Goal: Task Accomplishment & Management: Manage account settings

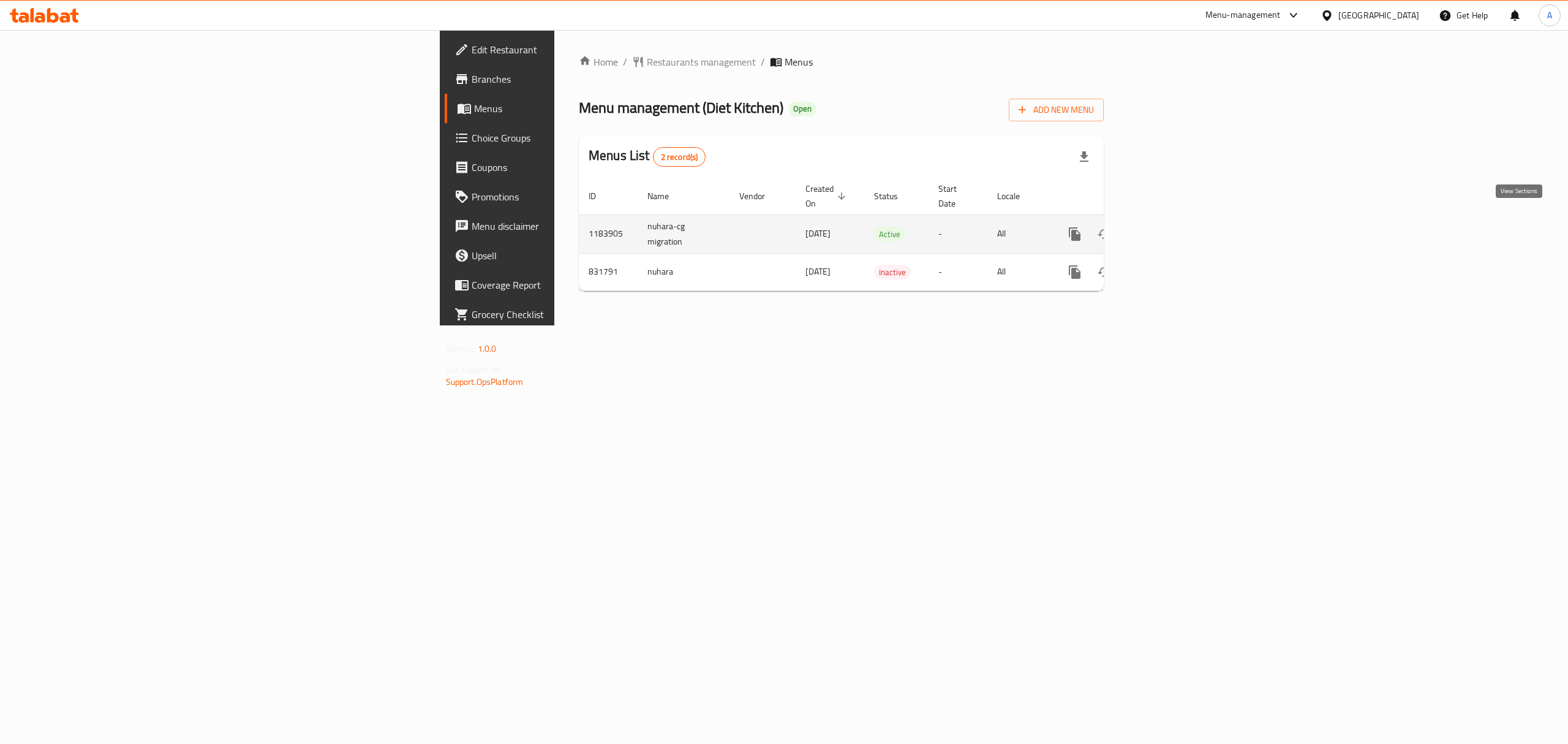
click at [1177, 225] on link "enhanced table" at bounding box center [1163, 234] width 29 height 29
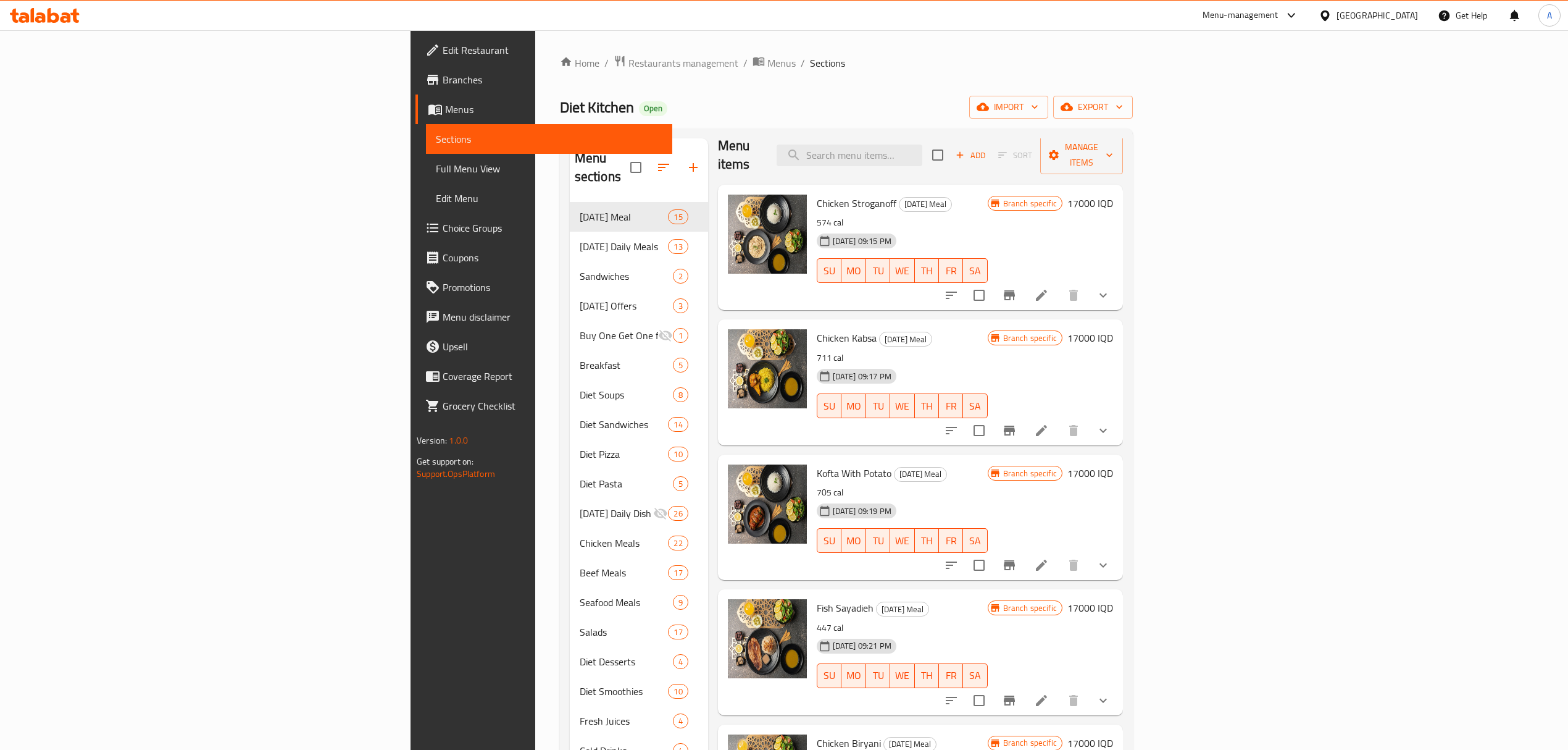
scroll to position [11, 0]
click at [922, 147] on input "search" at bounding box center [849, 157] width 146 height 22
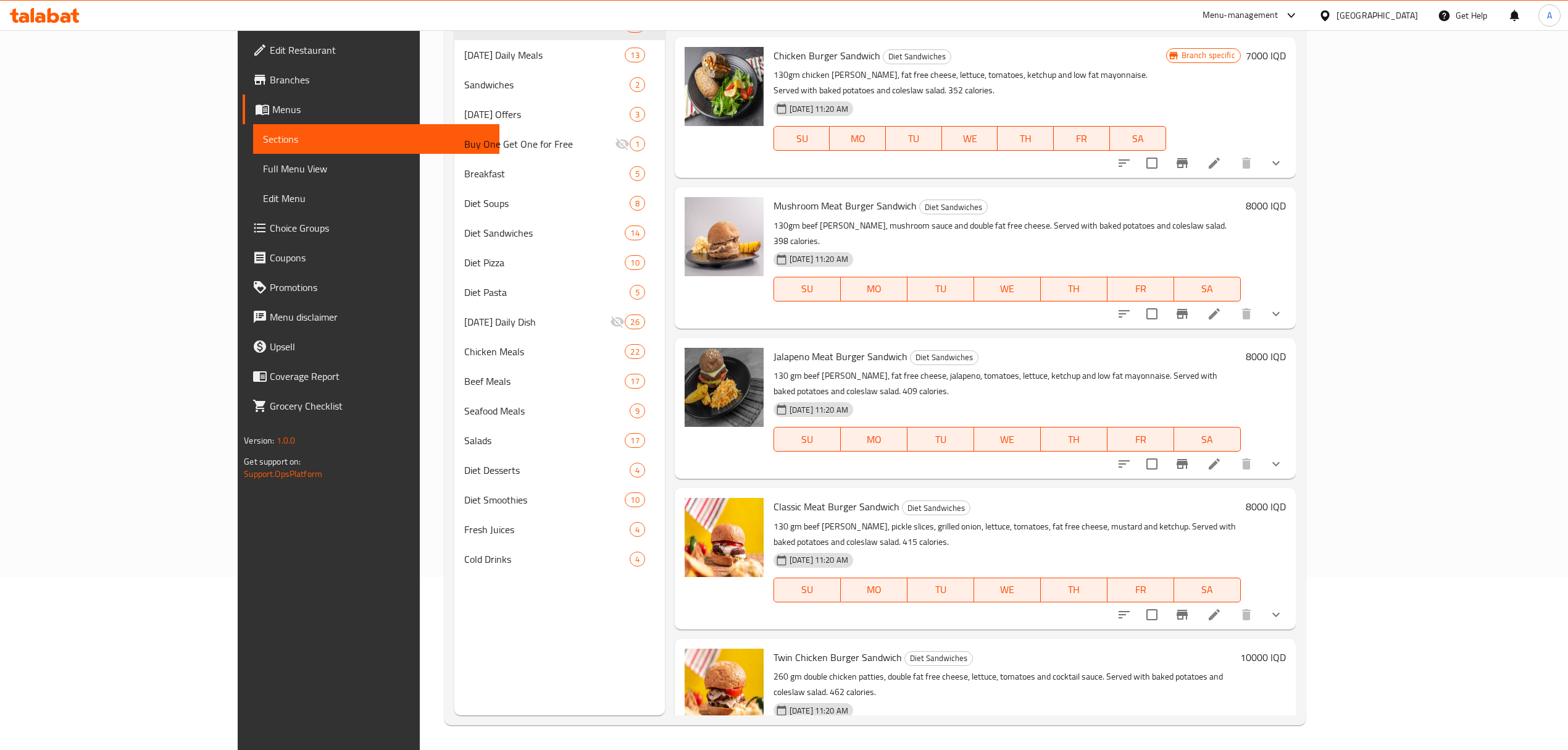
scroll to position [195, 0]
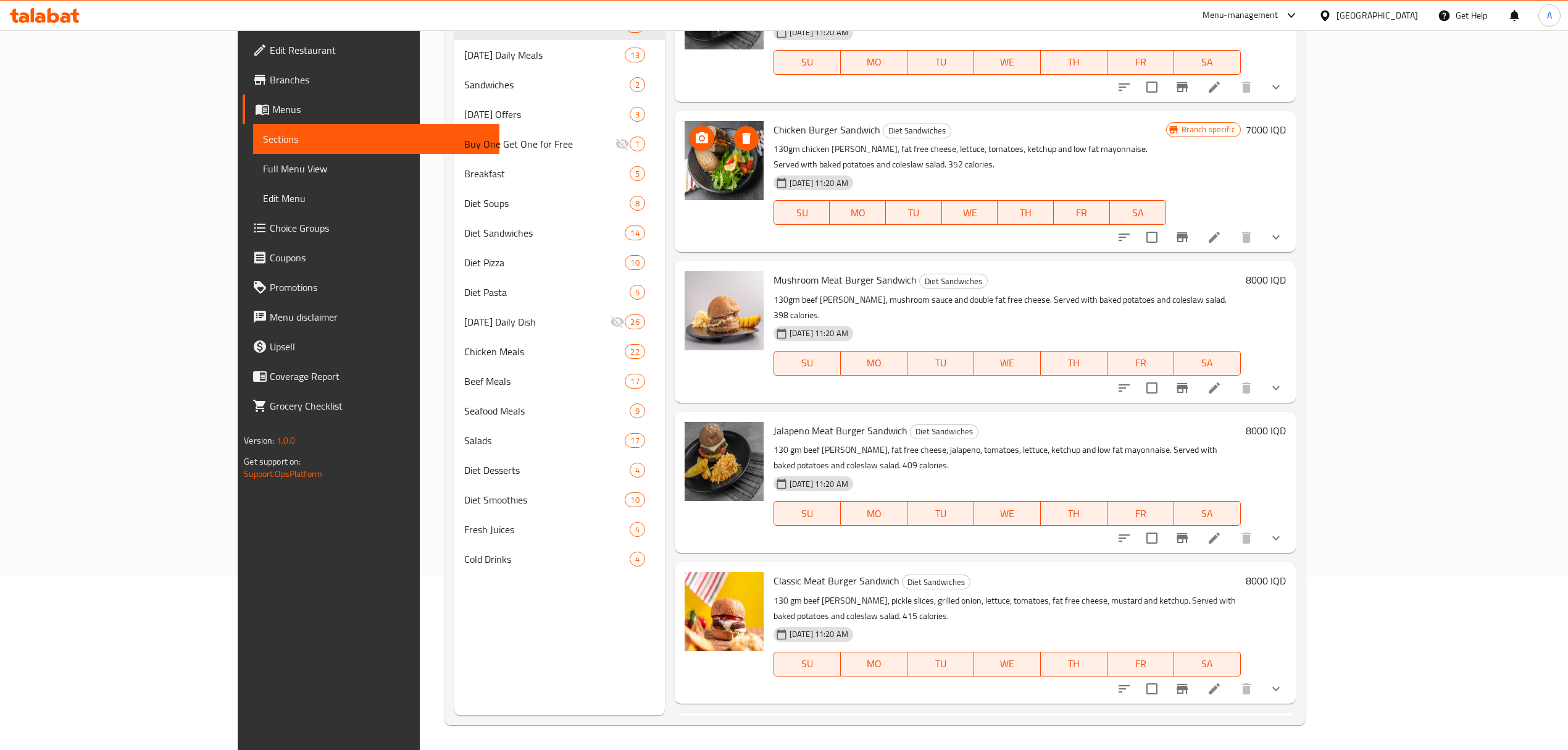
type input "burger"
click at [685, 121] on img at bounding box center [724, 160] width 79 height 79
click at [739, 131] on icon "delete image" at bounding box center [746, 138] width 15 height 15
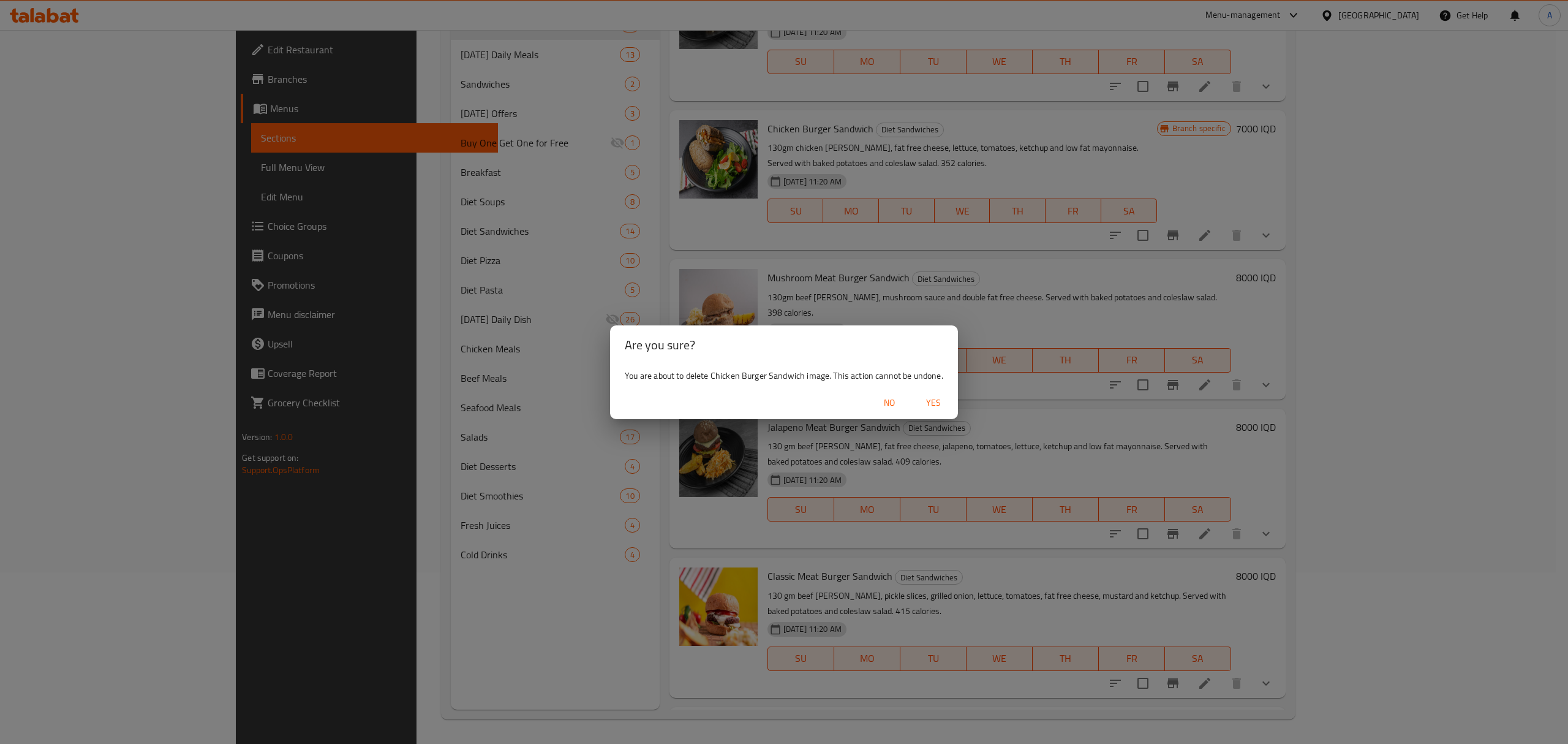
click at [939, 416] on div "No Yes" at bounding box center [784, 403] width 348 height 32
drag, startPoint x: 936, startPoint y: 405, endPoint x: 927, endPoint y: 408, distance: 9.5
click at [936, 405] on span "Yes" at bounding box center [933, 403] width 29 height 16
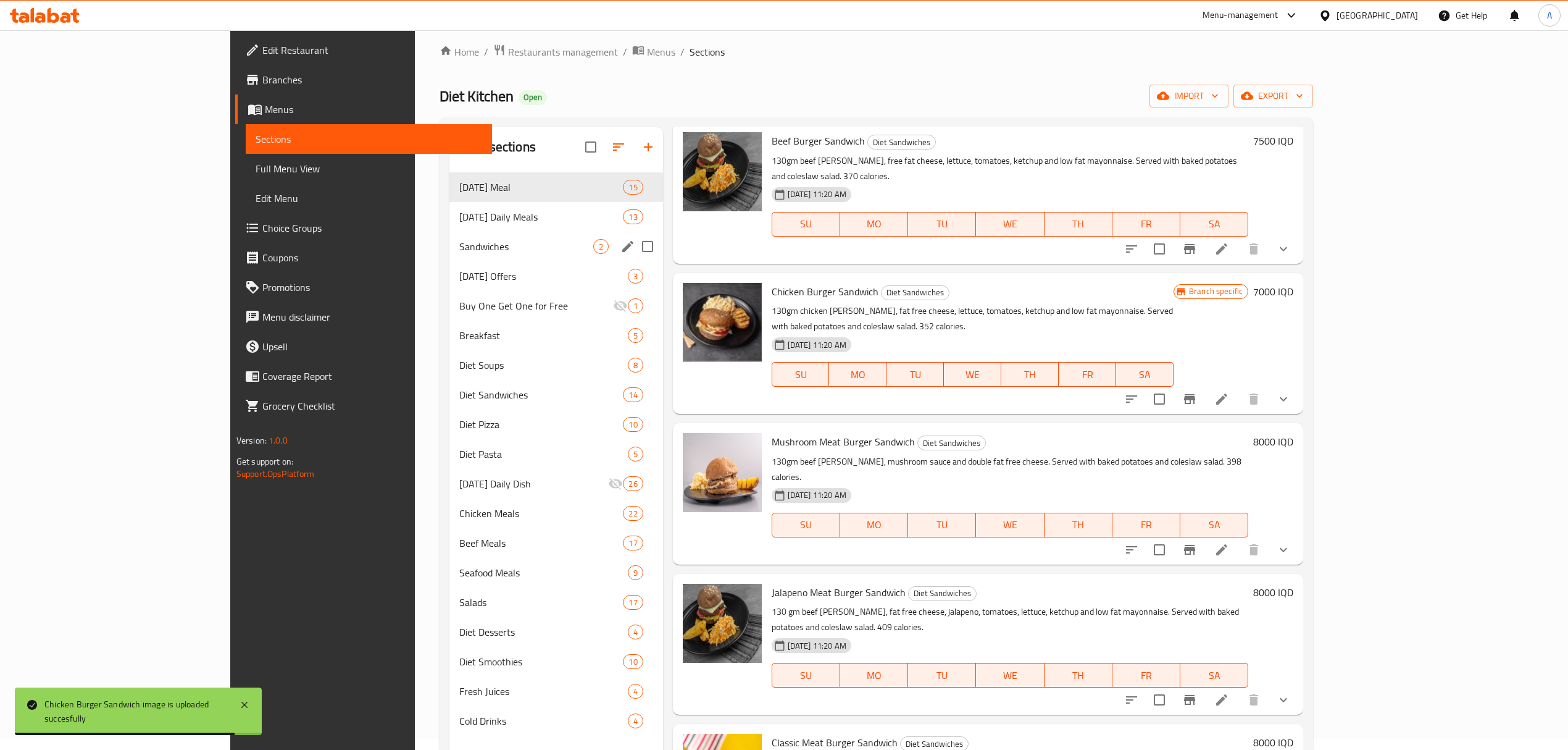
scroll to position [0, 0]
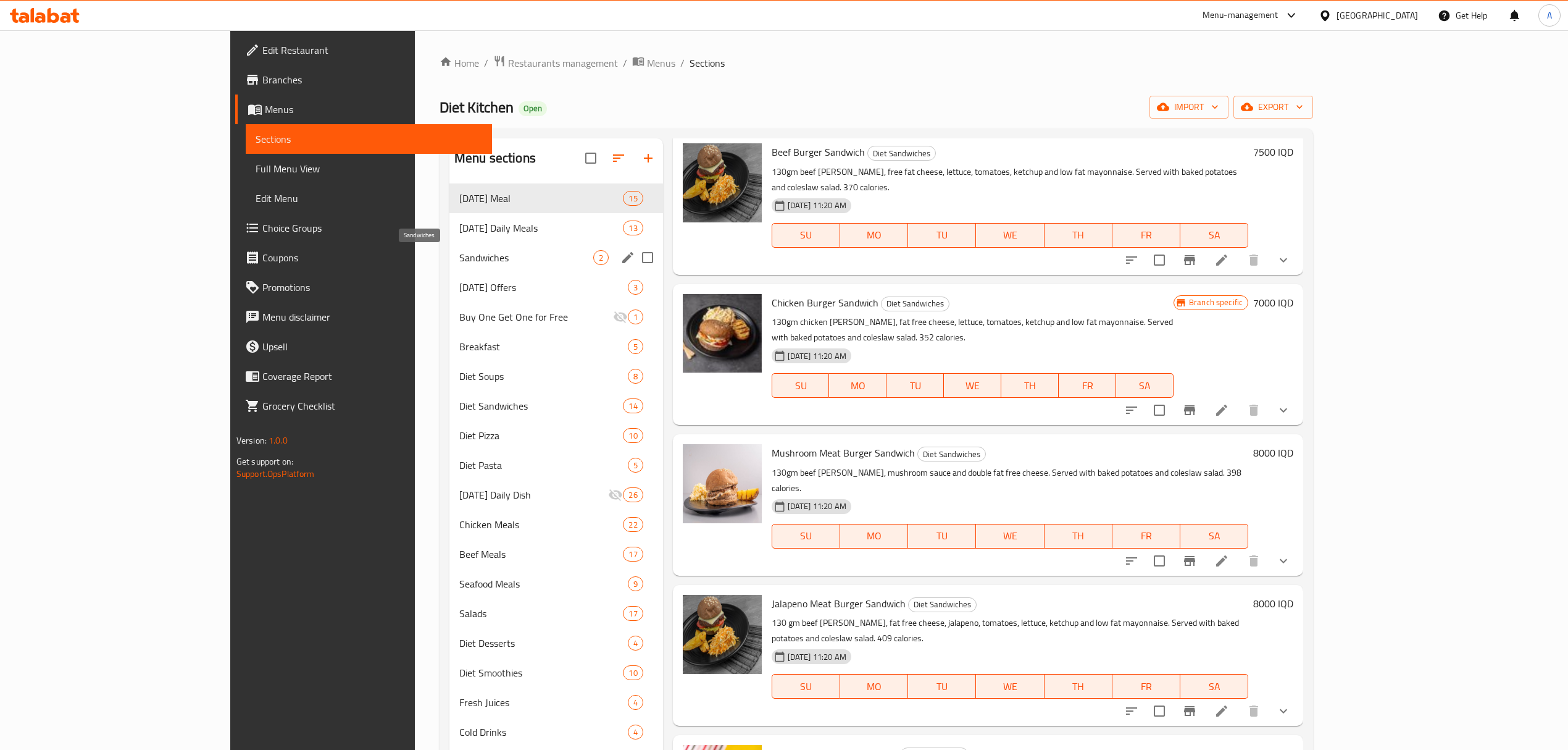
drag, startPoint x: 565, startPoint y: 157, endPoint x: 527, endPoint y: 265, distance: 114.5
click at [527, 265] on div "Menu sections Ramadan Meal 15 Ramadan Daily Meals 13 Sandwiches 2 Ramadan Offer…" at bounding box center [557, 445] width 214 height 614
drag, startPoint x: 423, startPoint y: 497, endPoint x: 458, endPoint y: 416, distance: 88.2
click at [458, 416] on div "Ramadan Meal 15 Ramadan Daily Meals 13 Sandwiches 2 Ramadan Offers 3 Buy One Ge…" at bounding box center [557, 465] width 214 height 564
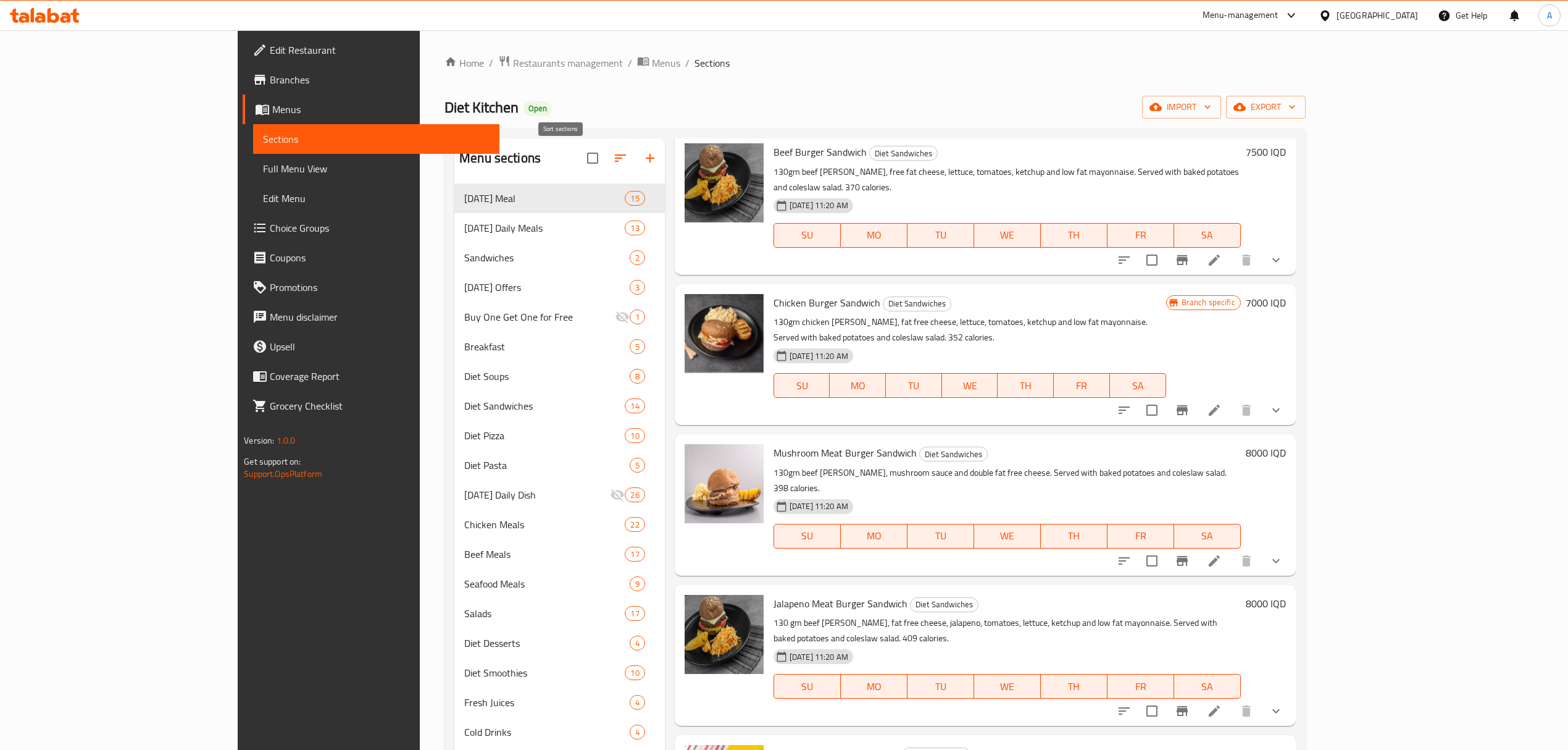
click at [613, 161] on icon "button" at bounding box center [620, 158] width 15 height 15
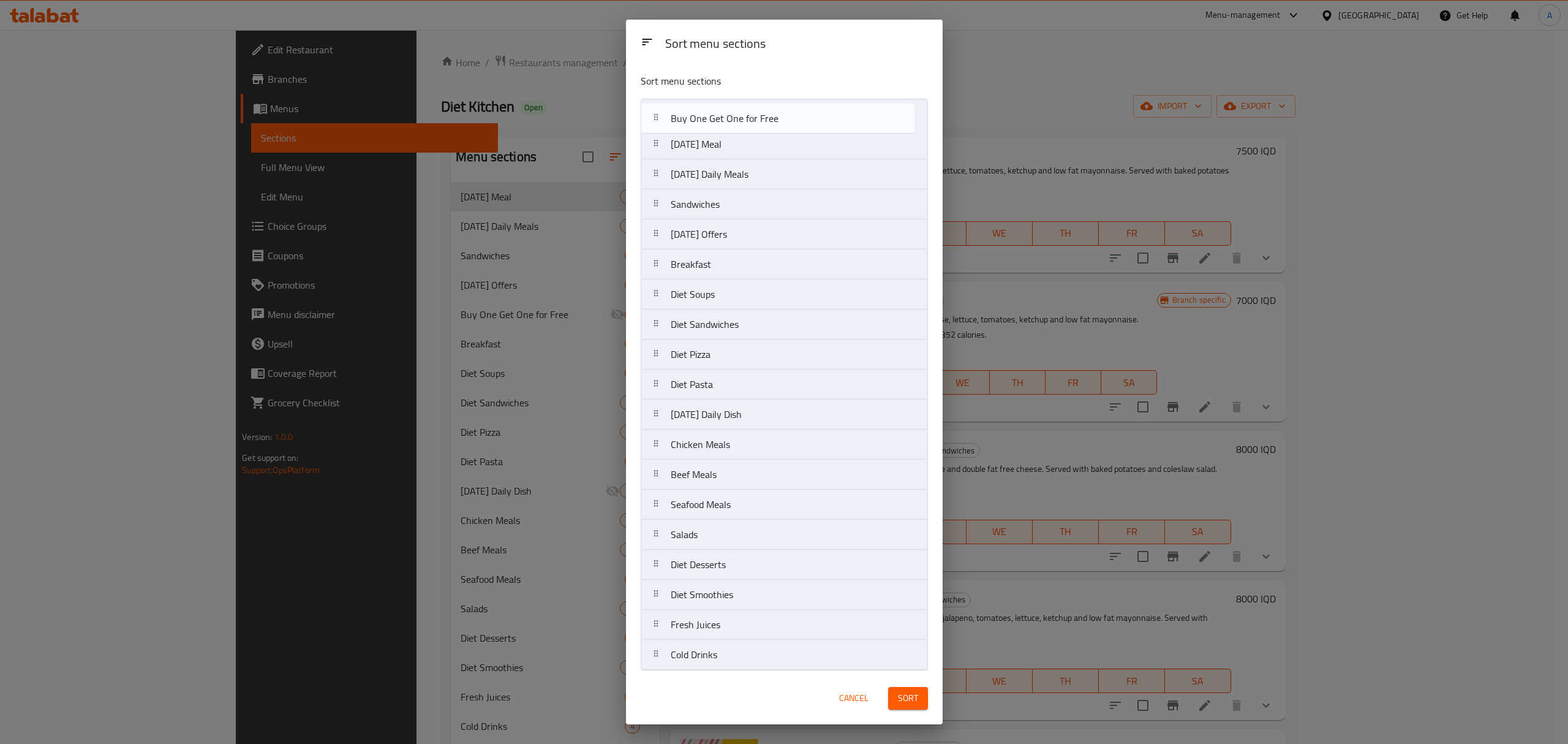
drag, startPoint x: 726, startPoint y: 236, endPoint x: 726, endPoint y: 107, distance: 129.0
click at [726, 107] on nav "Ramadan Meal Ramadan Daily Meals Sandwiches Ramadan Offers Buy One Get One for …" at bounding box center [784, 384] width 287 height 572
drag, startPoint x: 687, startPoint y: 428, endPoint x: 701, endPoint y: 124, distance: 304.3
click at [701, 124] on nav "Buy One Get One for Free Ramadan Meal Ramadan Daily Meals Sandwiches Ramadan Of…" at bounding box center [784, 384] width 287 height 572
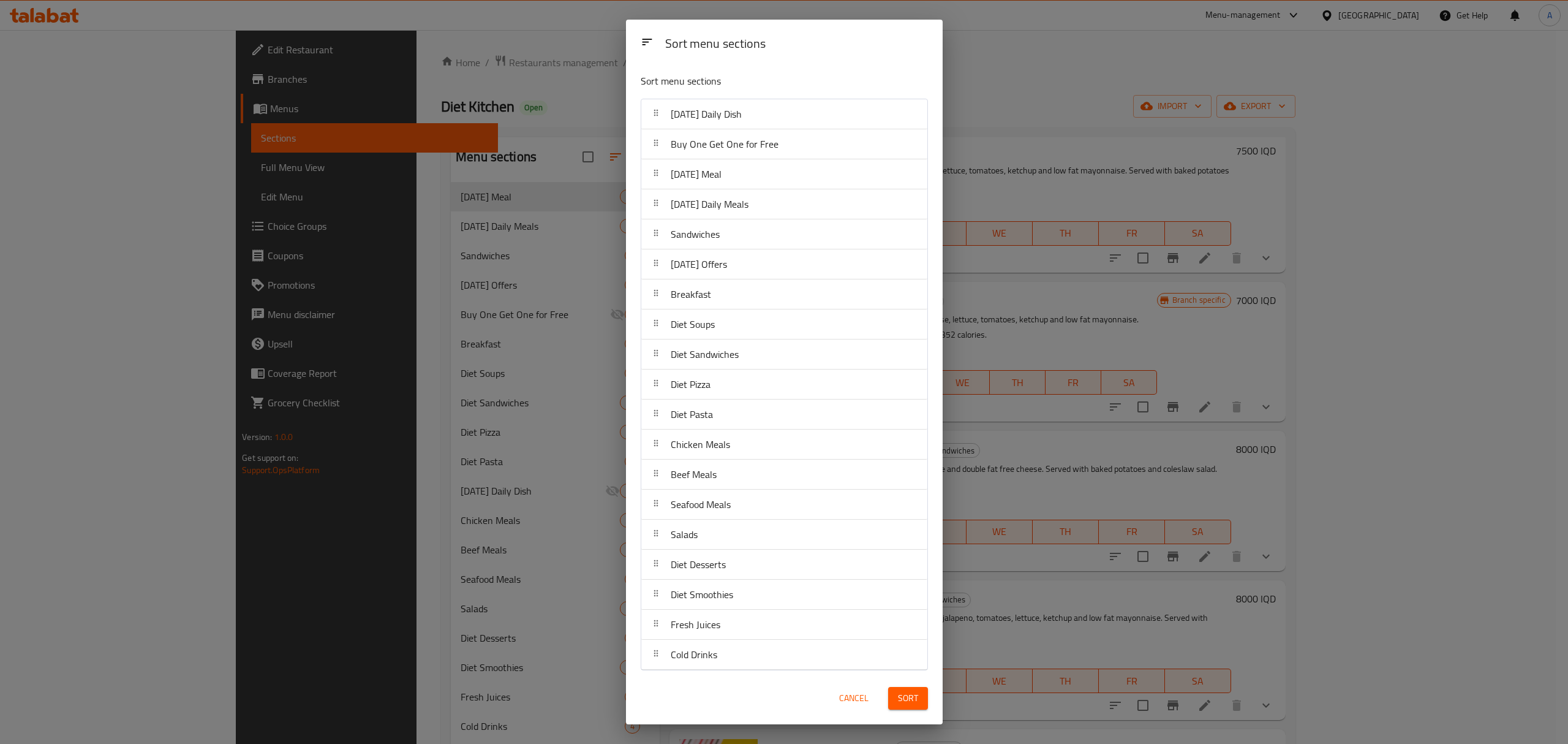
click at [912, 691] on span "Sort" at bounding box center [908, 698] width 20 height 16
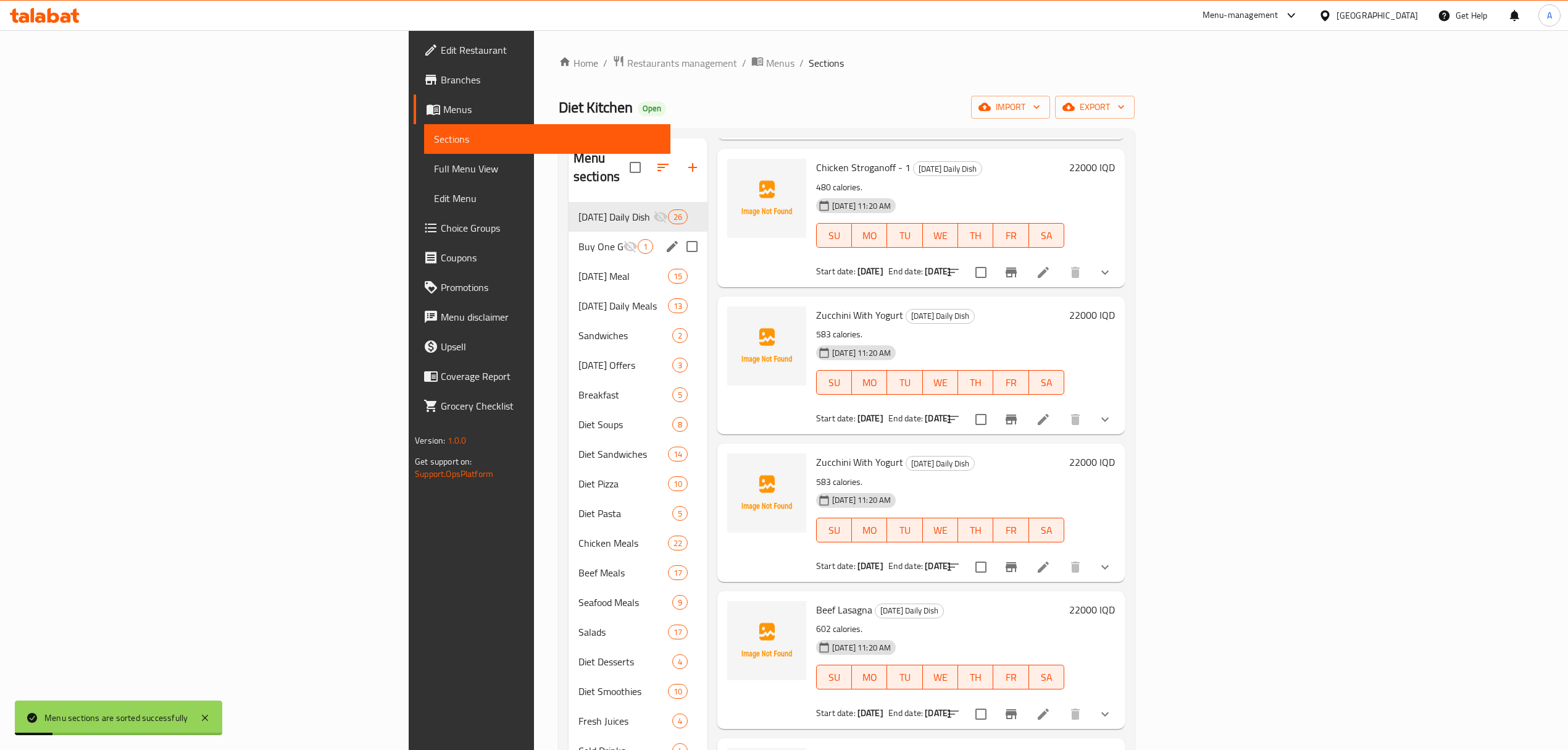
click at [568, 231] on div "Buy One Get One for Free 1" at bounding box center [638, 246] width 139 height 29
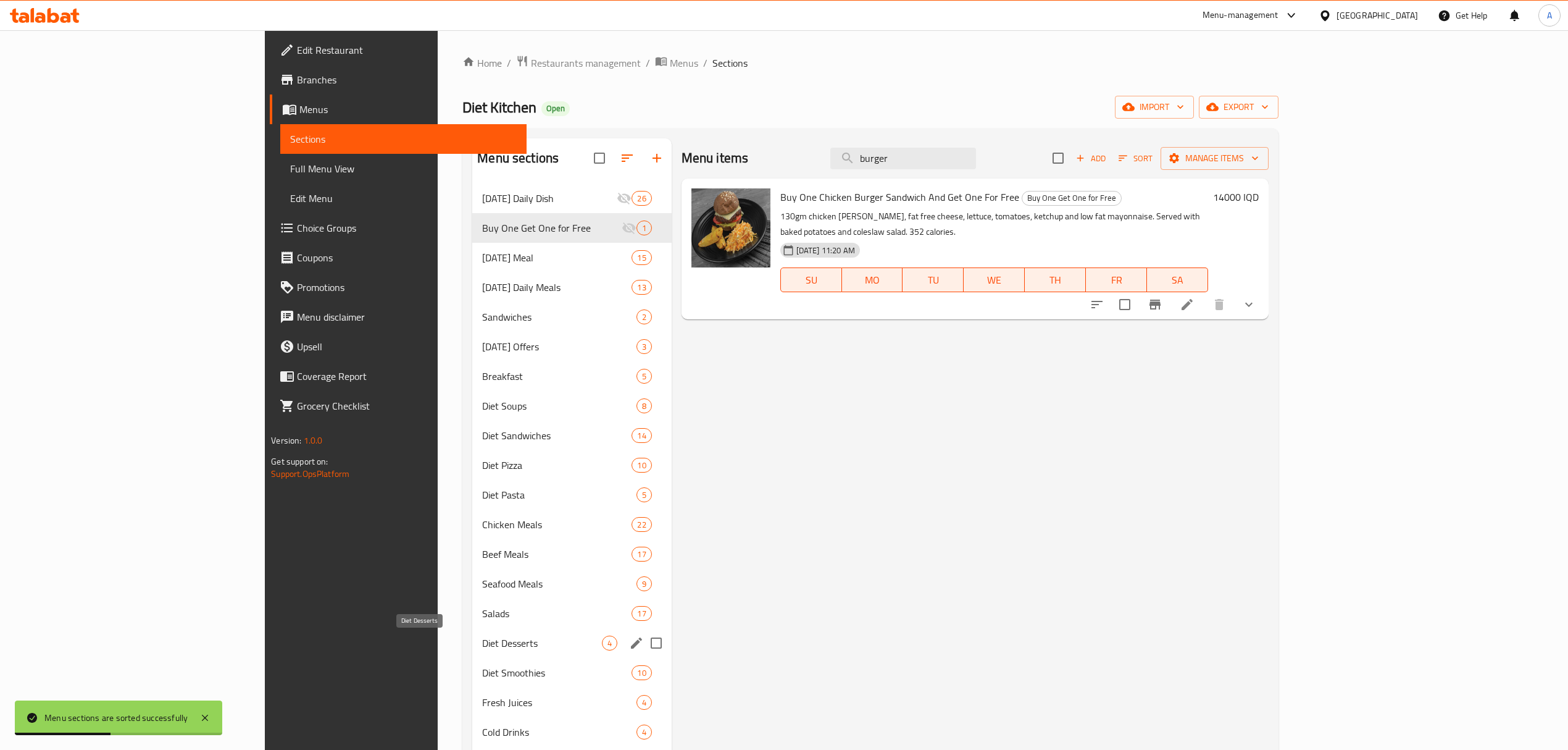
drag, startPoint x: 323, startPoint y: 637, endPoint x: 324, endPoint y: 650, distance: 13.0
click at [482, 638] on span "Diet Desserts" at bounding box center [542, 642] width 120 height 15
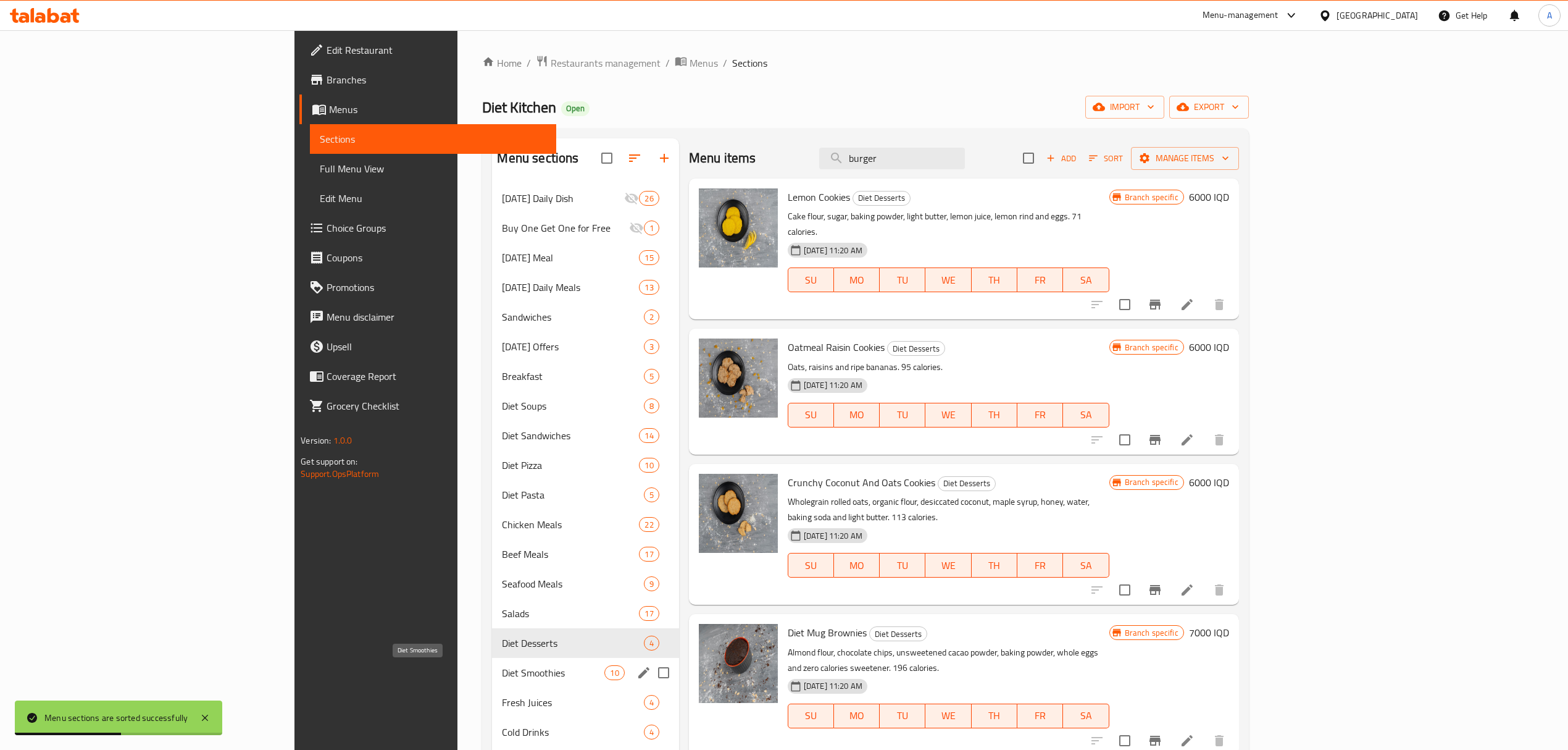
click at [502, 678] on span "Diet Smoothies" at bounding box center [553, 672] width 103 height 15
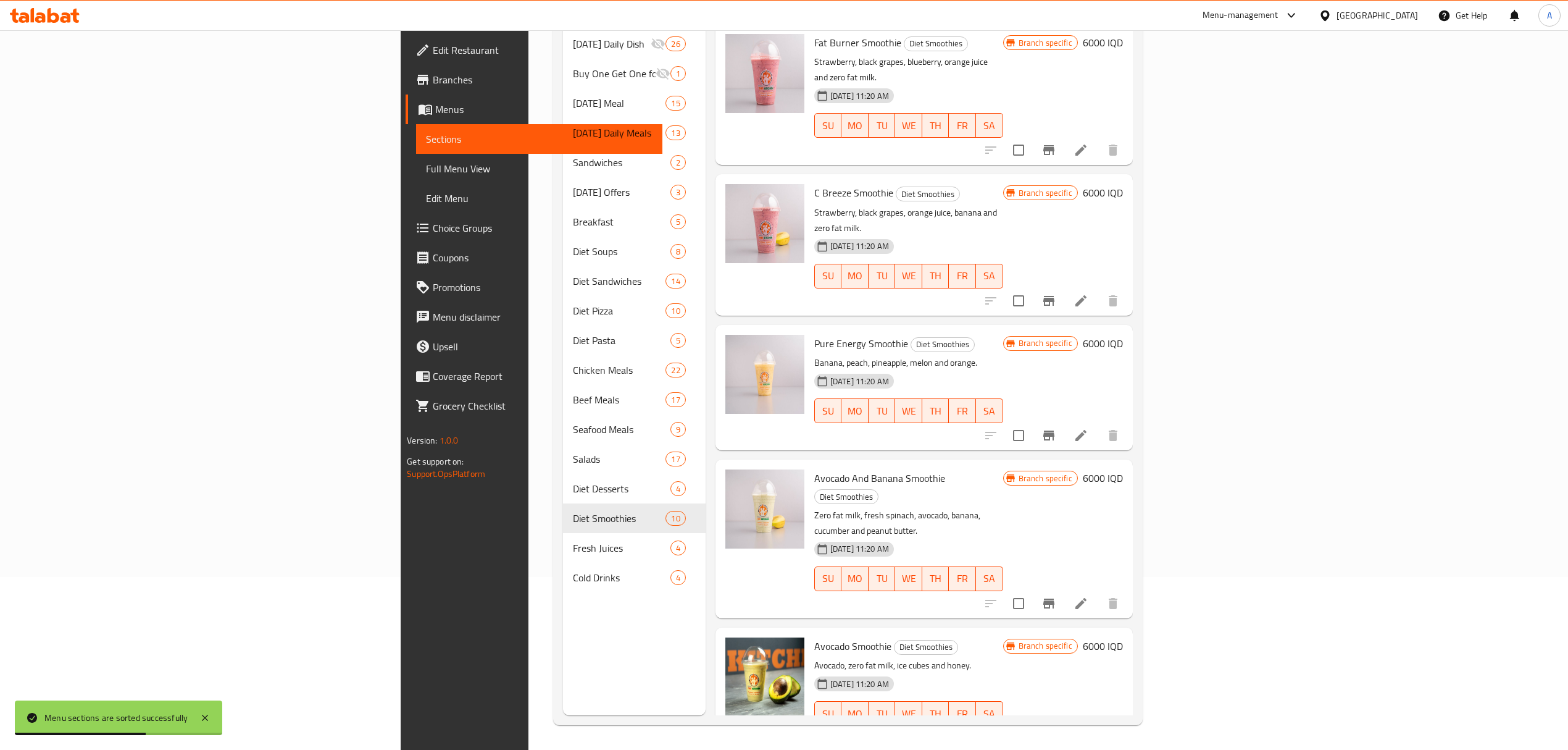
scroll to position [174, 0]
click at [564, 621] on div "Menu sections Ramadan Daily Dish 26 Buy One Get One for Free 1 Ramadan Meal 15 …" at bounding box center [635, 340] width 143 height 750
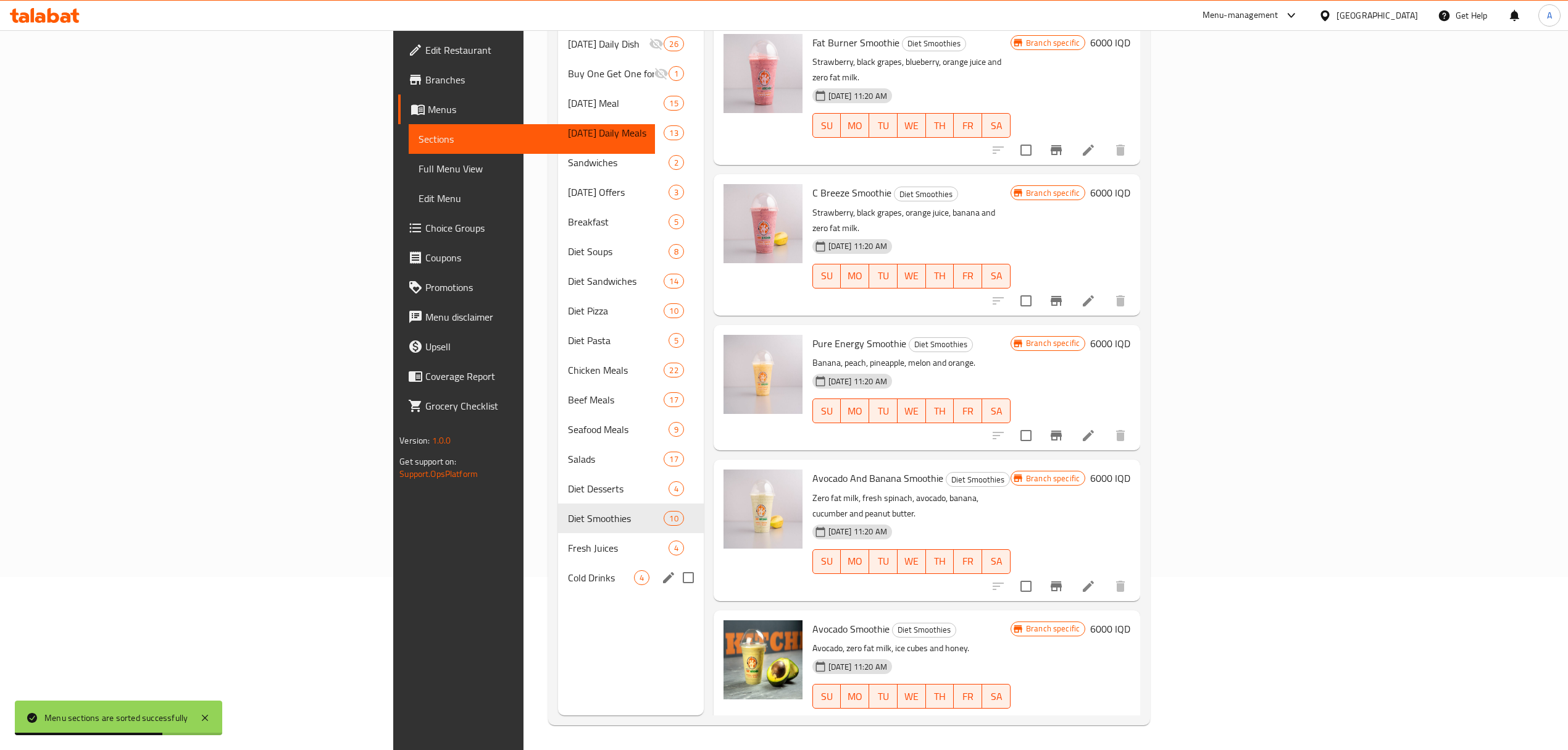
click at [568, 570] on span "Cold Drinks" at bounding box center [601, 576] width 66 height 15
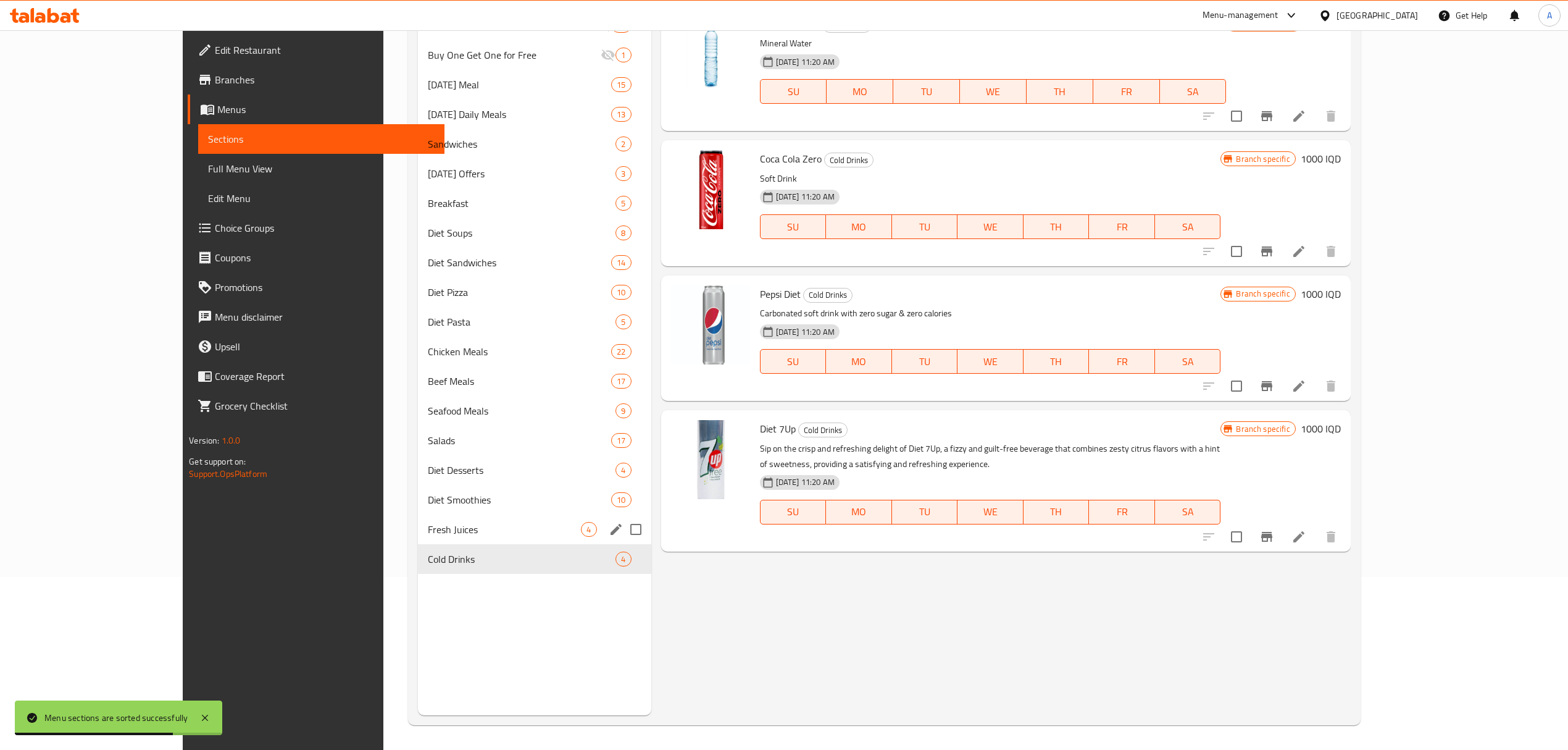
click at [428, 533] on span "Fresh Juices" at bounding box center [505, 528] width 154 height 15
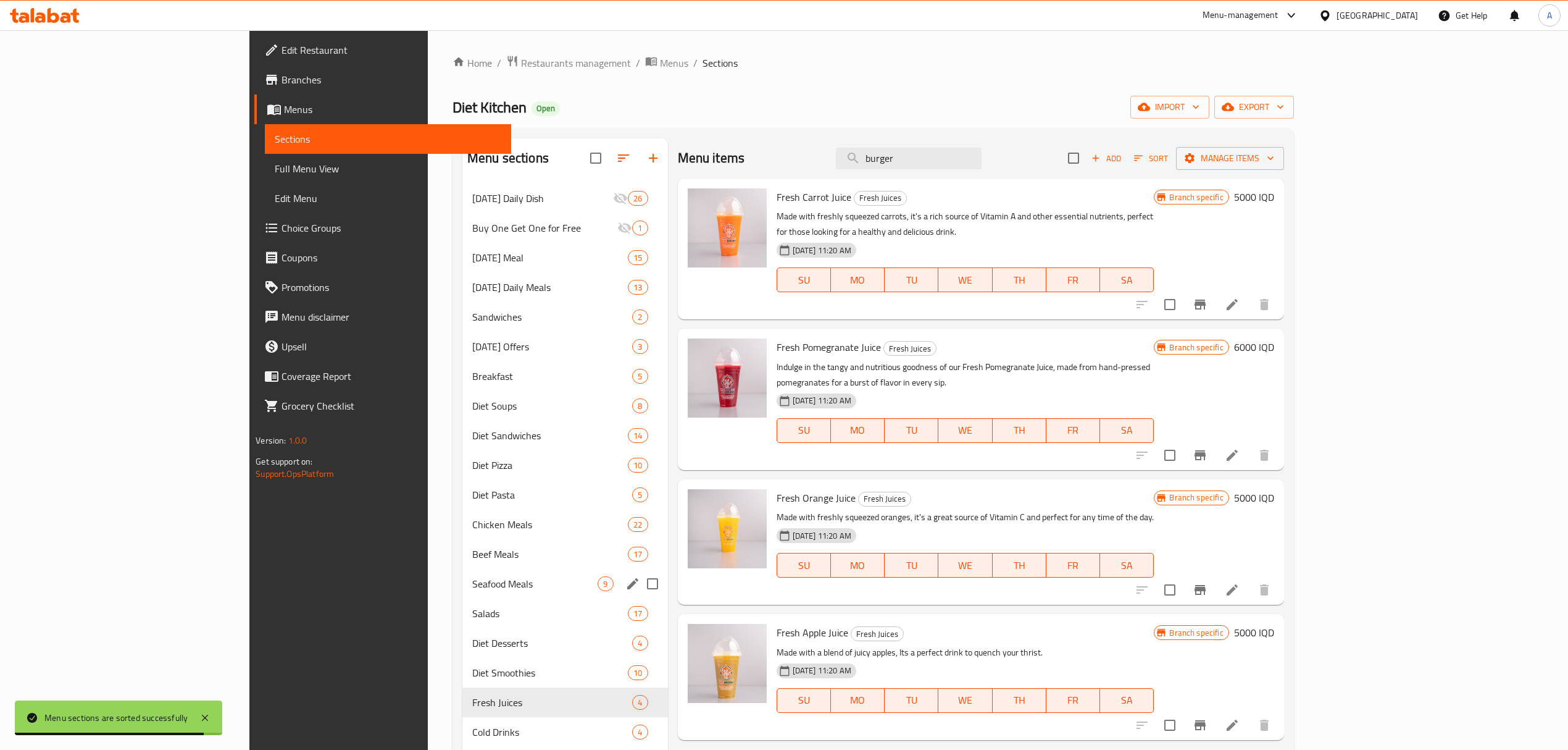
scroll to position [174, 0]
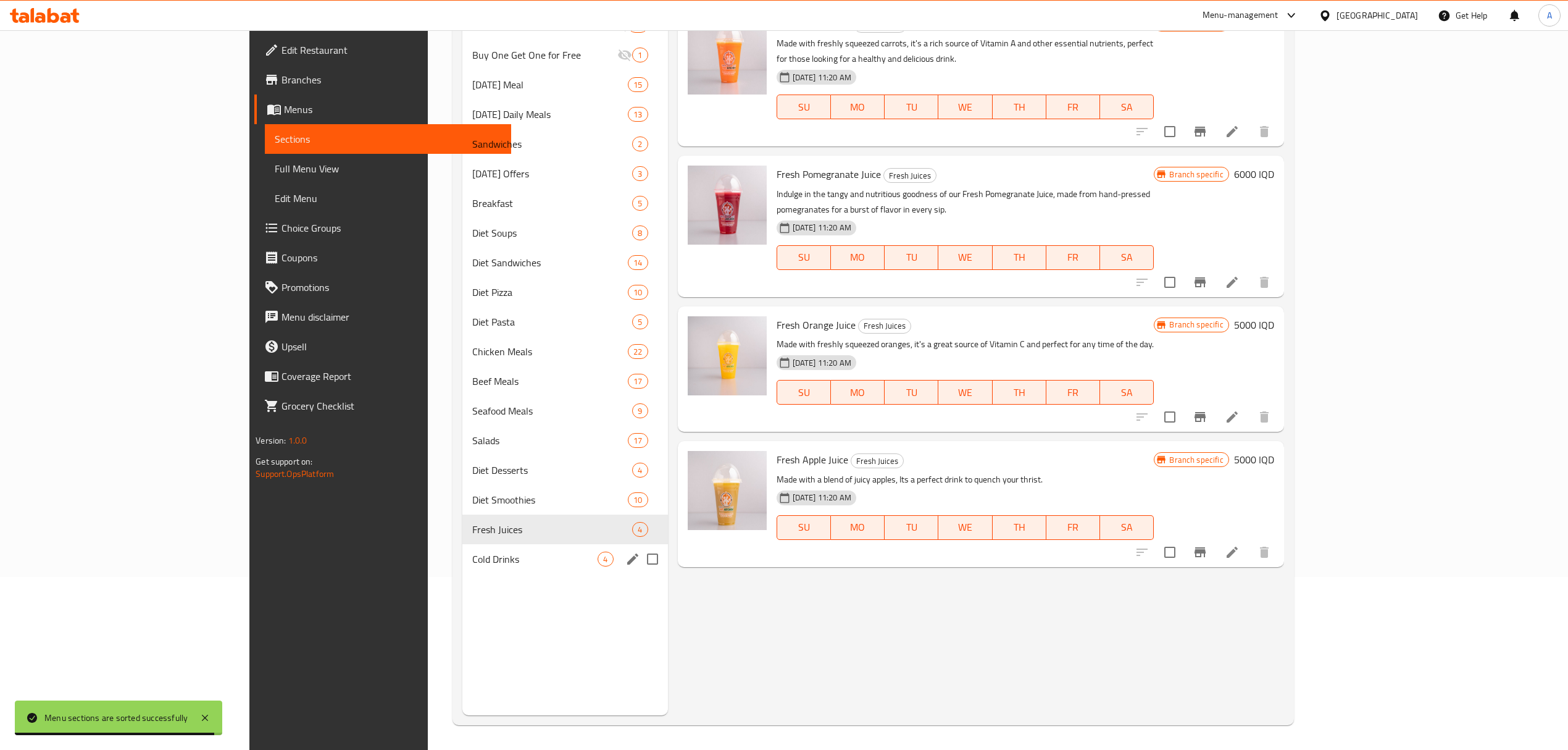
click at [472, 552] on span "Cold Drinks" at bounding box center [535, 559] width 126 height 15
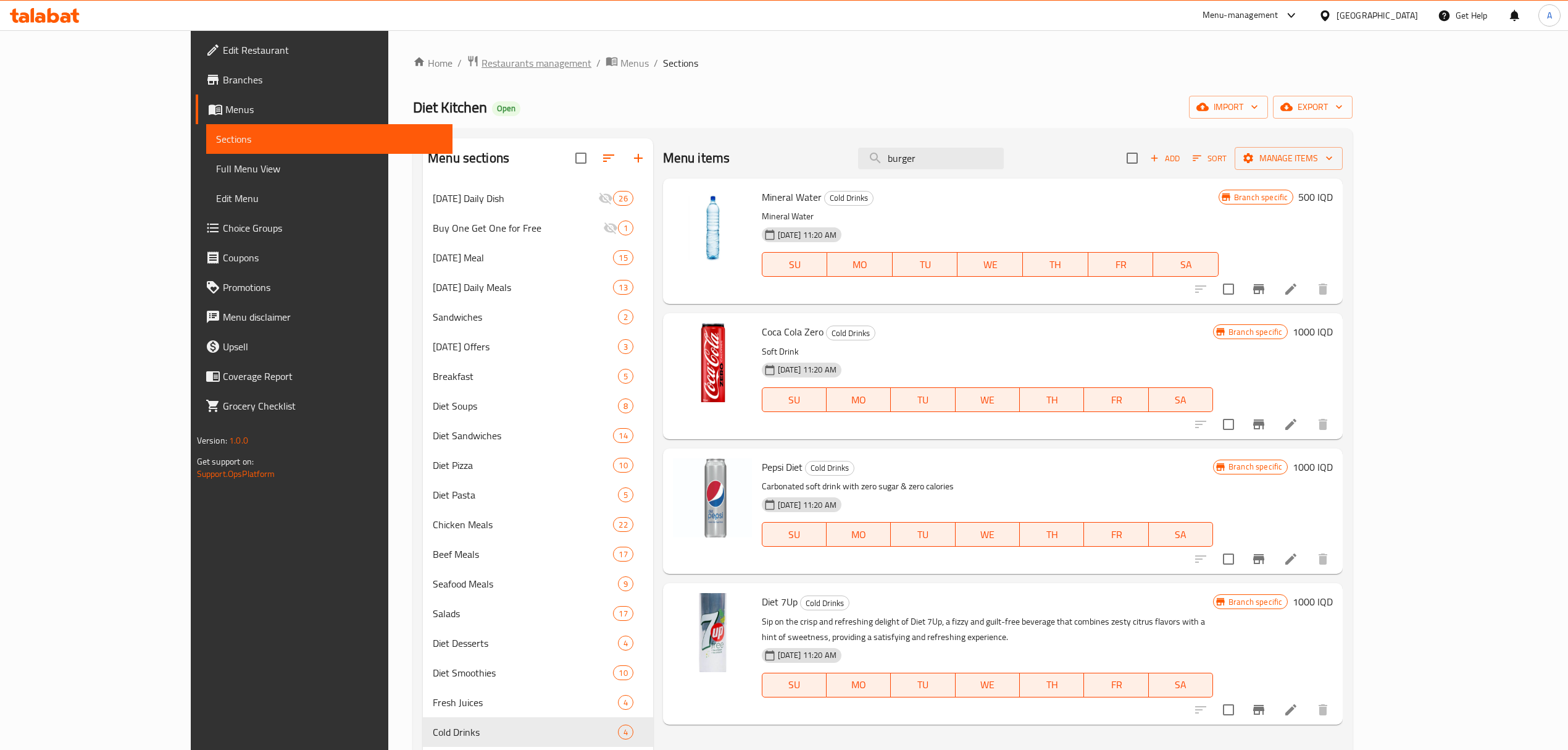
click at [481, 59] on span "Restaurants management" at bounding box center [536, 63] width 110 height 15
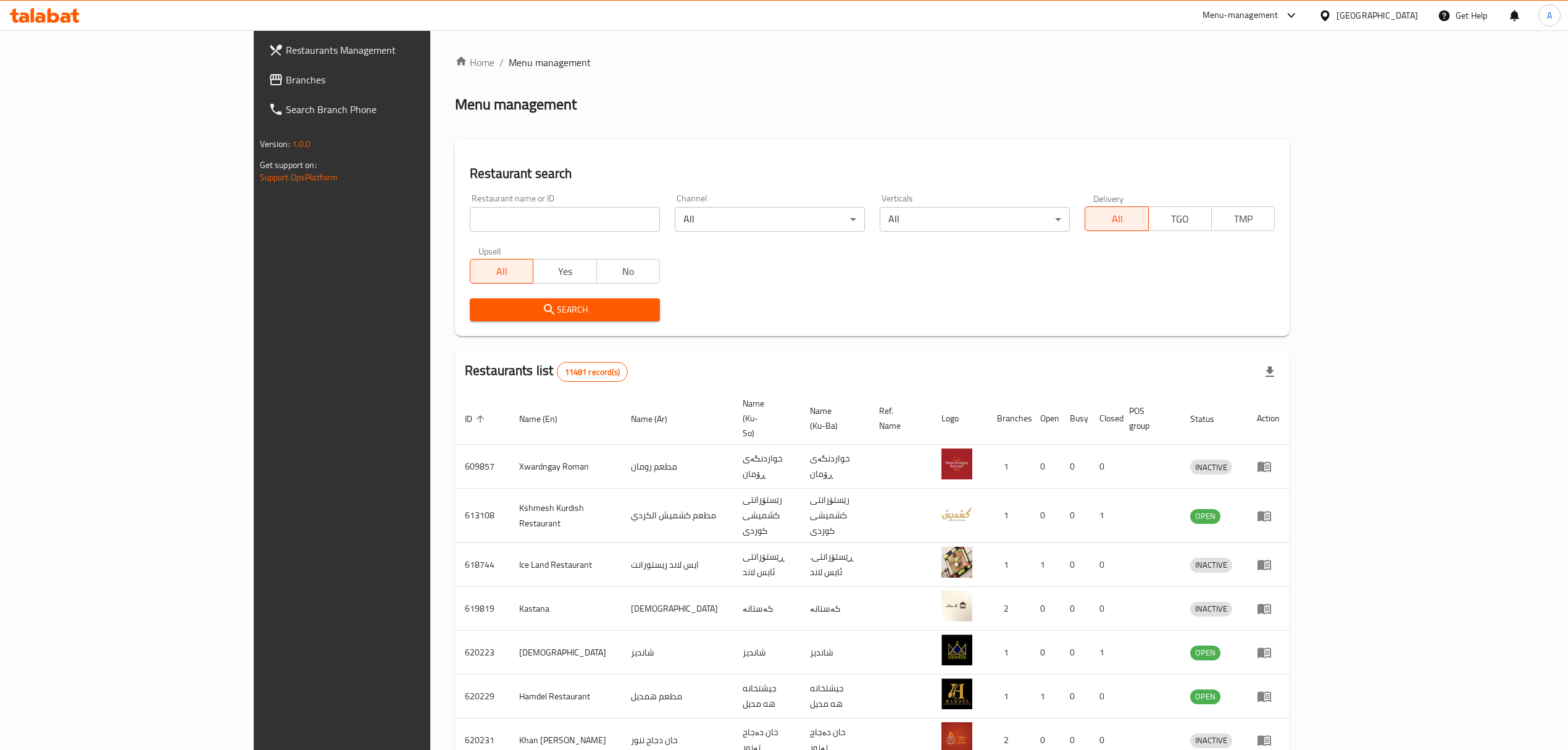
click at [463, 191] on div "Restaurant name or ID Restaurant name or ID" at bounding box center [564, 213] width 205 height 53
click at [469, 213] on input "search" at bounding box center [564, 219] width 190 height 25
type input "nabaz"
click button "Search" at bounding box center [564, 309] width 190 height 23
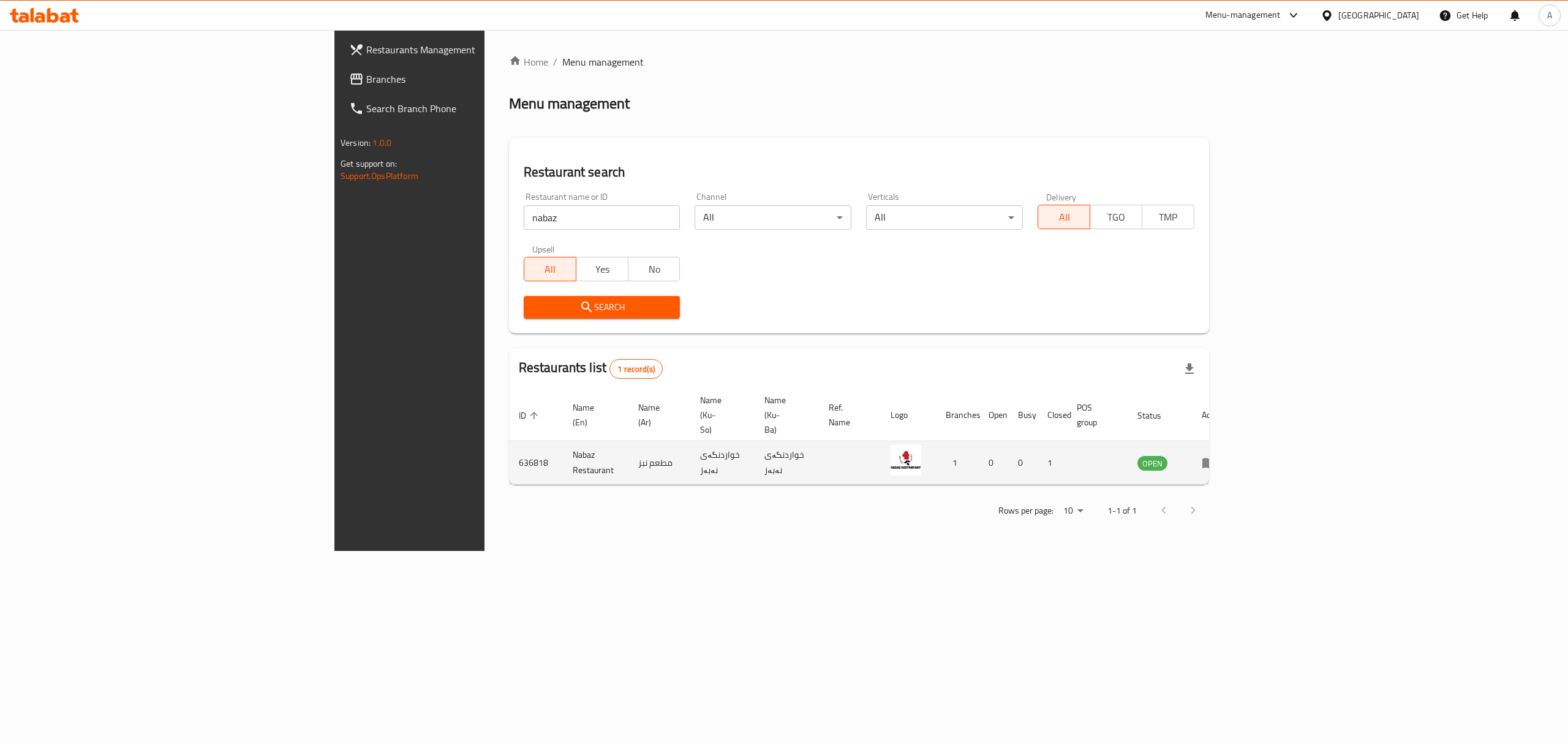
click at [1234, 442] on td "enhanced table" at bounding box center [1212, 463] width 42 height 44
click at [1216, 455] on icon "enhanced table" at bounding box center [1208, 462] width 15 height 15
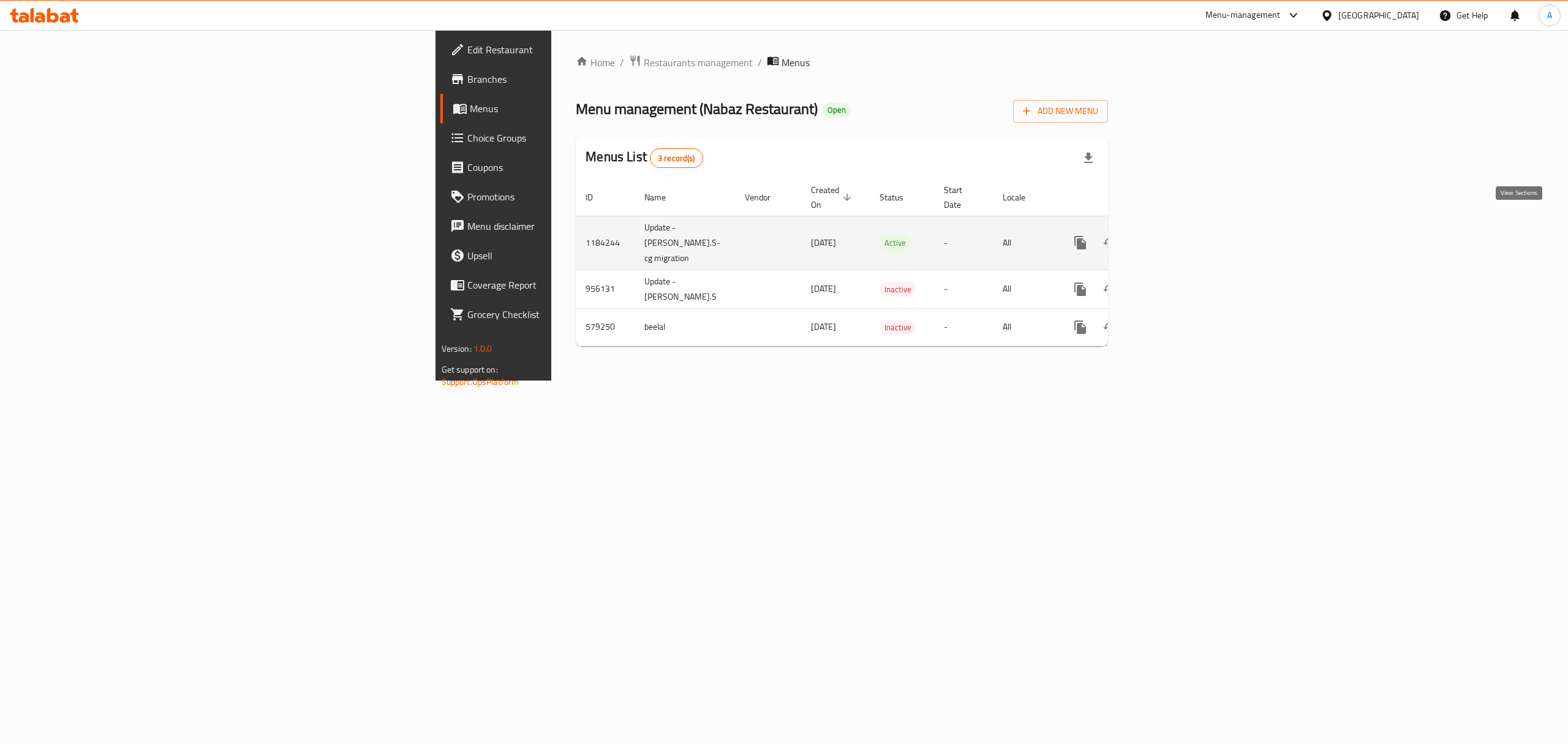
click at [1176, 235] on icon "enhanced table" at bounding box center [1167, 242] width 15 height 15
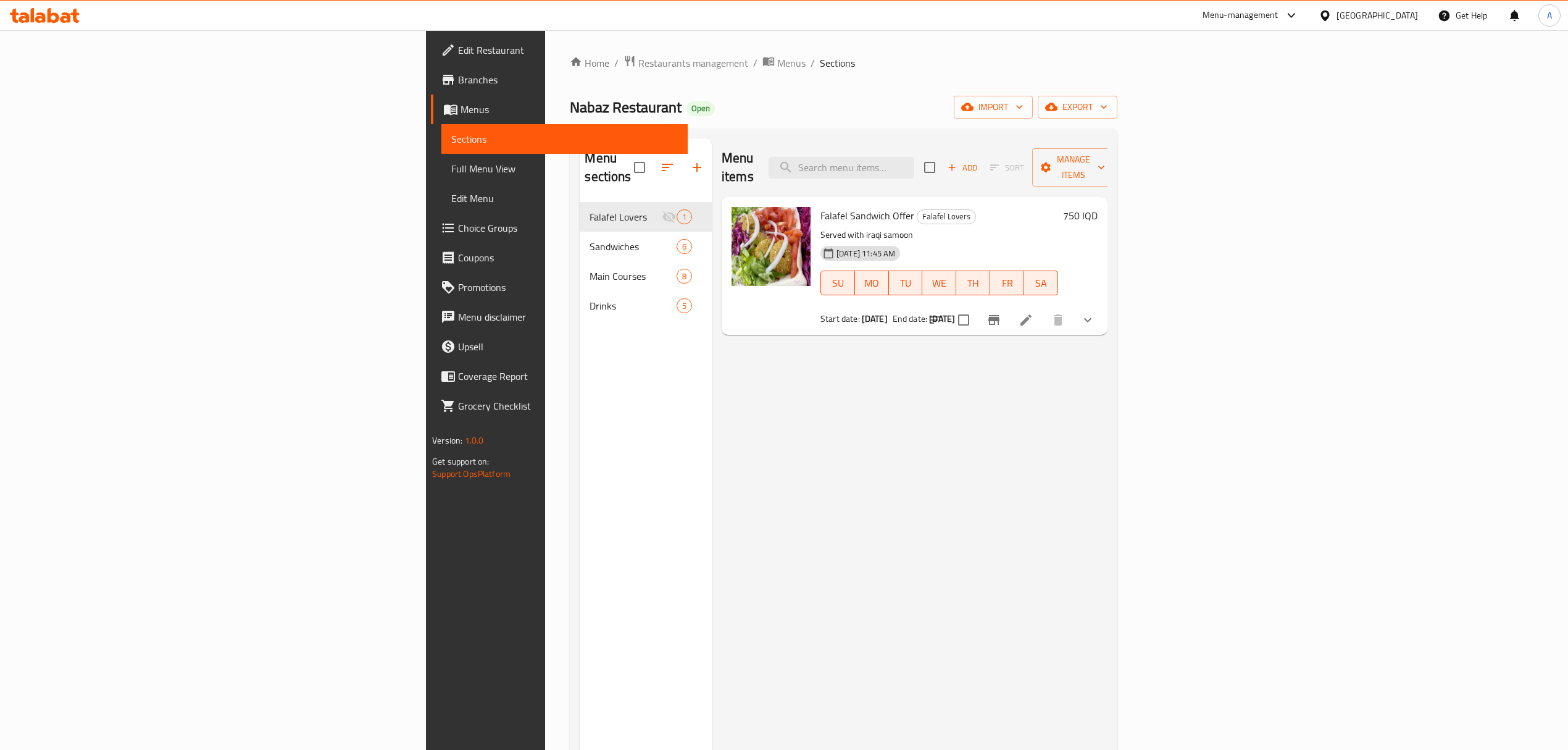
click at [569, 298] on div "Menu sections Falafel Lovers 1 Sandwiches 6 Main Courses 8 Drinks 5 Menu items …" at bounding box center [843, 513] width 547 height 770
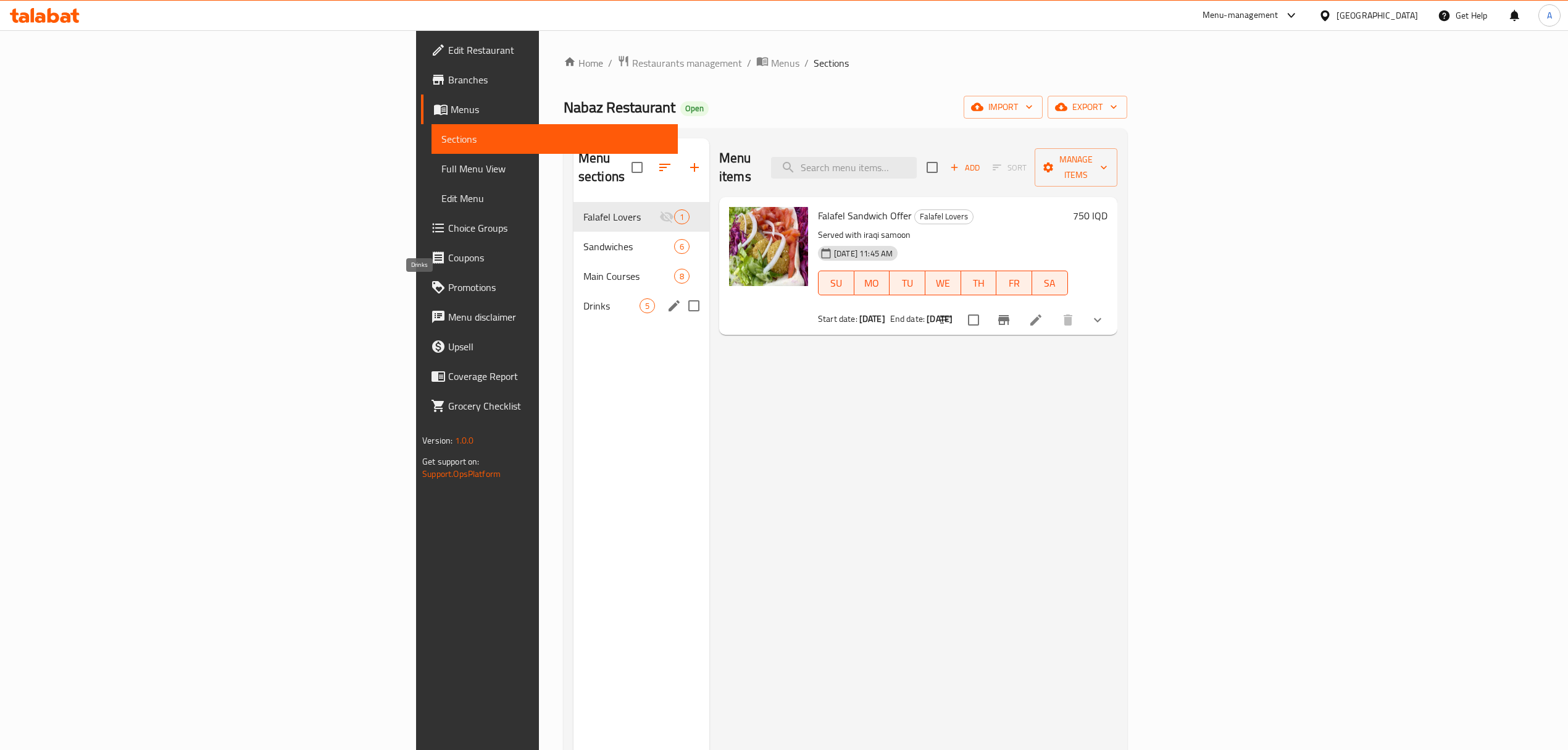
click at [583, 298] on span "Drinks" at bounding box center [611, 305] width 56 height 15
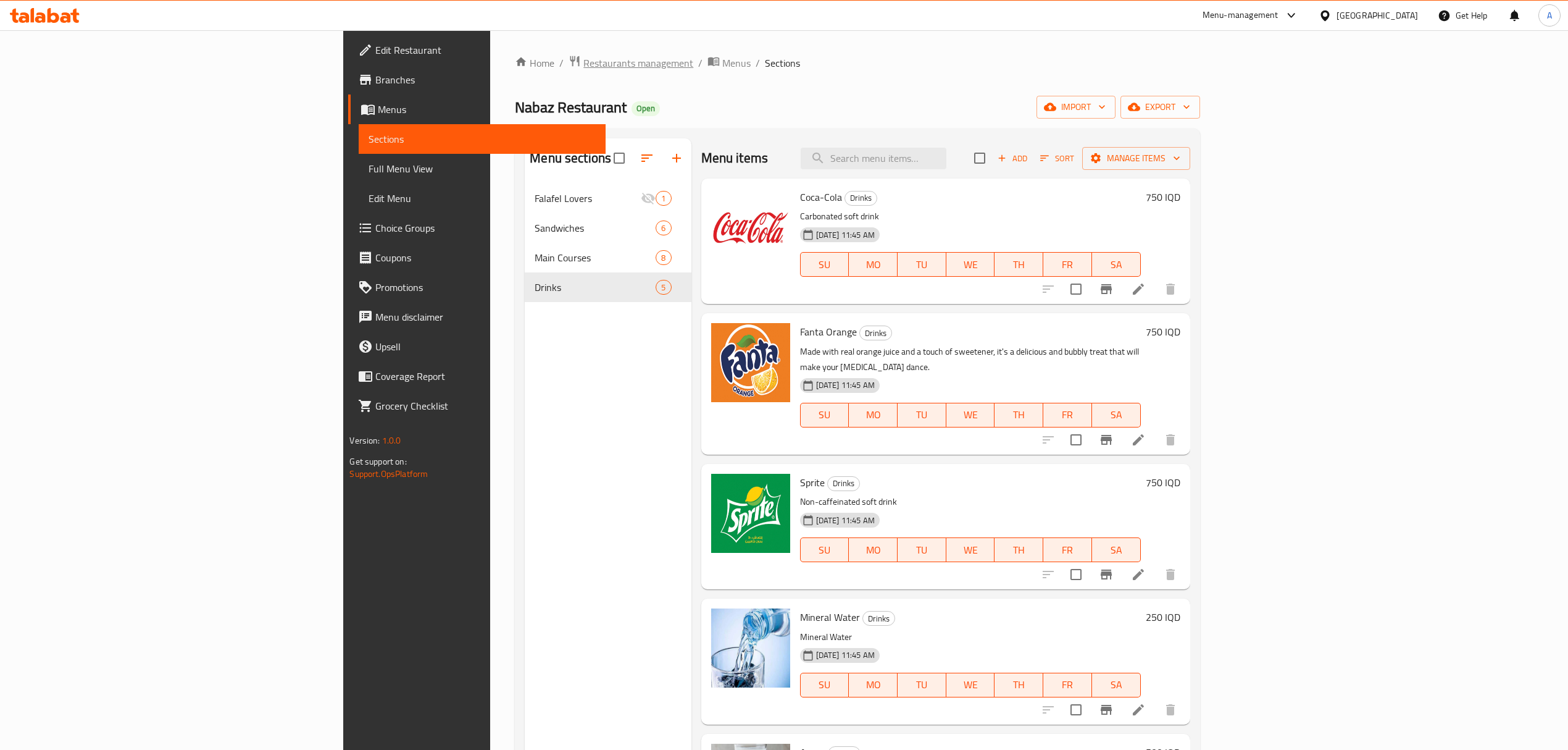
click at [583, 65] on span "Restaurants management" at bounding box center [638, 63] width 110 height 15
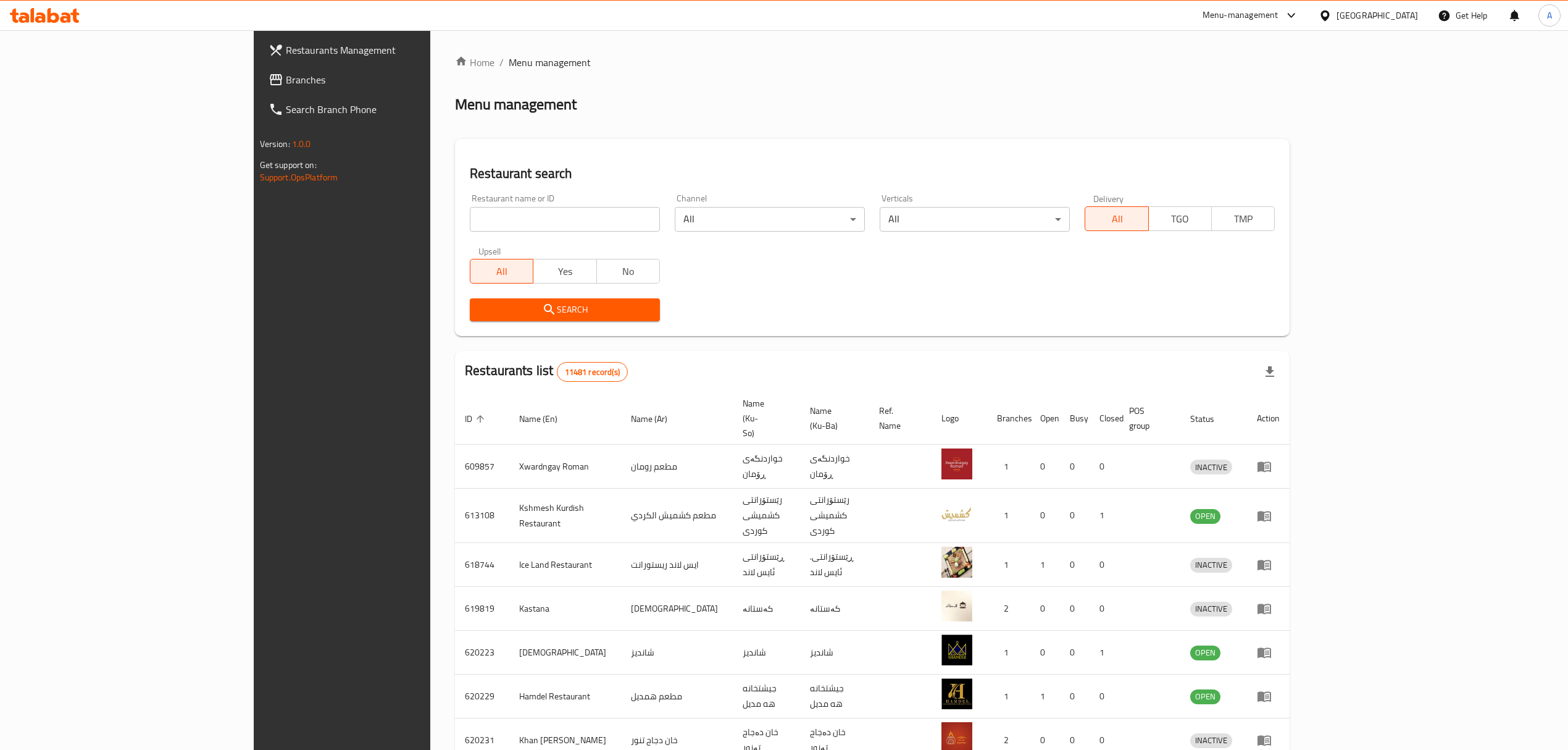
click at [469, 216] on input "search" at bounding box center [564, 219] width 190 height 25
click button "Search" at bounding box center [564, 309] width 190 height 23
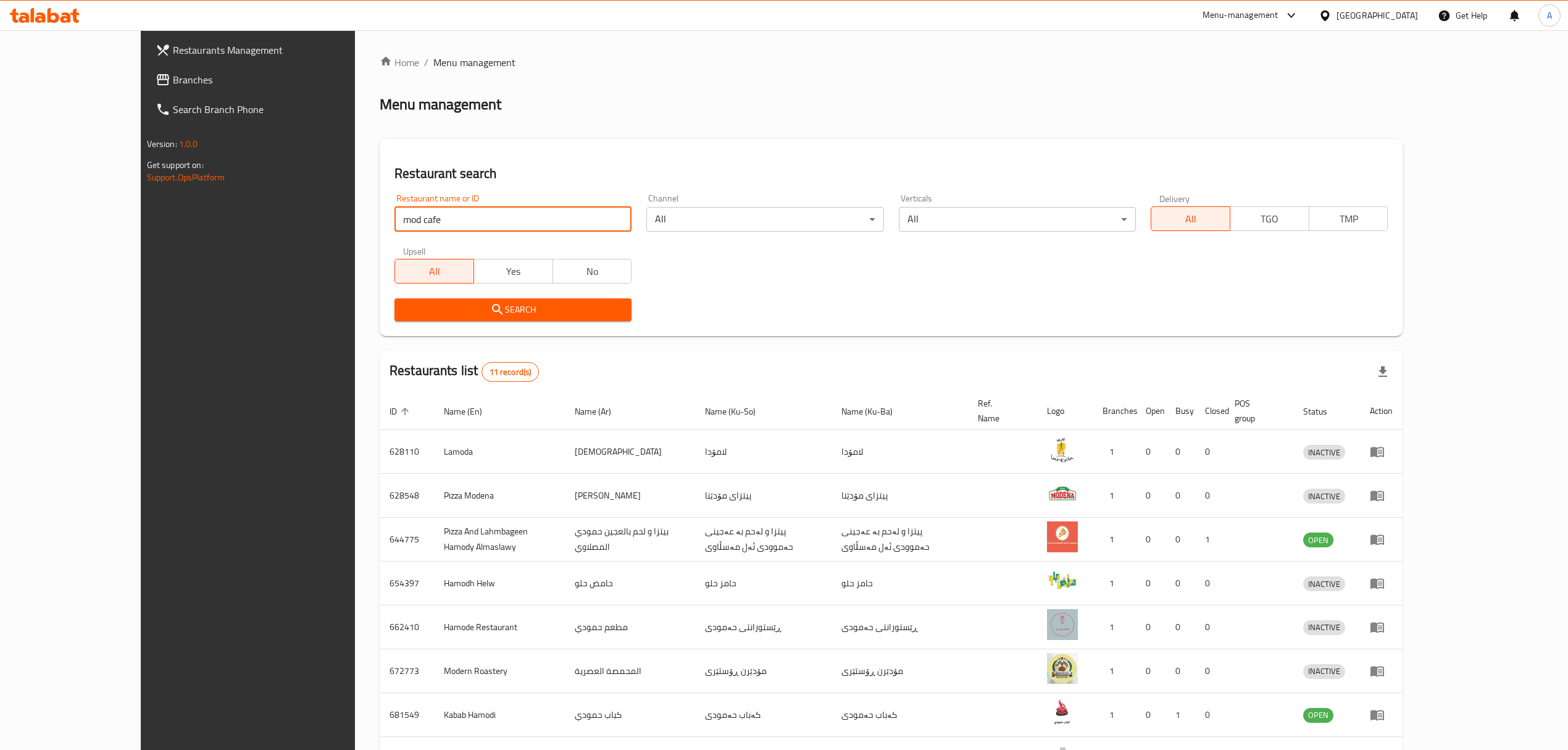
type input "mod cafe"
click button "Search" at bounding box center [514, 309] width 237 height 23
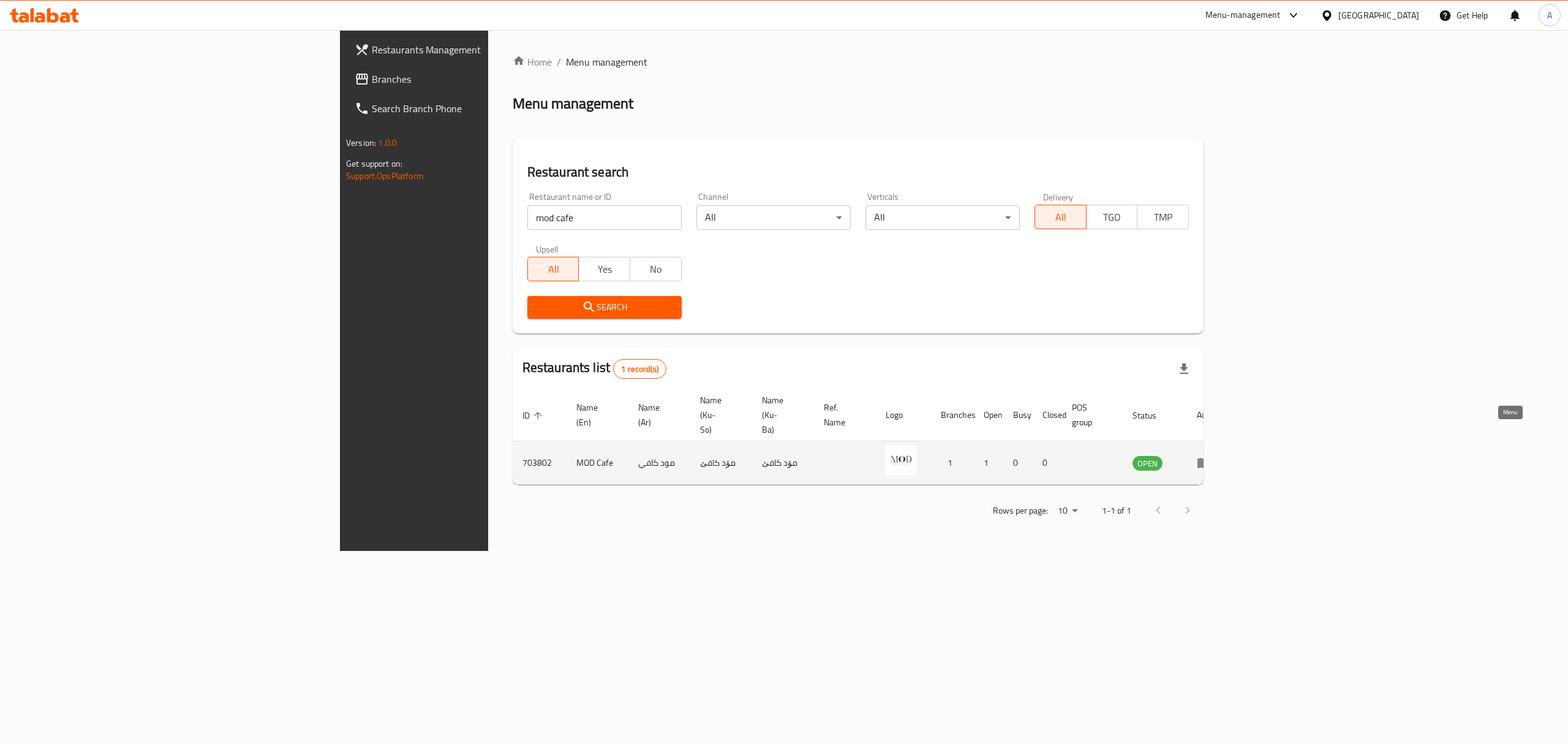
click at [1210, 458] on icon "enhanced table" at bounding box center [1204, 463] width 14 height 11
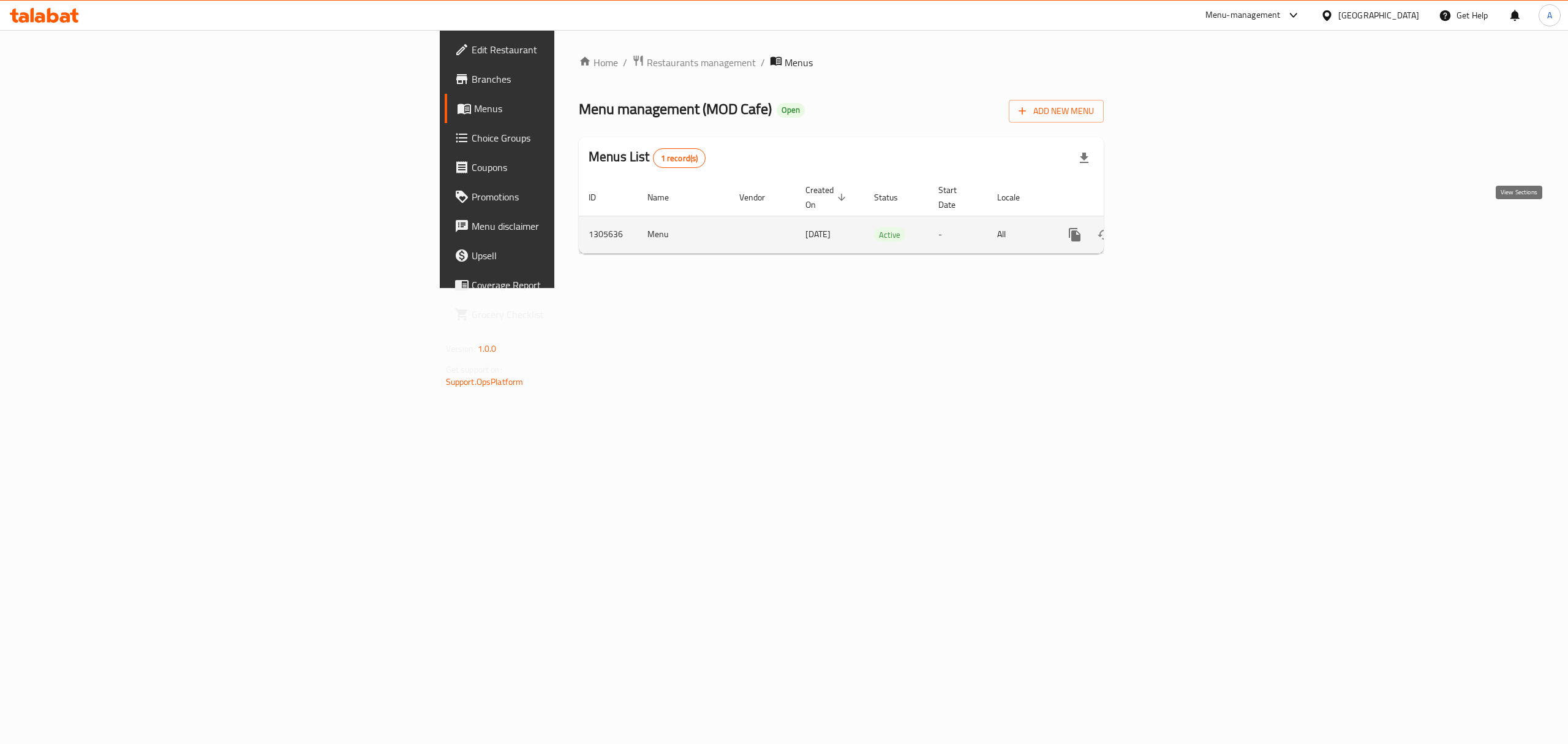
click at [1170, 228] on icon "enhanced table" at bounding box center [1163, 234] width 15 height 15
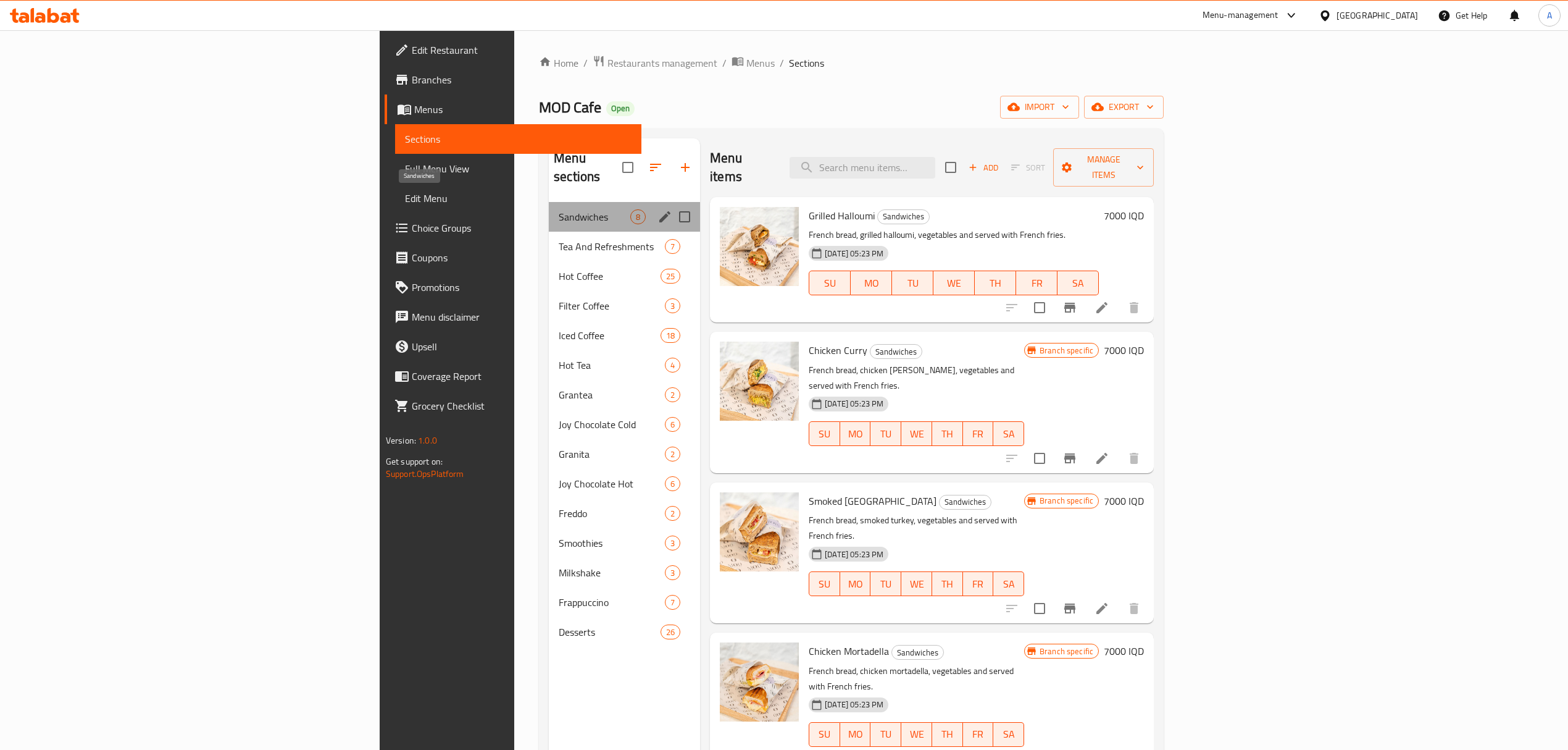
click at [559, 210] on span "Sandwiches" at bounding box center [594, 217] width 72 height 15
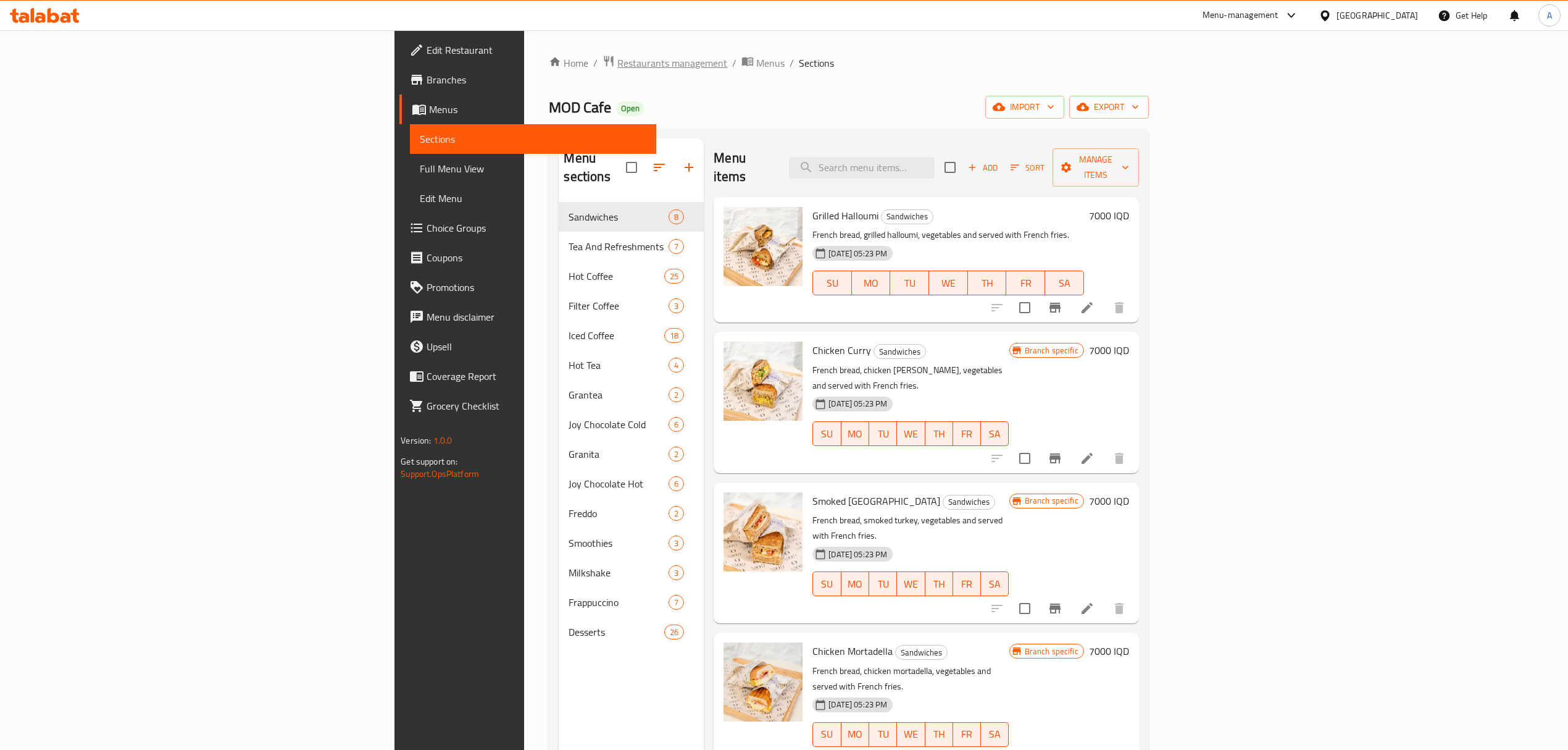
click at [617, 56] on span "Restaurants management" at bounding box center [672, 63] width 110 height 15
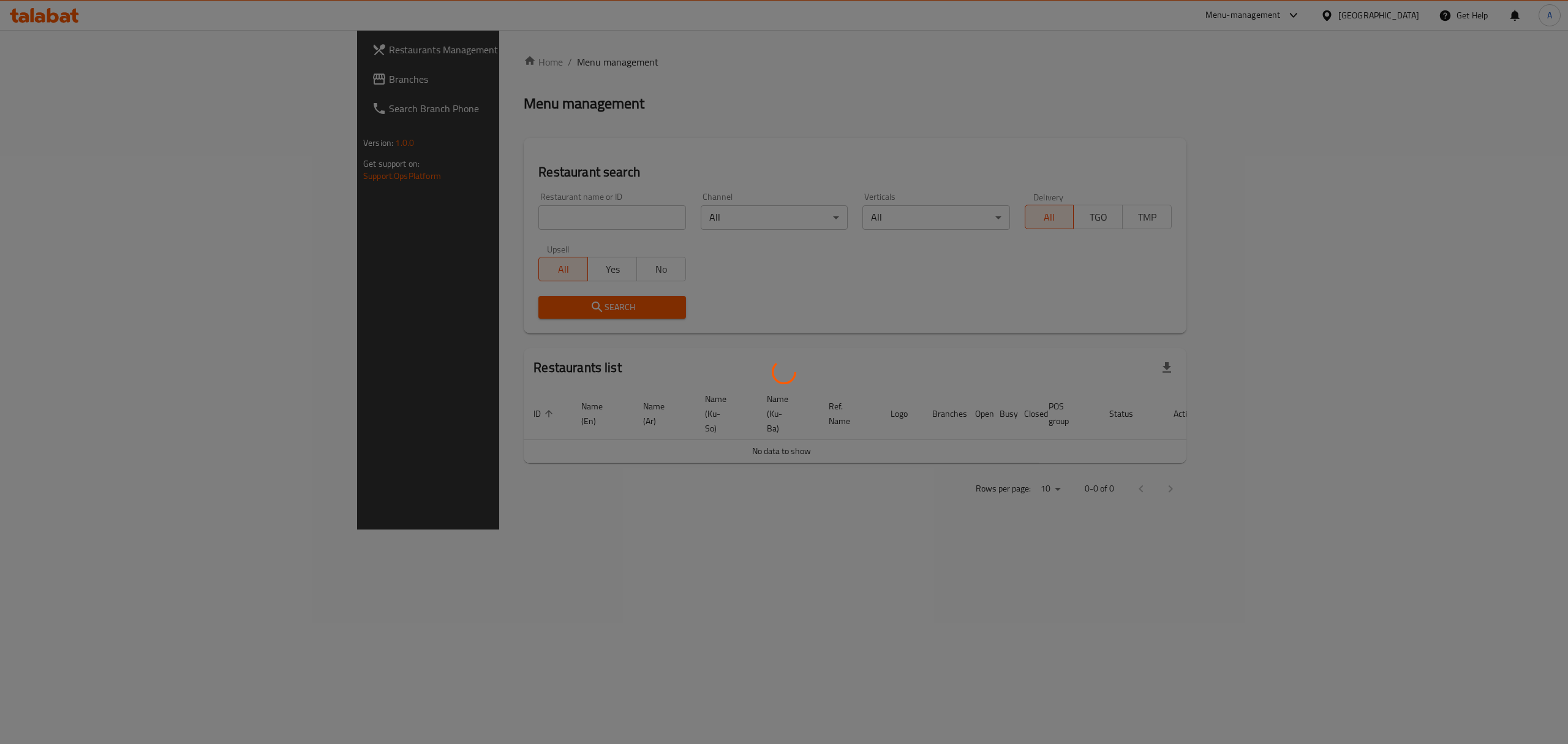
click at [459, 226] on div at bounding box center [784, 372] width 1568 height 744
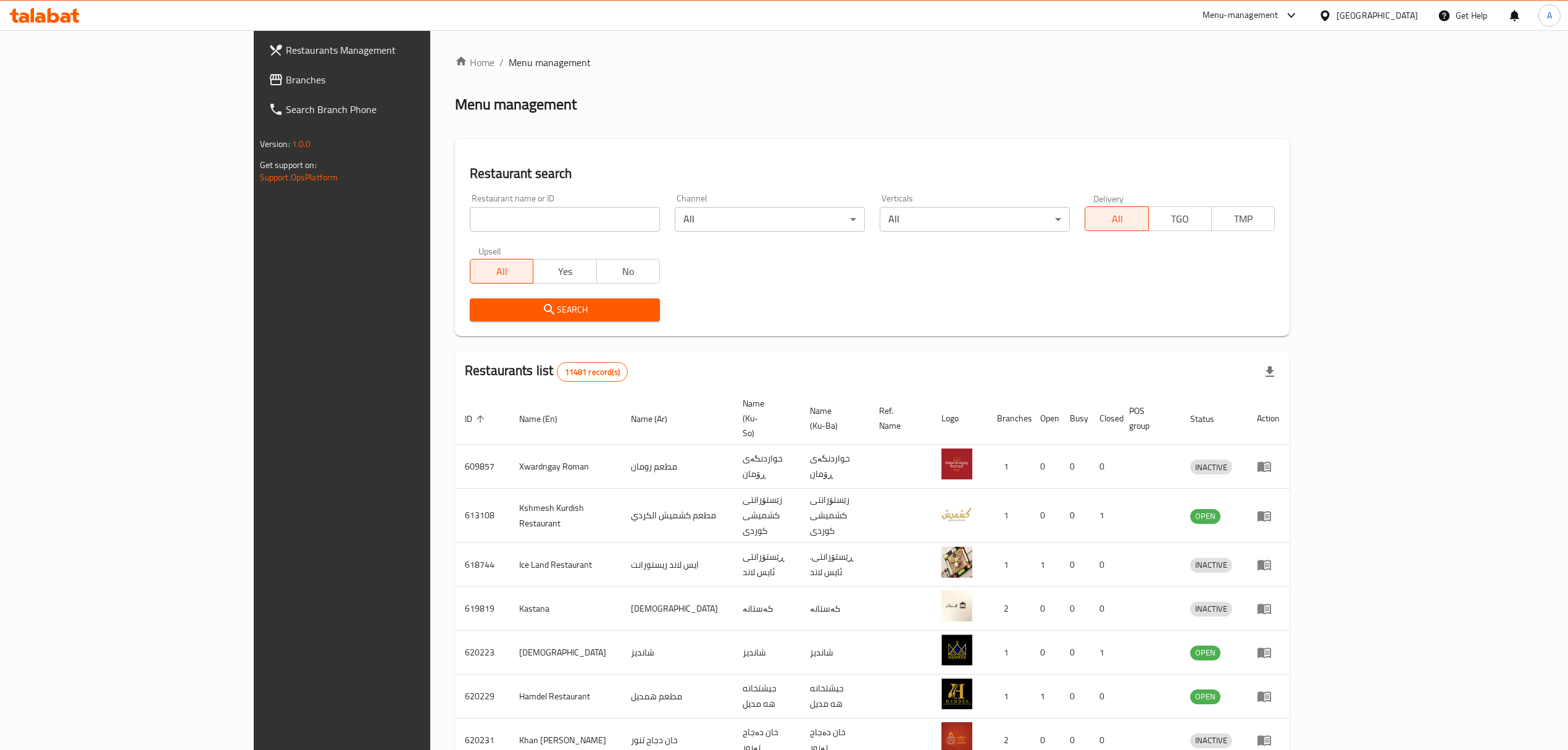
click at [469, 216] on input "search" at bounding box center [564, 219] width 190 height 25
type input "ؤ"
type input "cHA I"
click button "Search" at bounding box center [564, 309] width 190 height 23
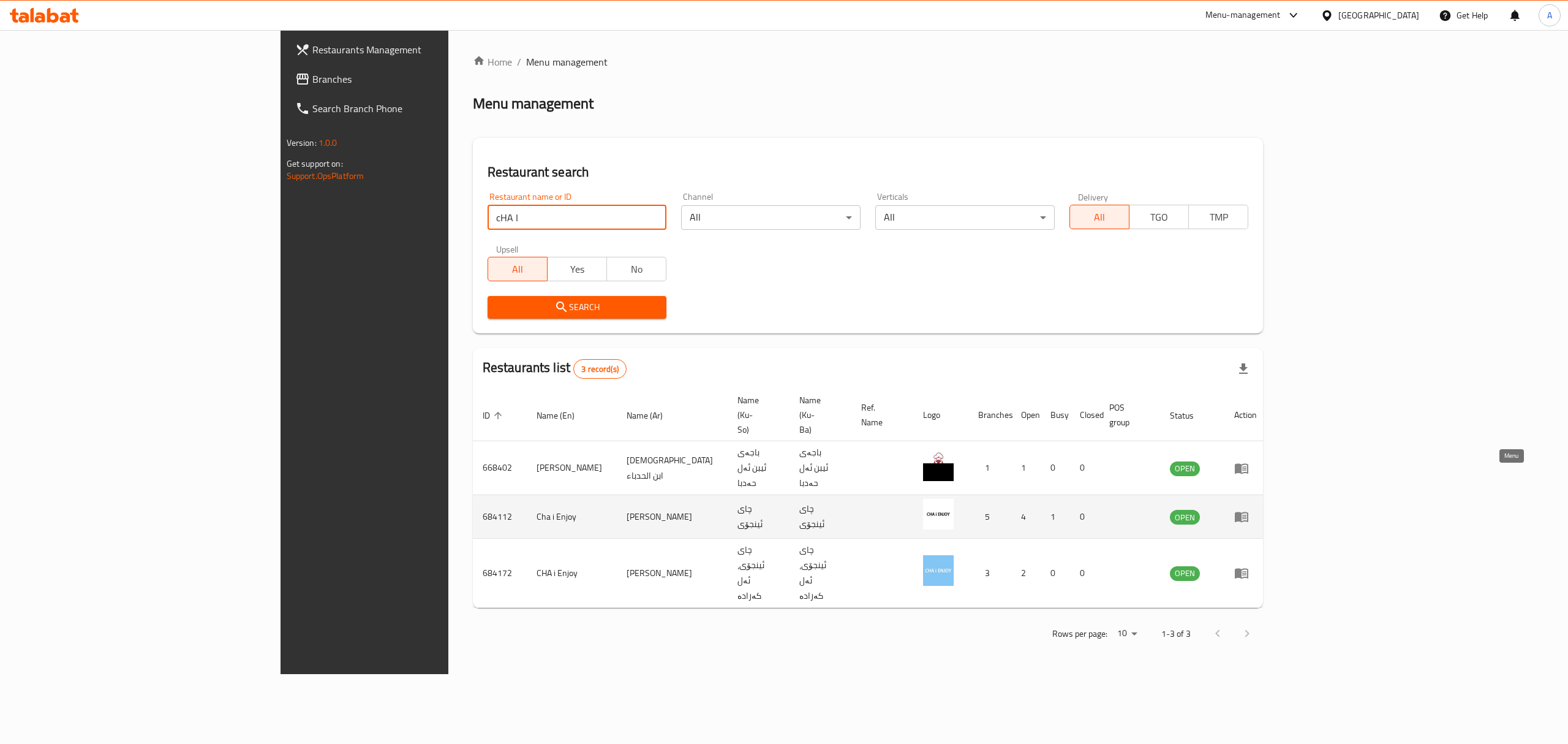
click at [1249, 510] on icon "enhanced table" at bounding box center [1240, 516] width 15 height 15
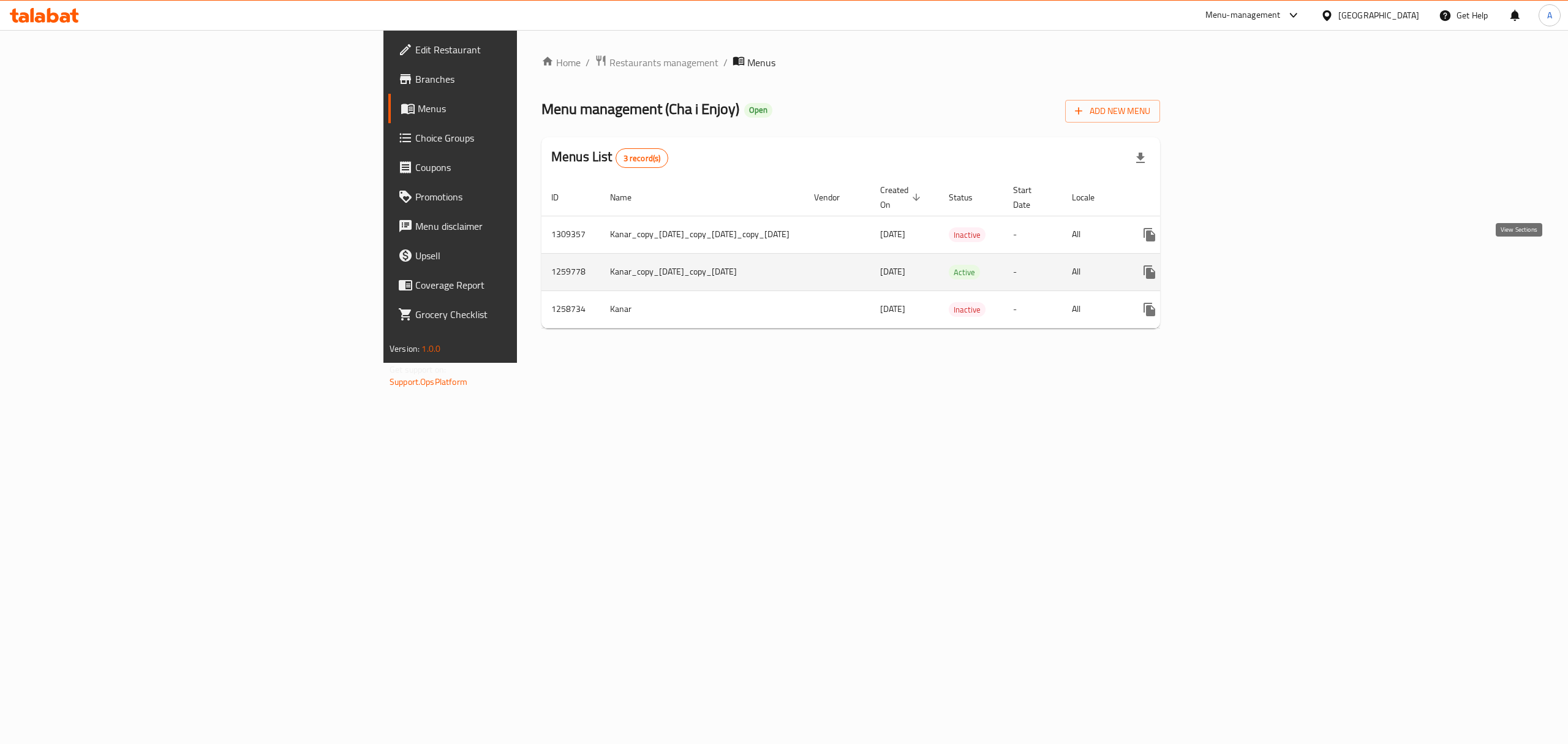
click at [1252, 258] on link "enhanced table" at bounding box center [1237, 272] width 29 height 29
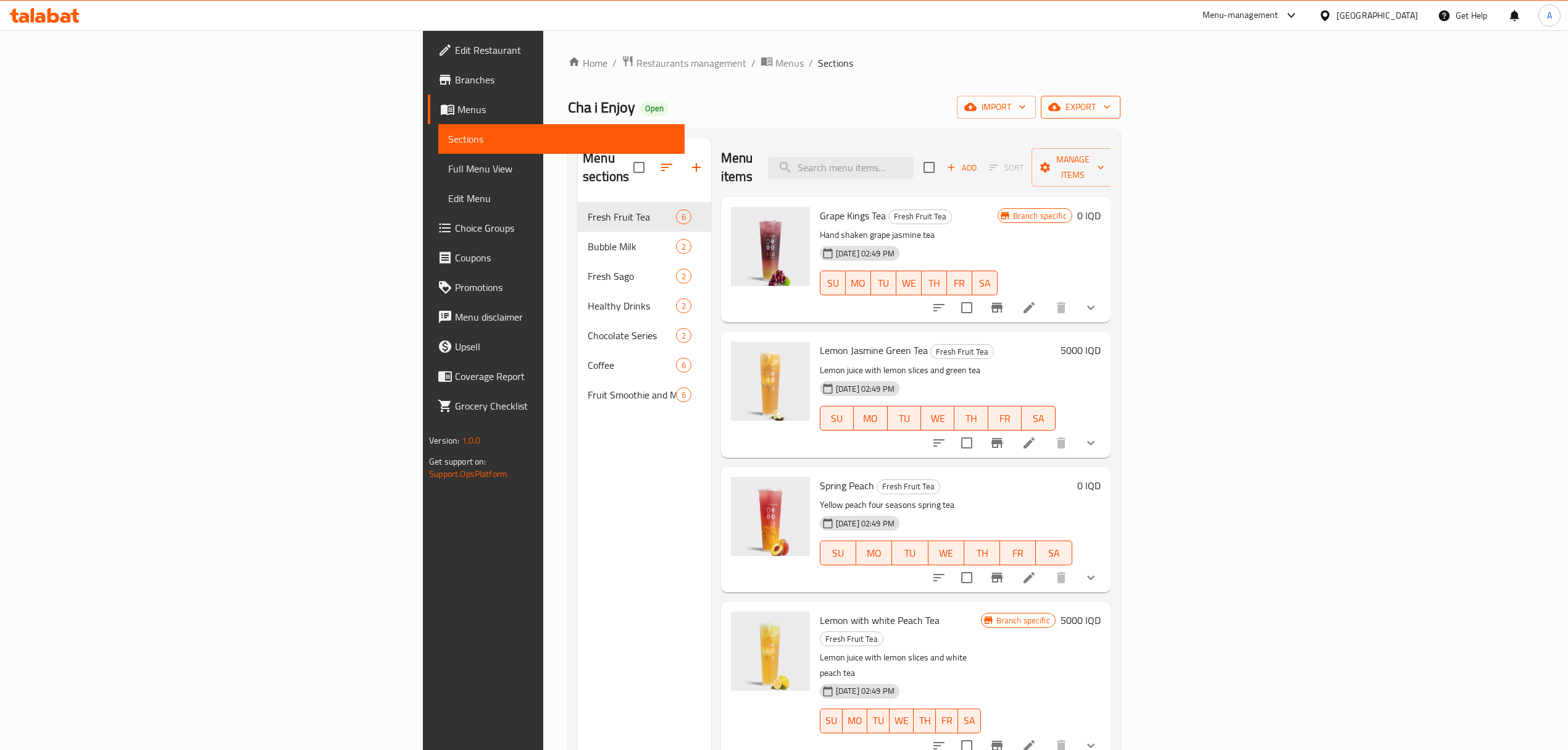
click at [1110, 113] on span "export" at bounding box center [1080, 107] width 60 height 16
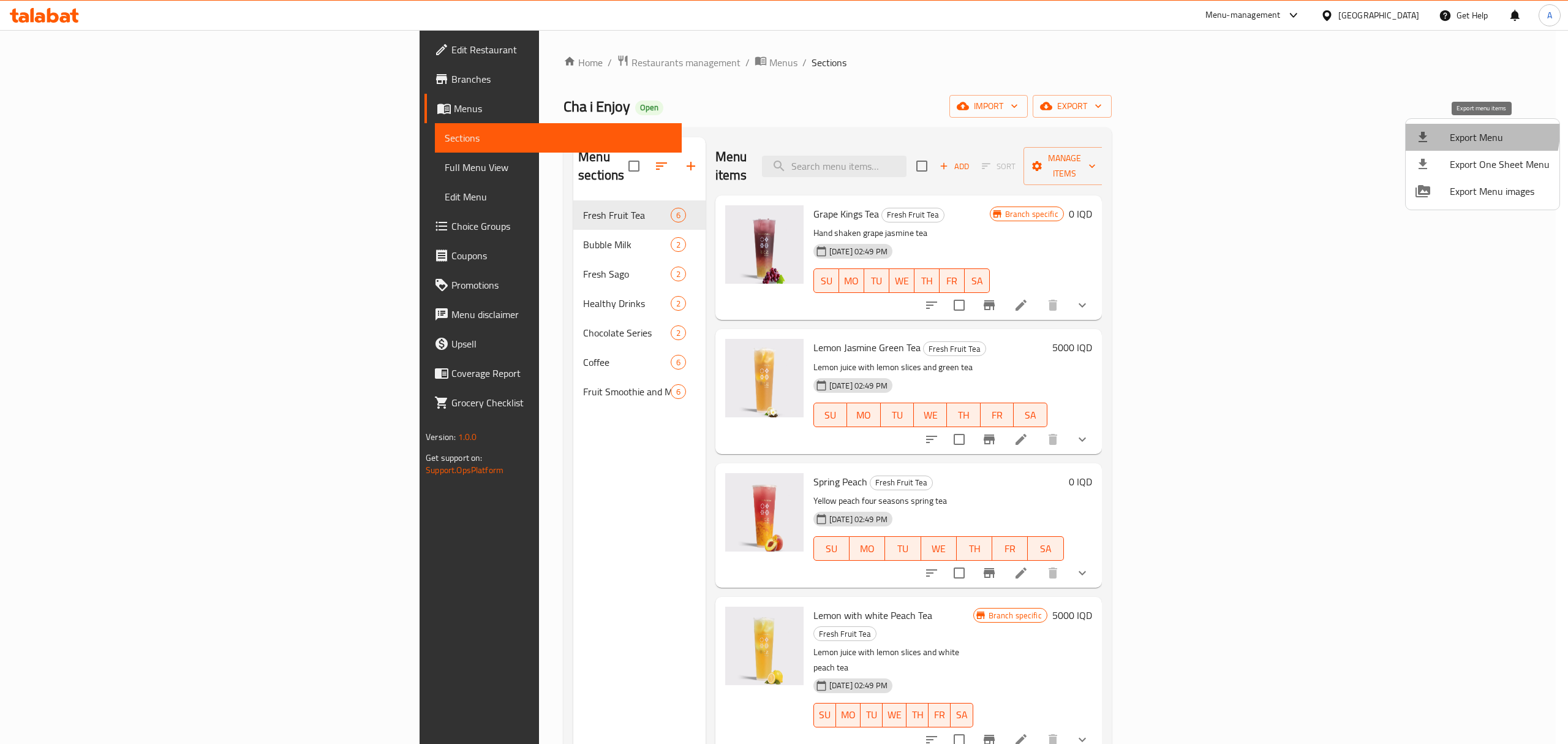
click at [1459, 130] on span "Export Menu" at bounding box center [1499, 137] width 100 height 15
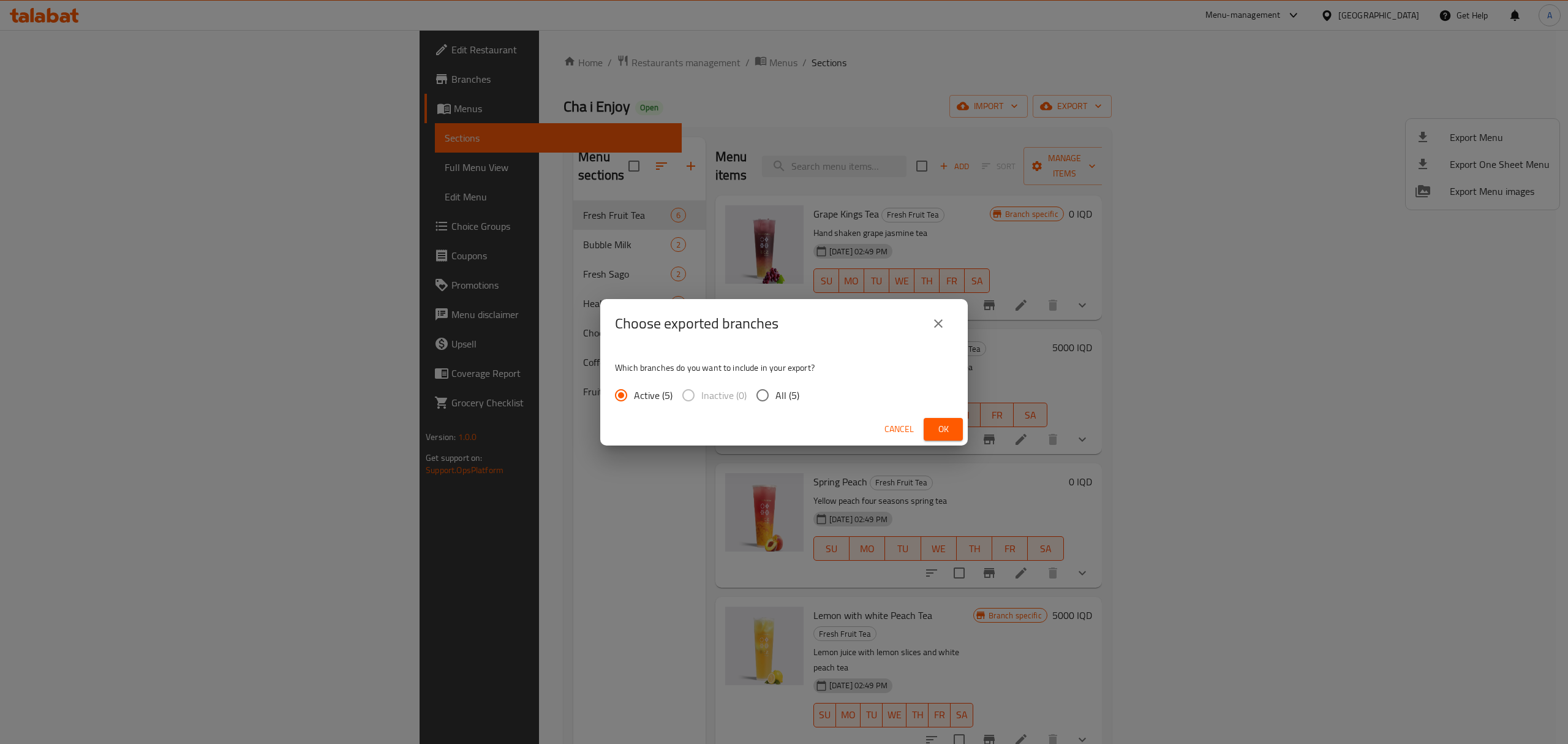
click at [785, 400] on span "All (5)" at bounding box center [787, 395] width 24 height 15
click at [776, 400] on input "All (5)" at bounding box center [762, 395] width 25 height 25
radio input "true"
click at [620, 392] on input "Active (5)" at bounding box center [621, 395] width 25 height 25
radio input "true"
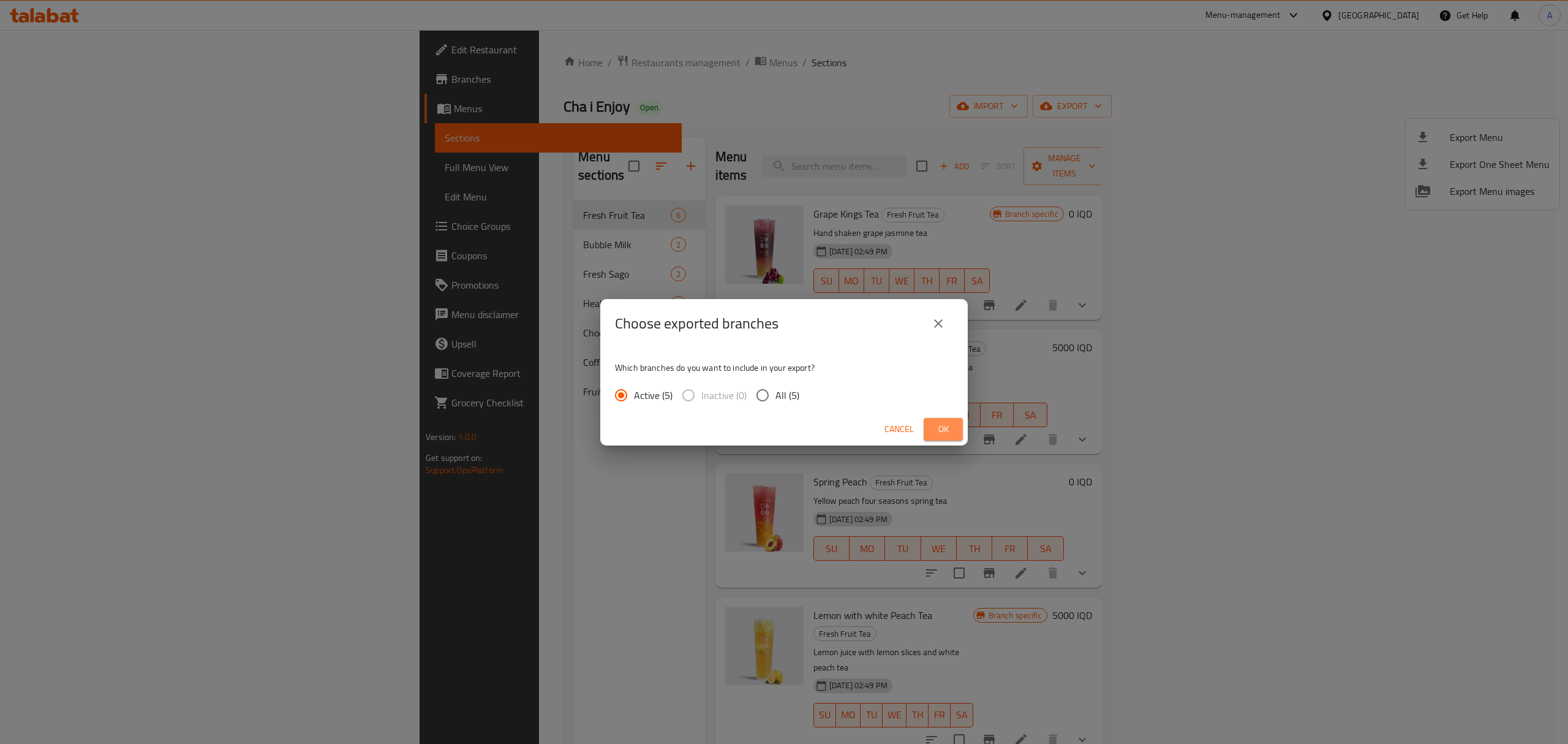
click at [951, 418] on button "Ok" at bounding box center [943, 429] width 39 height 22
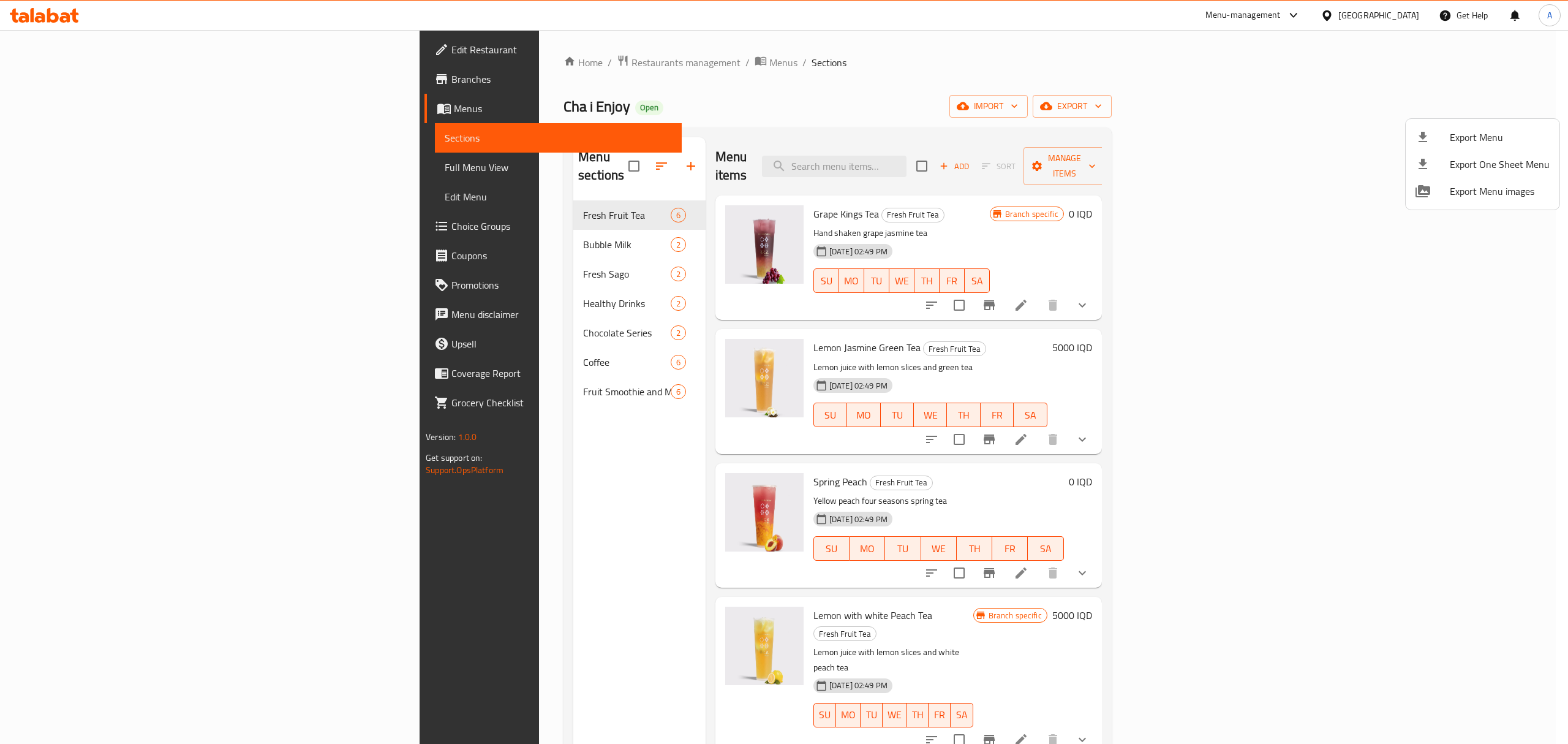
click at [740, 101] on div at bounding box center [784, 372] width 1568 height 744
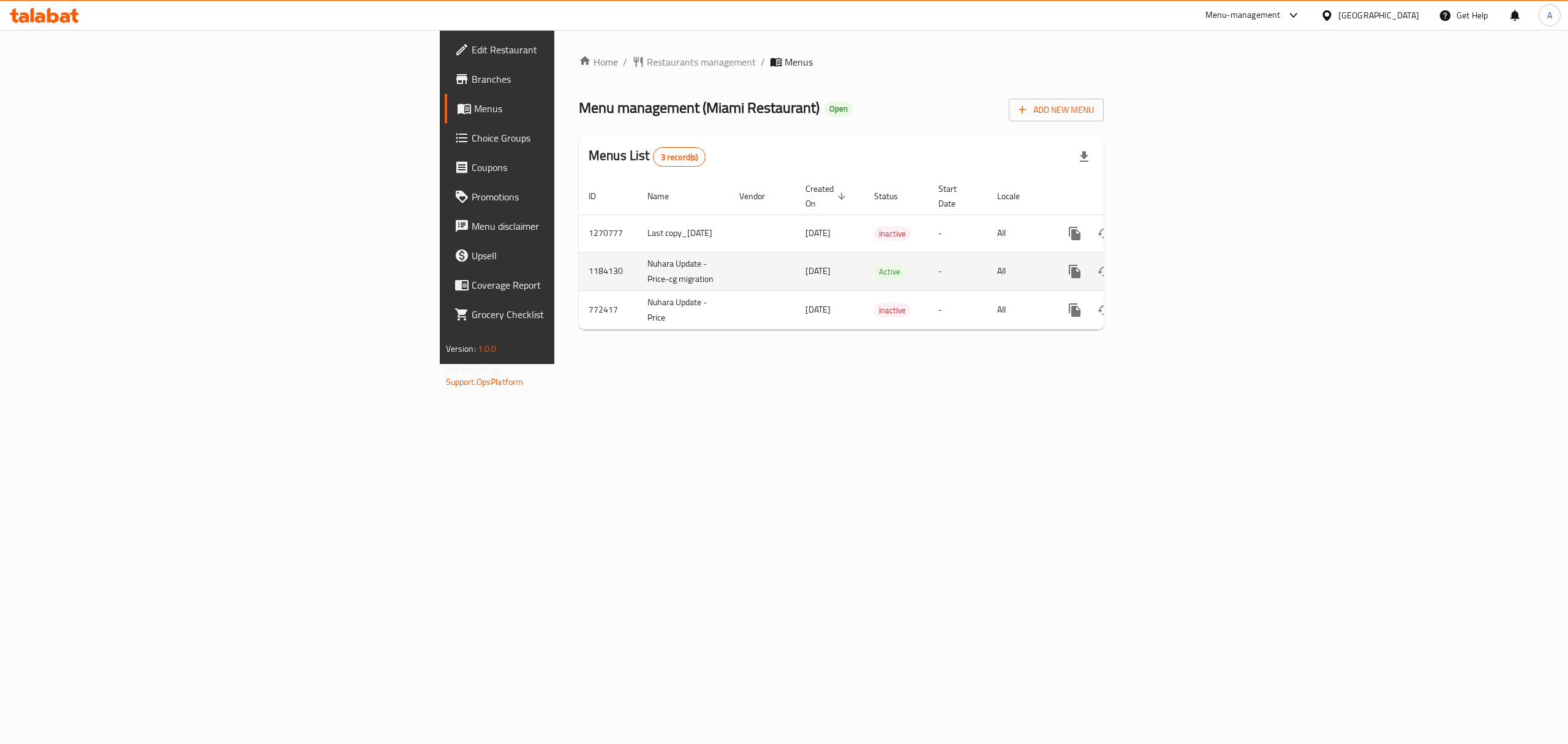
click at [1170, 265] on icon "enhanced table" at bounding box center [1163, 271] width 15 height 15
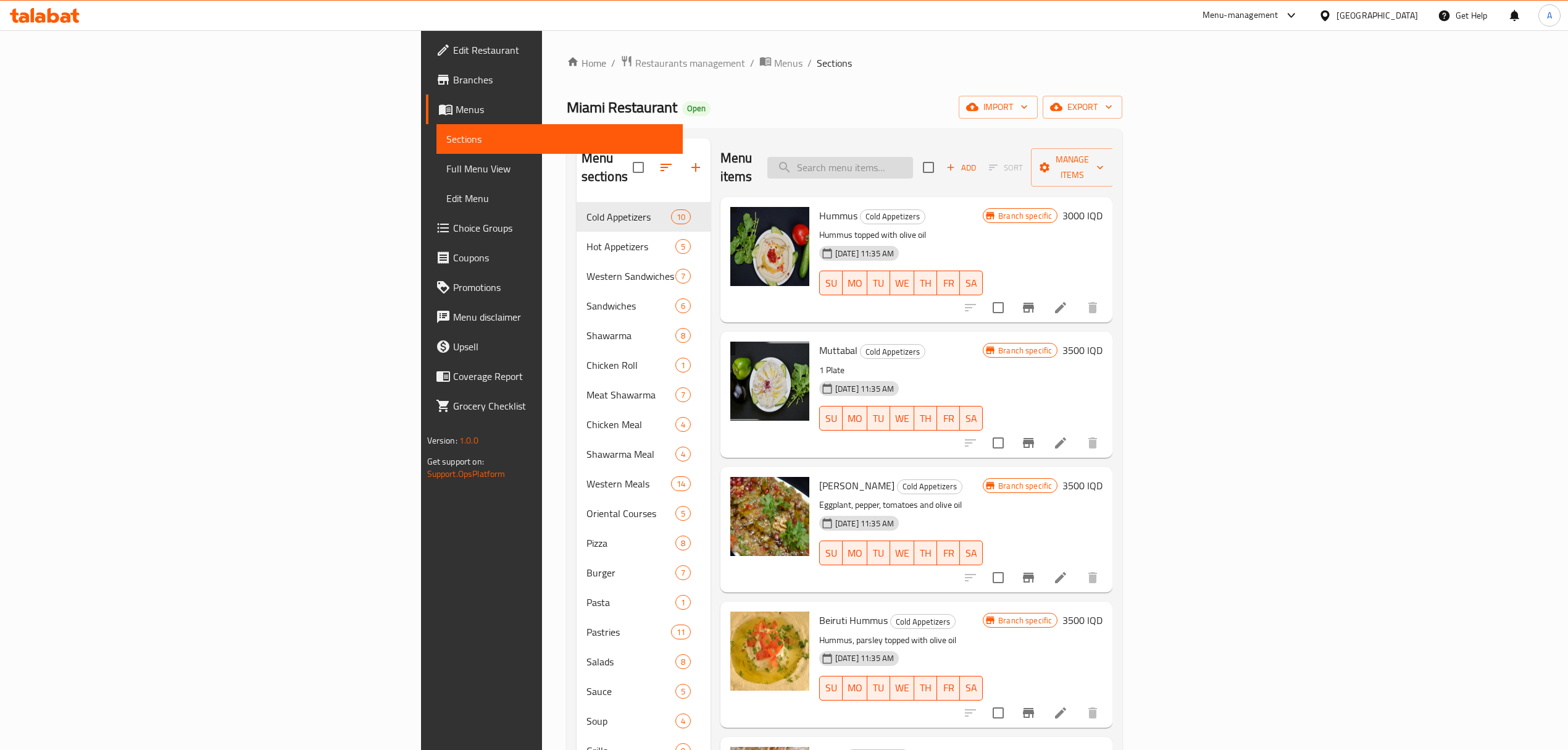
click at [913, 160] on input "search" at bounding box center [840, 168] width 146 height 22
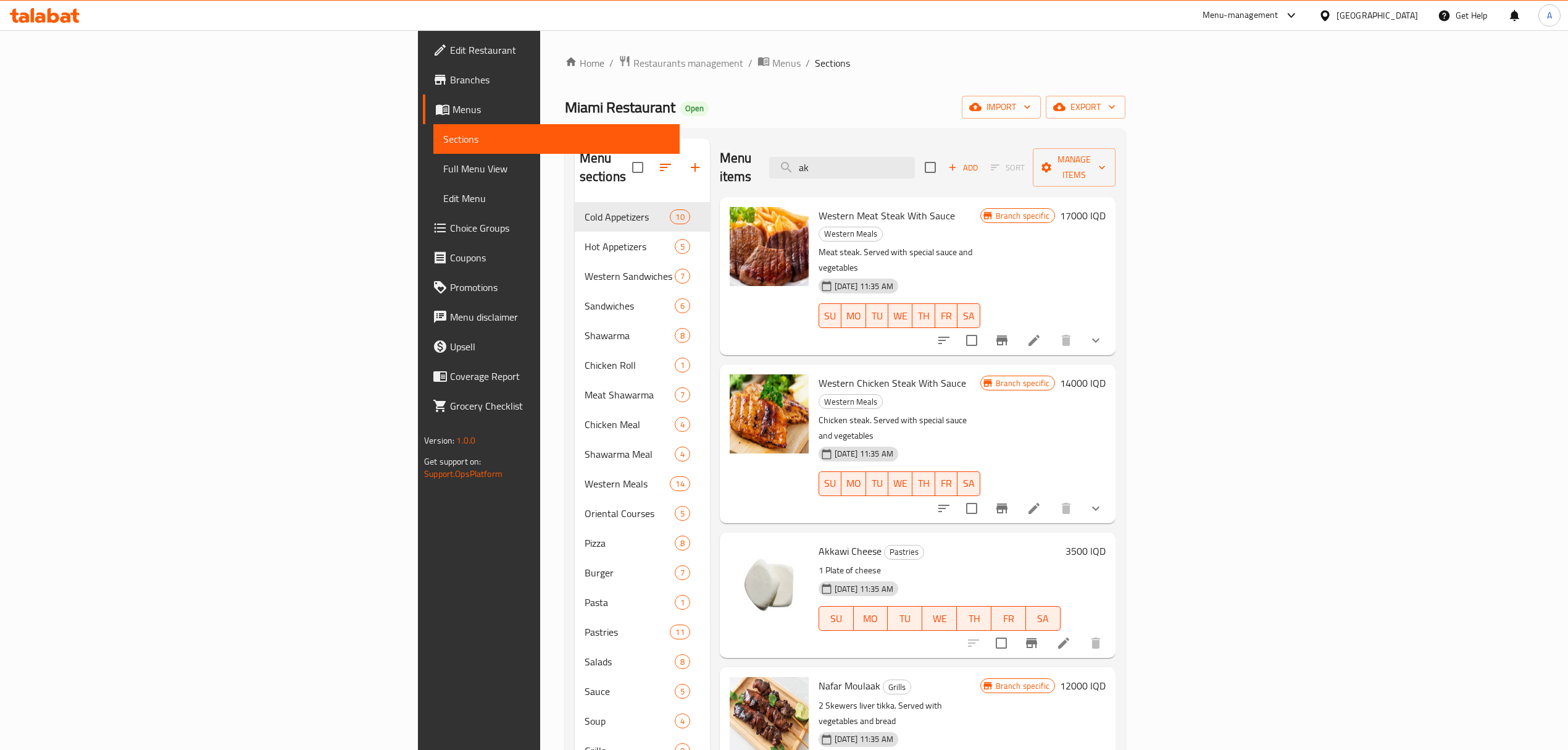
click at [818, 541] on span "Akkawi Cheese" at bounding box center [850, 550] width 63 height 19
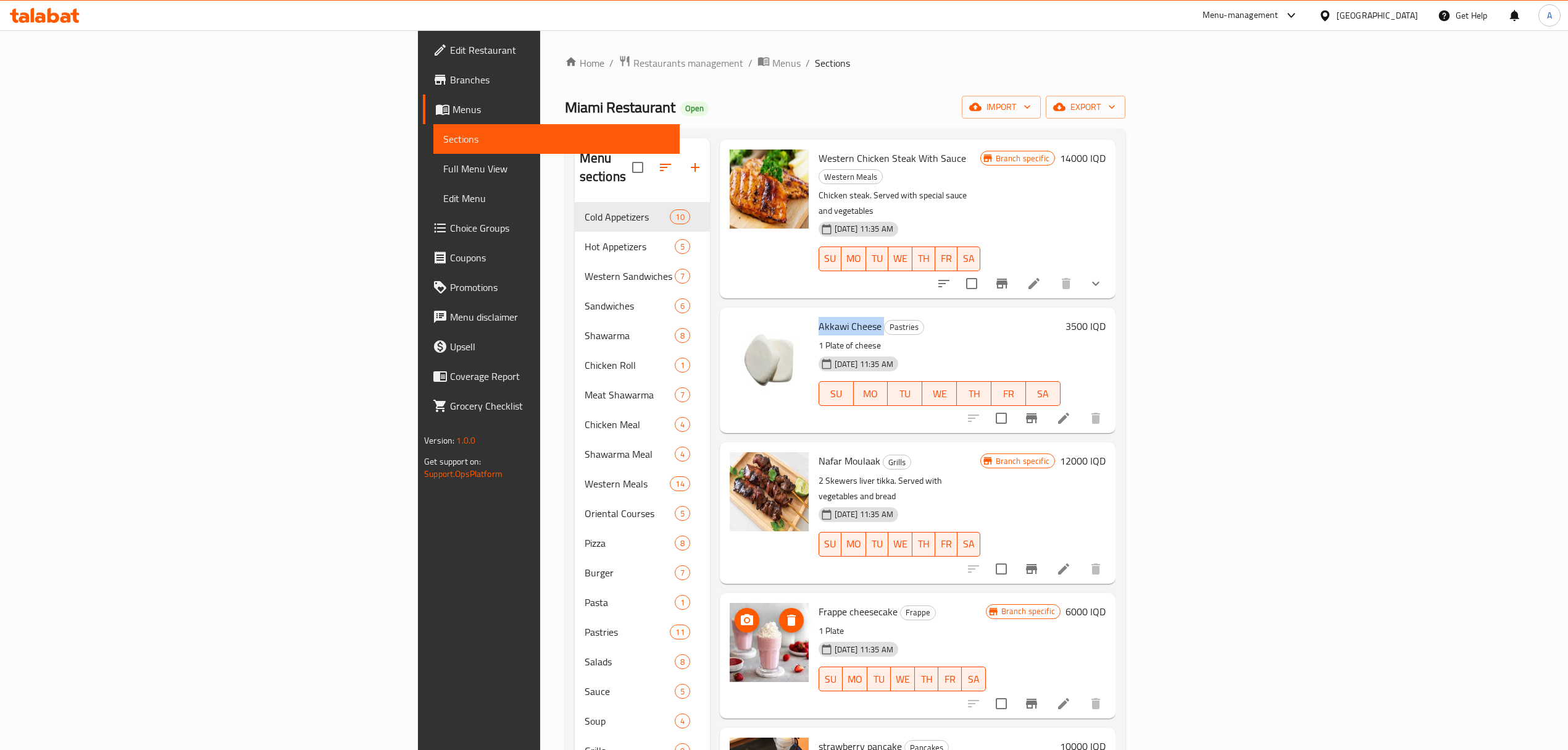
scroll to position [247, 0]
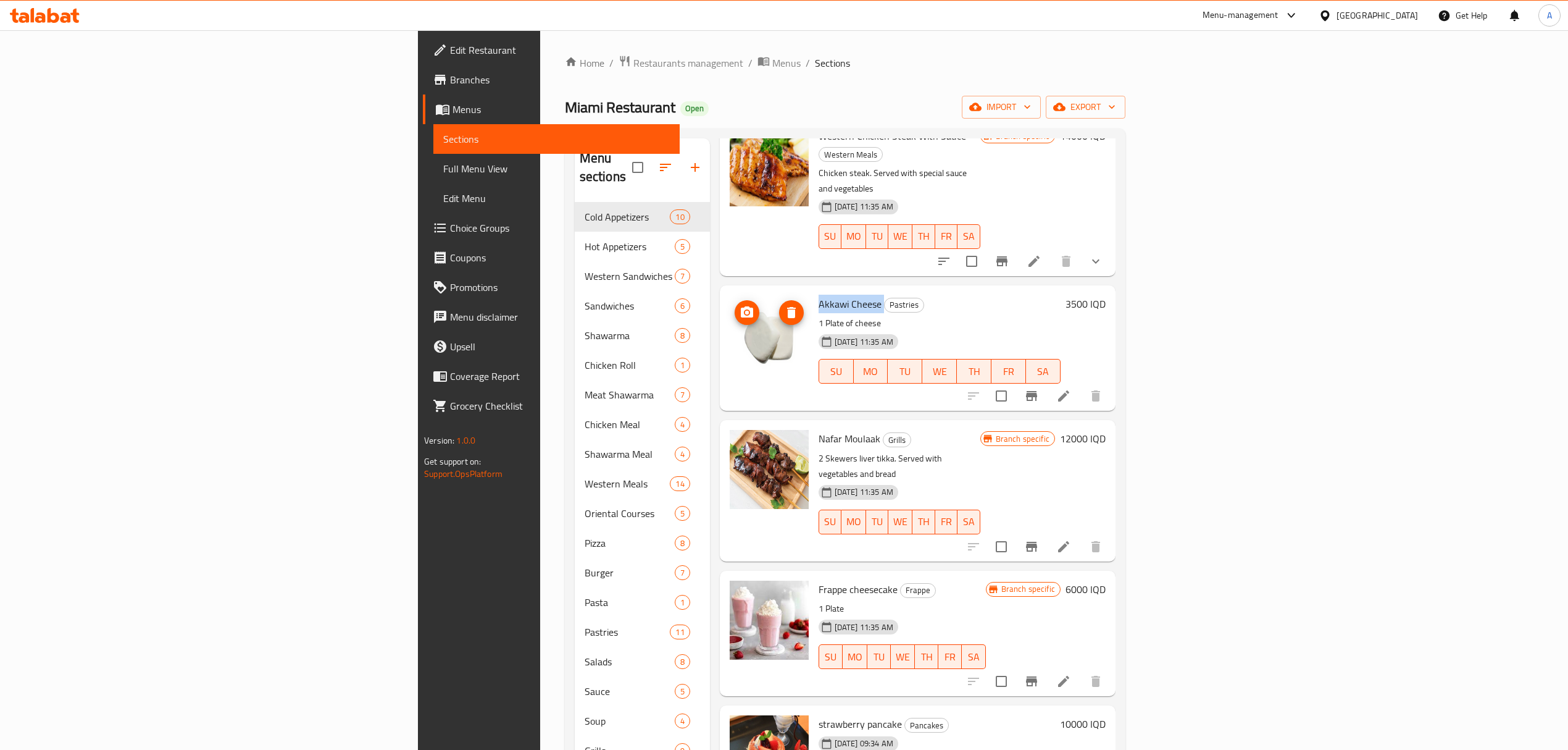
click at [730, 295] on img at bounding box center [769, 334] width 79 height 79
click at [787, 307] on icon "delete image" at bounding box center [791, 312] width 9 height 11
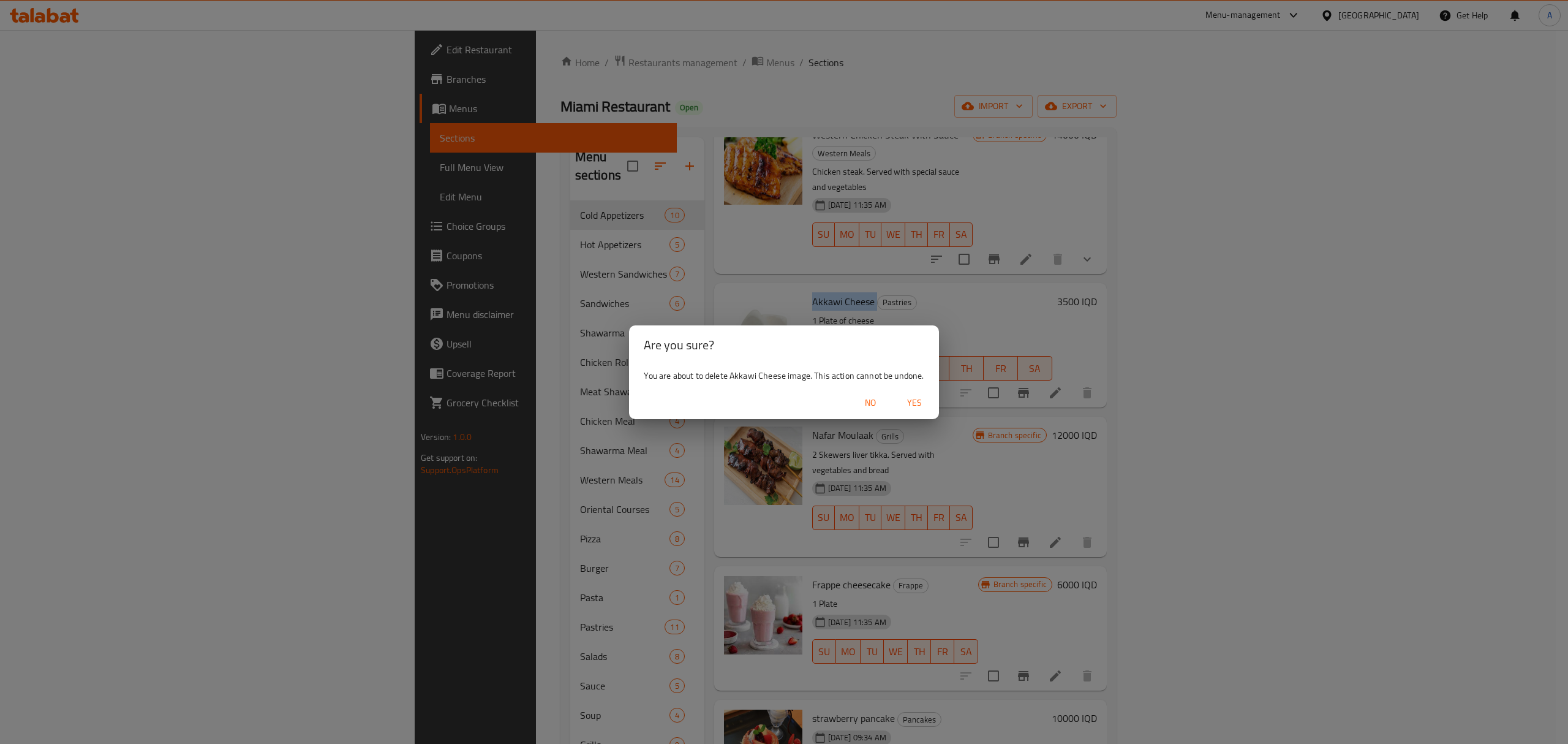
click at [913, 405] on span "Yes" at bounding box center [914, 403] width 29 height 16
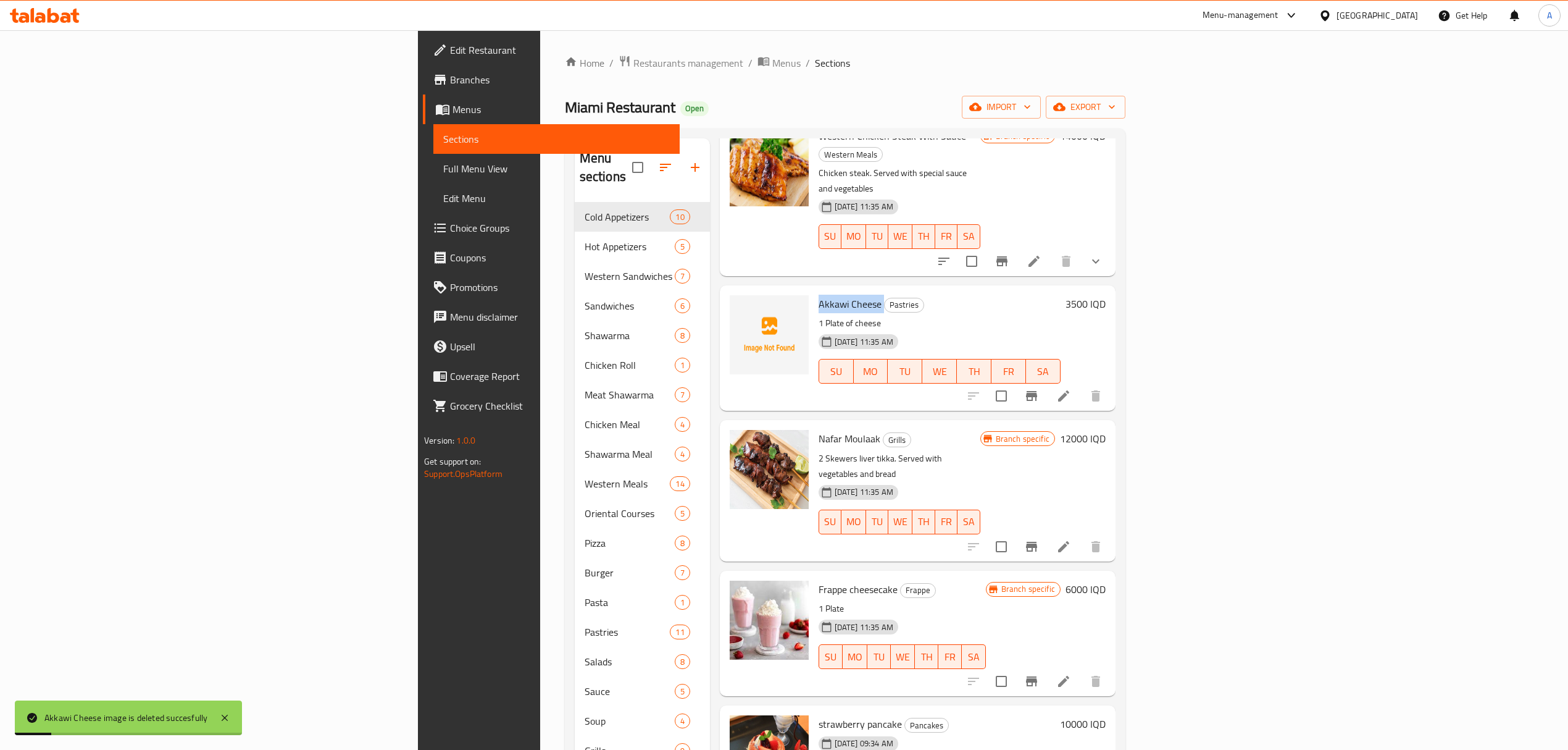
click at [818, 294] on span "Akkawi Cheese" at bounding box center [850, 303] width 63 height 19
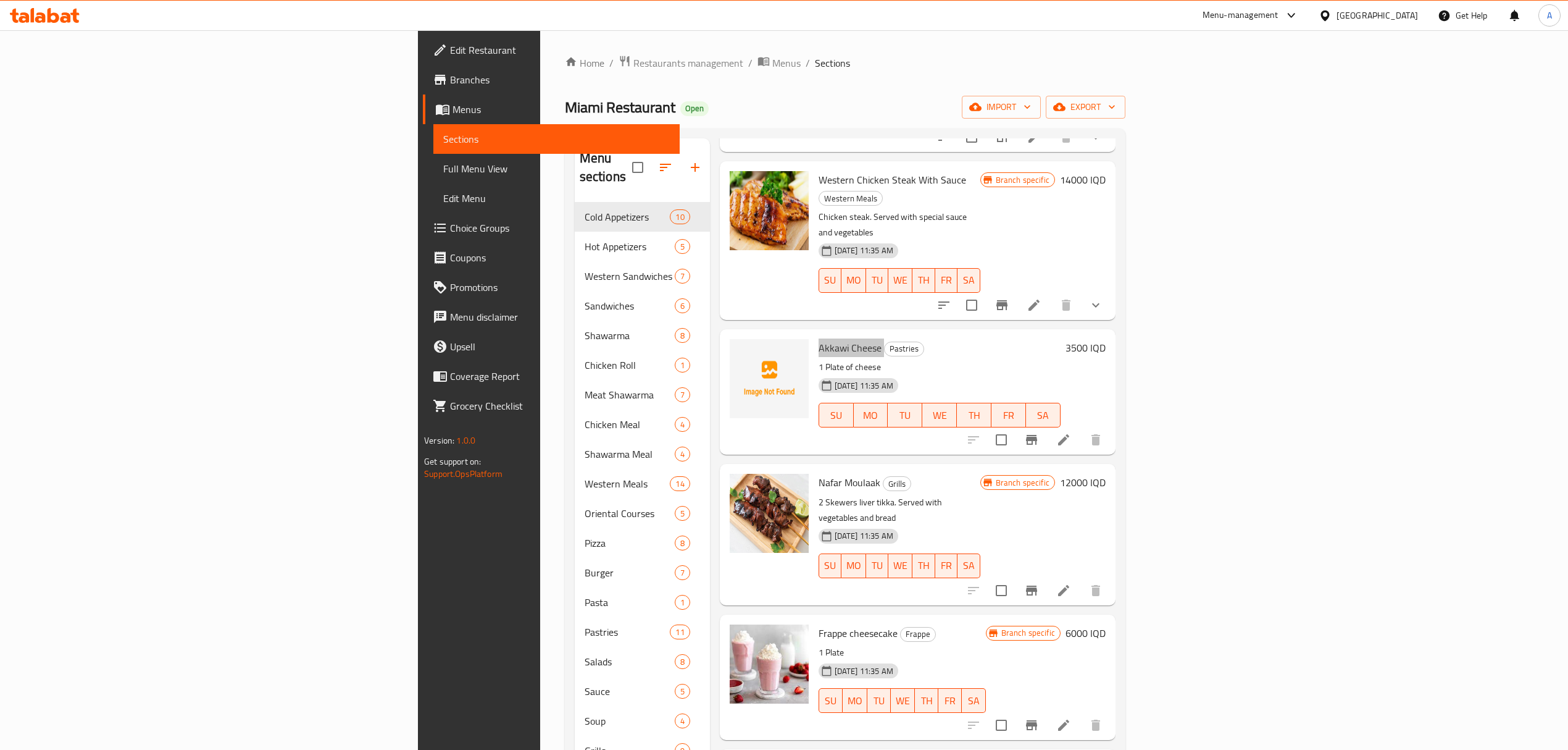
scroll to position [0, 0]
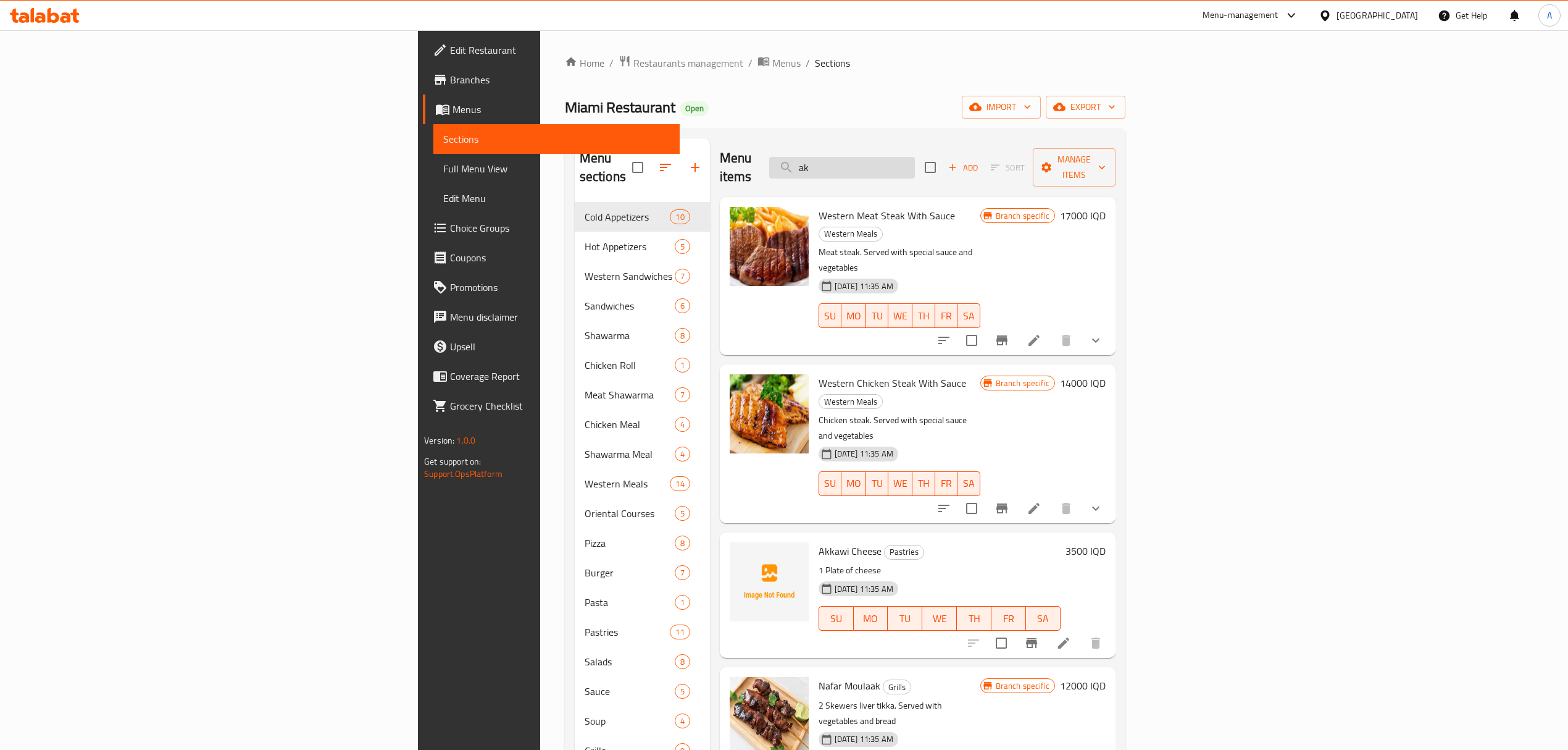
click at [915, 157] on input "ak" at bounding box center [842, 168] width 146 height 22
drag, startPoint x: 989, startPoint y: 158, endPoint x: 917, endPoint y: 160, distance: 72.0
click at [917, 160] on div "Menu items ak Add Sort Manage items" at bounding box center [918, 168] width 396 height 59
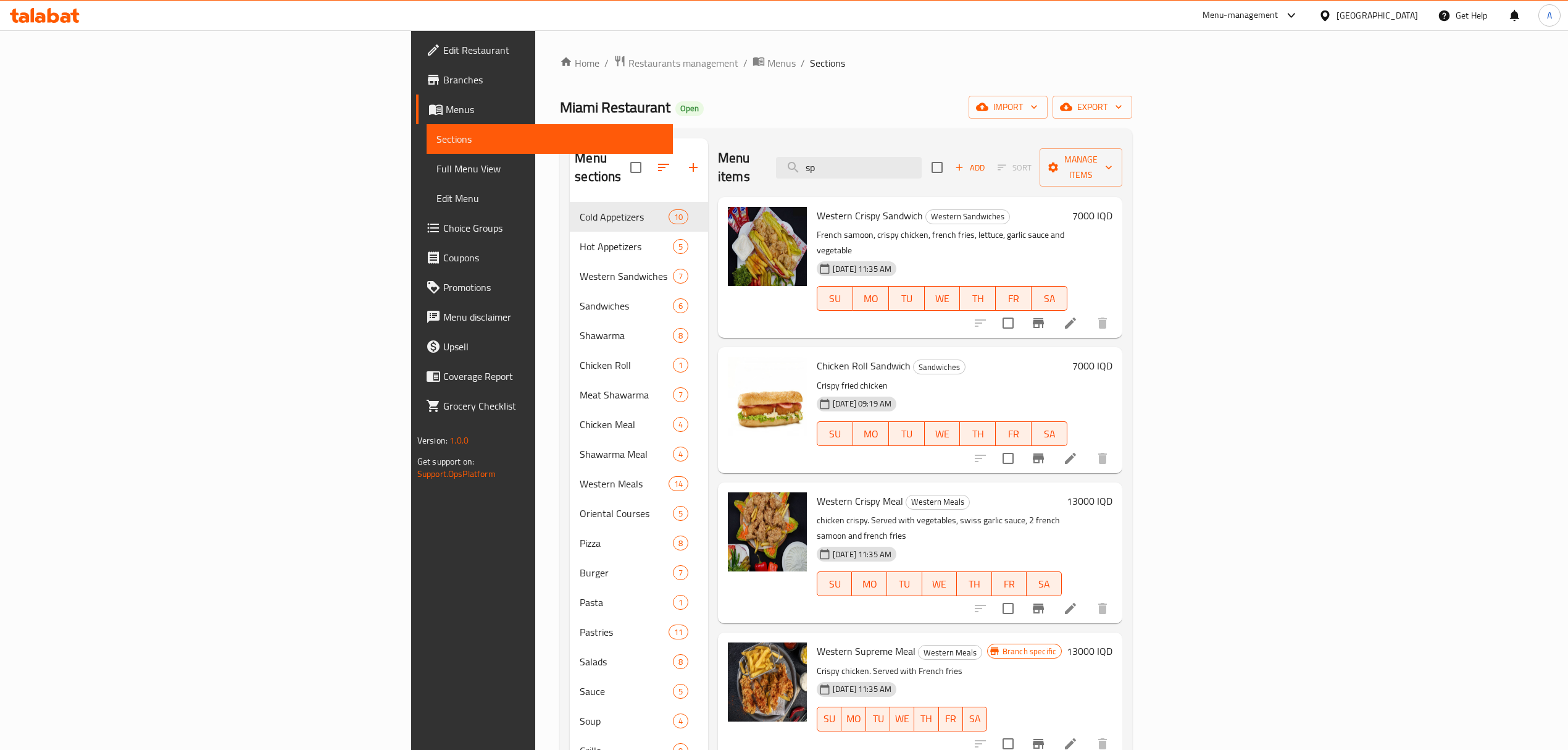
type input "sp"
click at [816, 206] on span "Western Crispy Sandwich" at bounding box center [869, 215] width 106 height 19
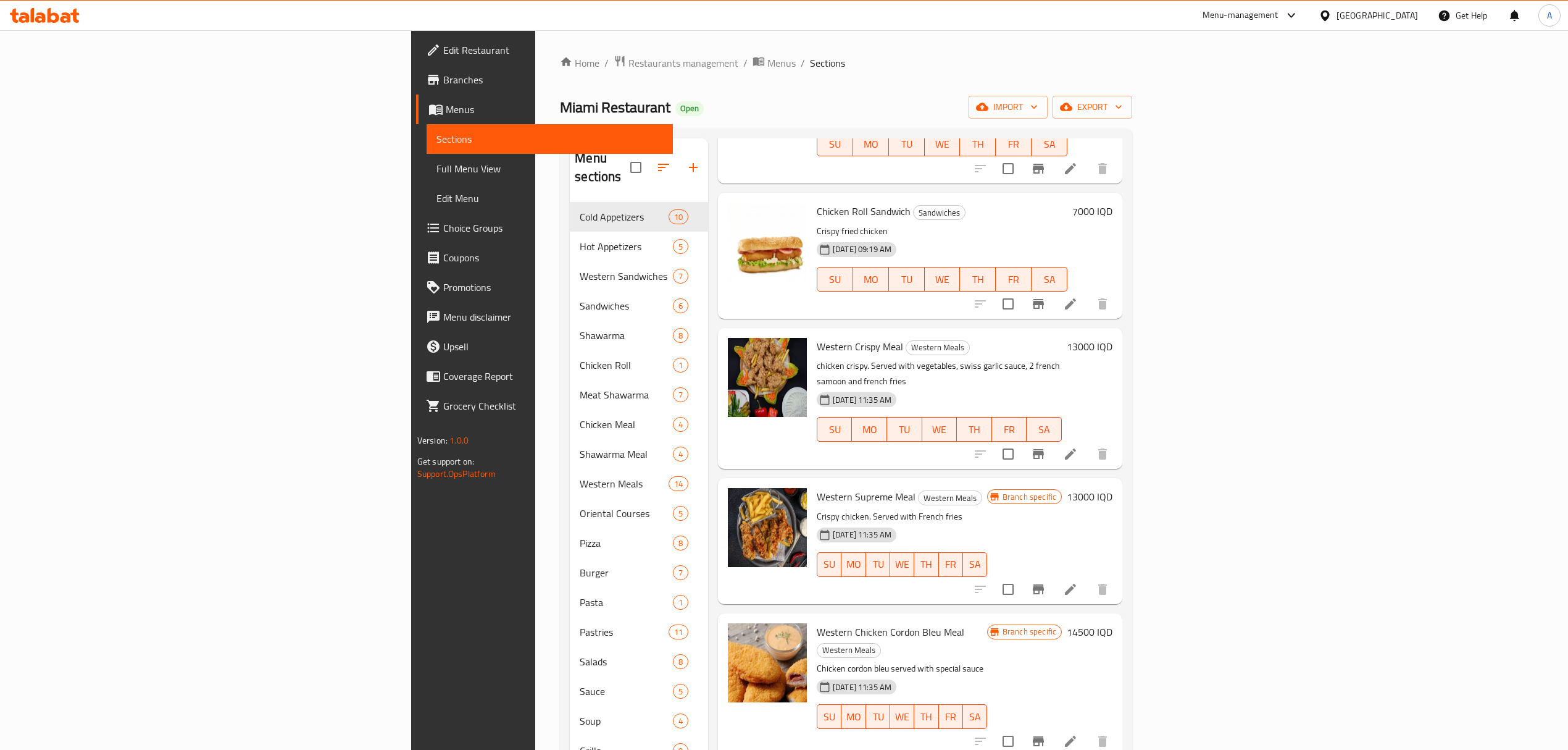
scroll to position [165, 0]
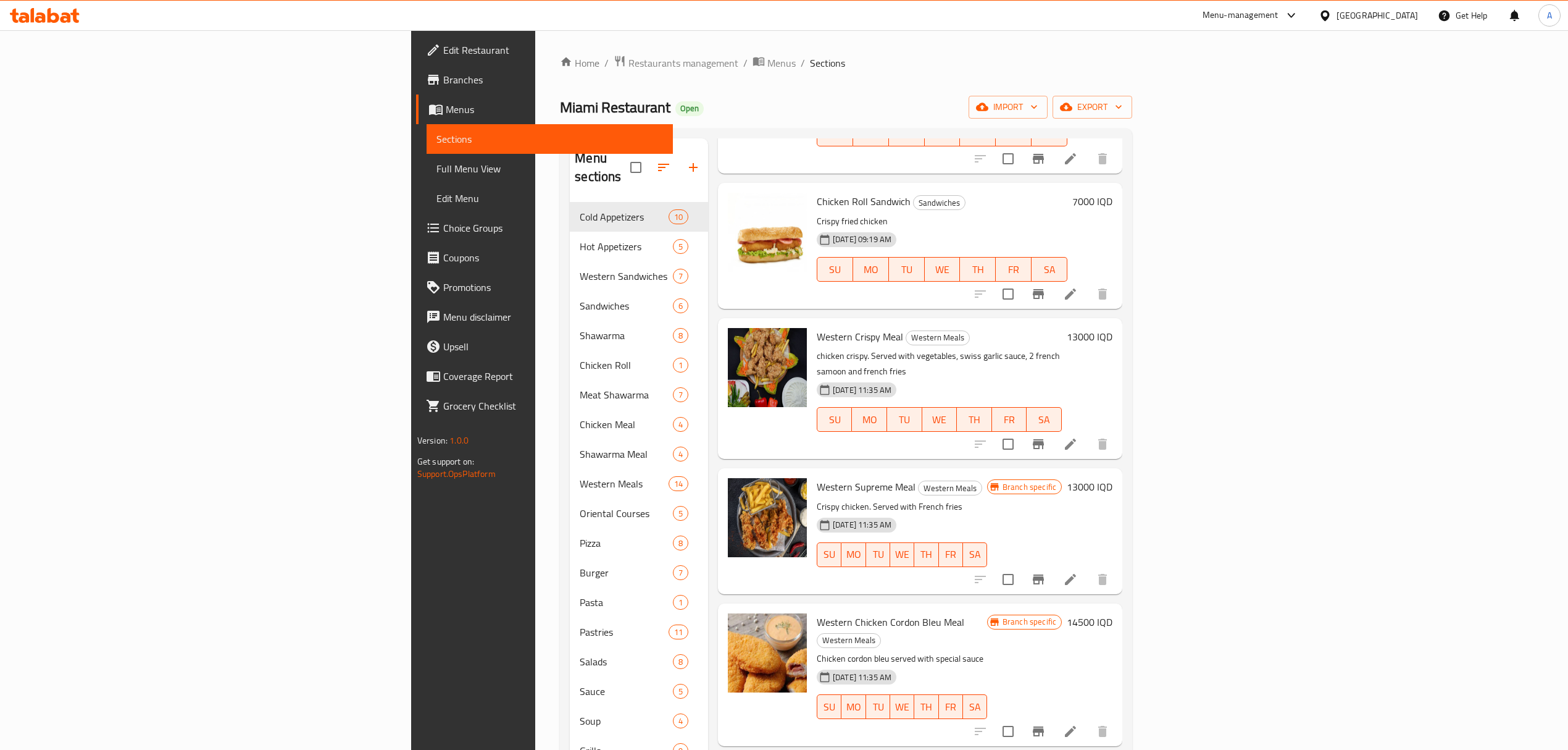
click at [816, 477] on span "Western Supreme Meal" at bounding box center [865, 486] width 99 height 19
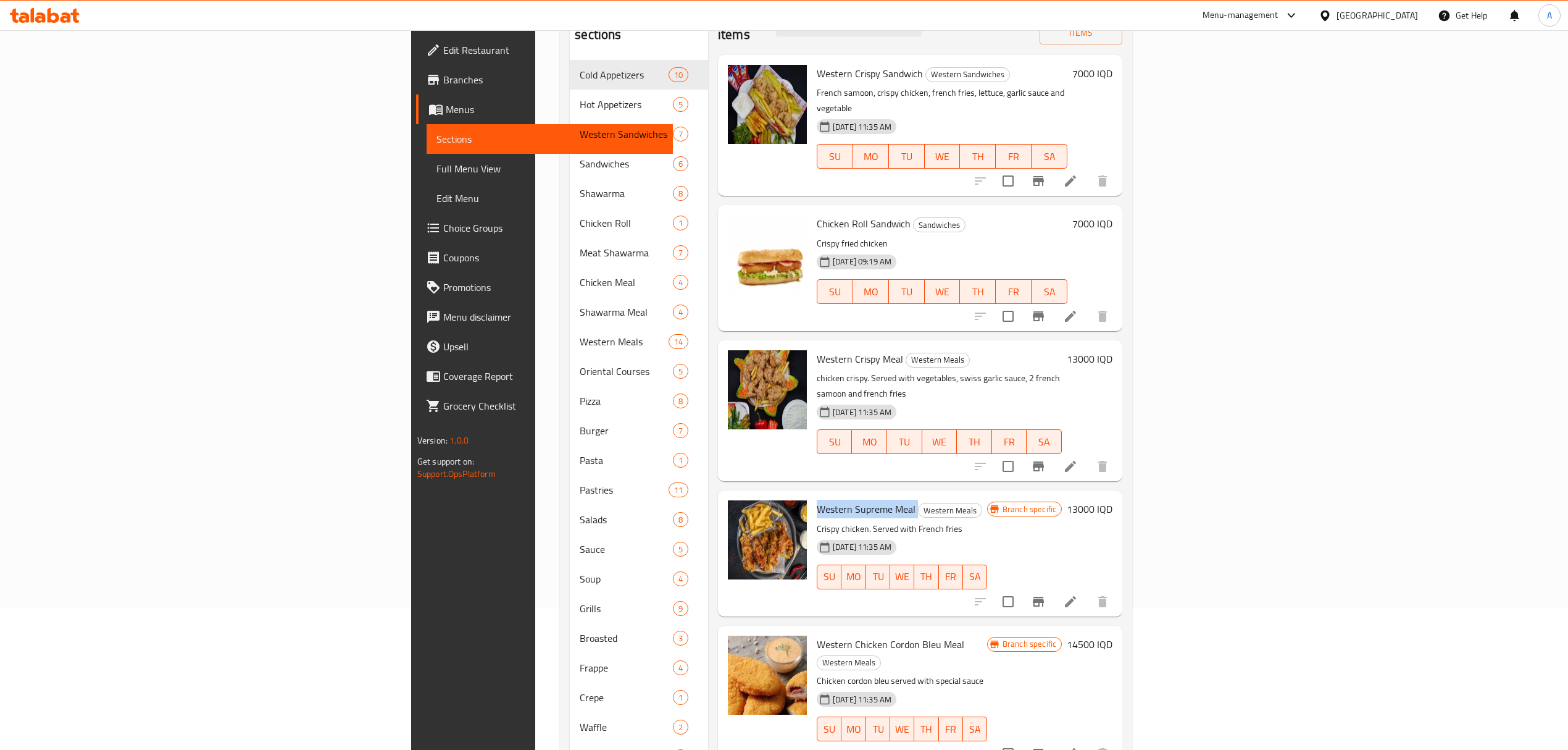
scroll to position [0, 0]
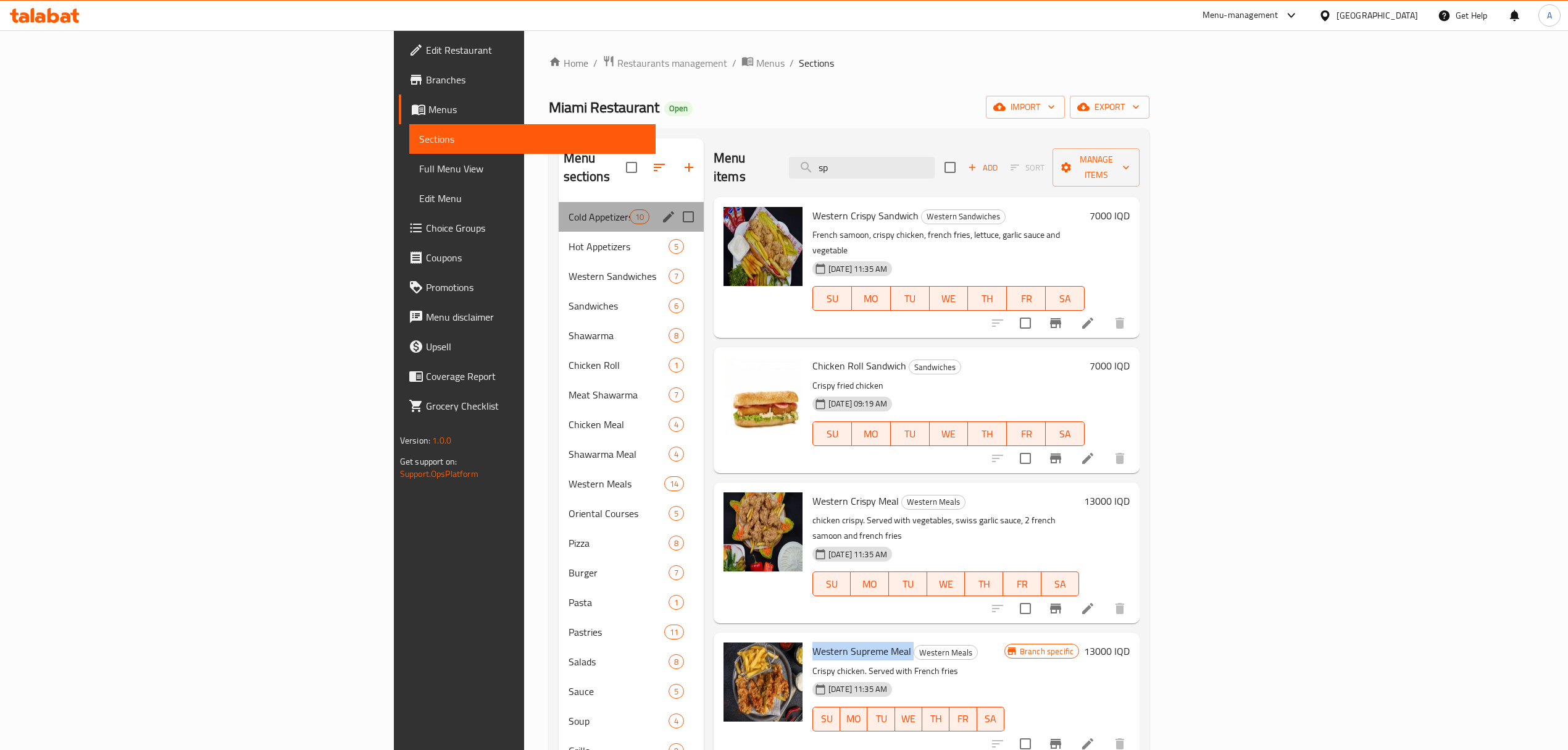
click at [559, 202] on div "Cold Appetizers 10" at bounding box center [631, 217] width 145 height 29
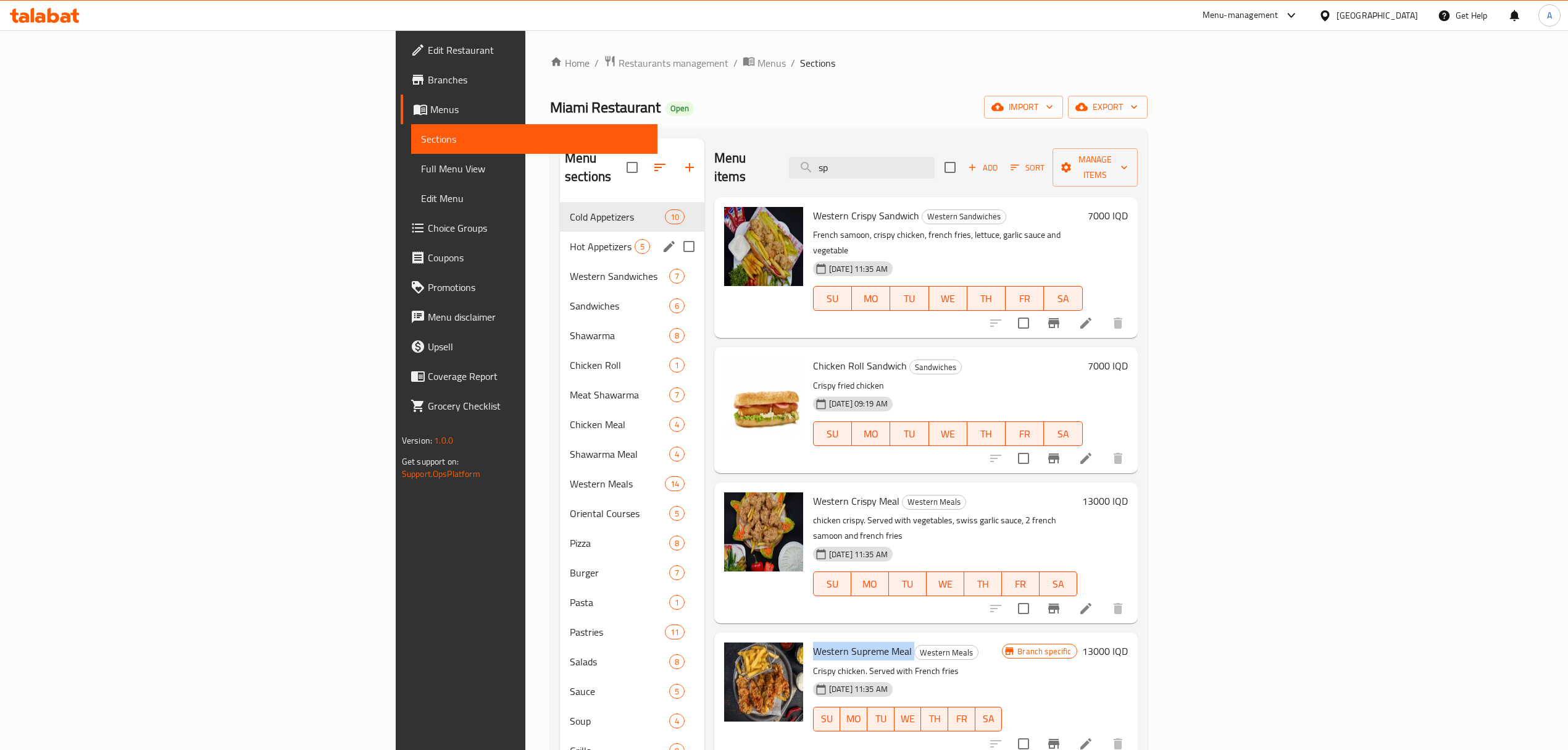
click at [560, 237] on div "Hot Appetizers 5" at bounding box center [631, 246] width 144 height 29
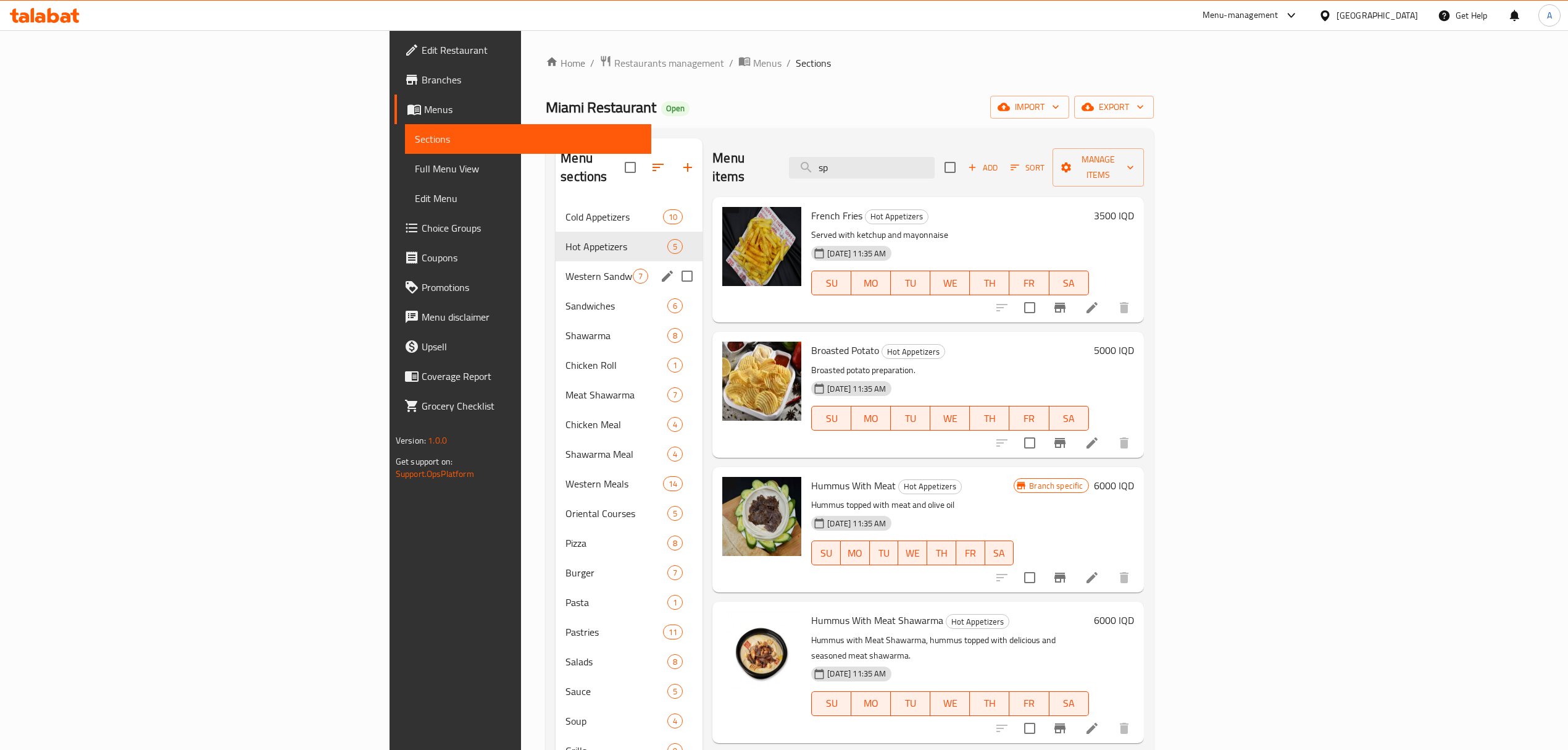
click at [565, 269] on span "Western Sandwiches" at bounding box center [599, 275] width 68 height 15
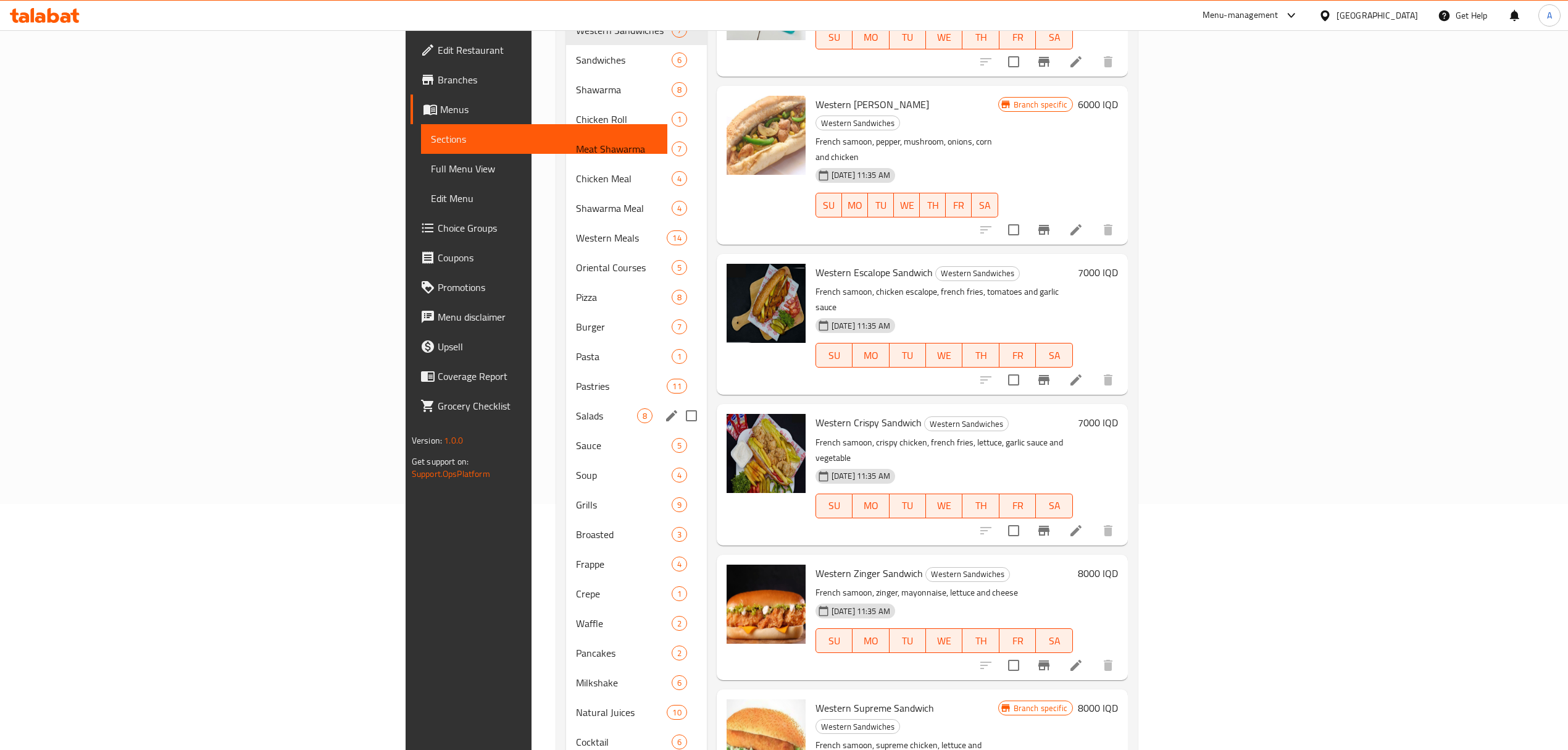
scroll to position [304, 0]
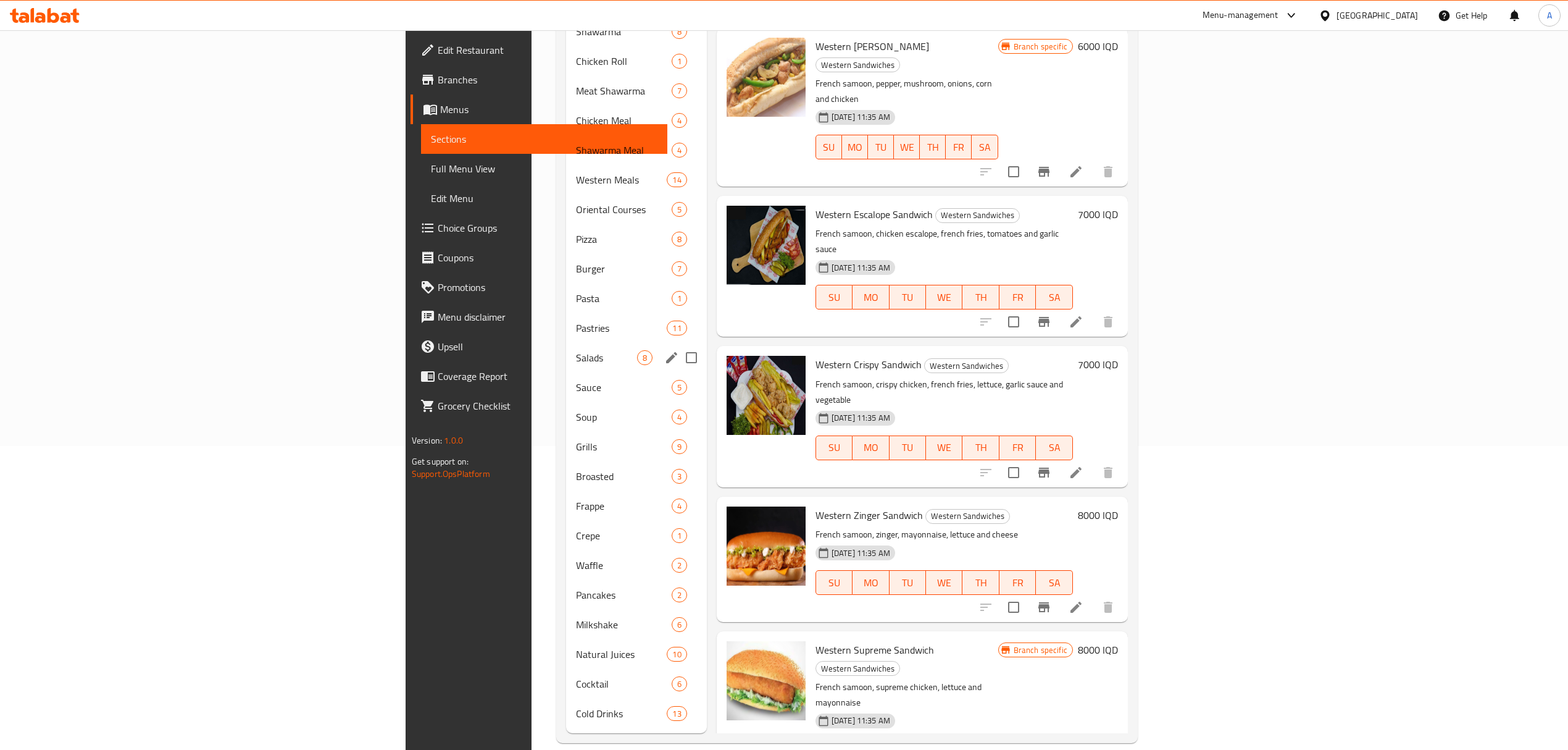
click at [566, 351] on div "Salads 8" at bounding box center [636, 358] width 140 height 29
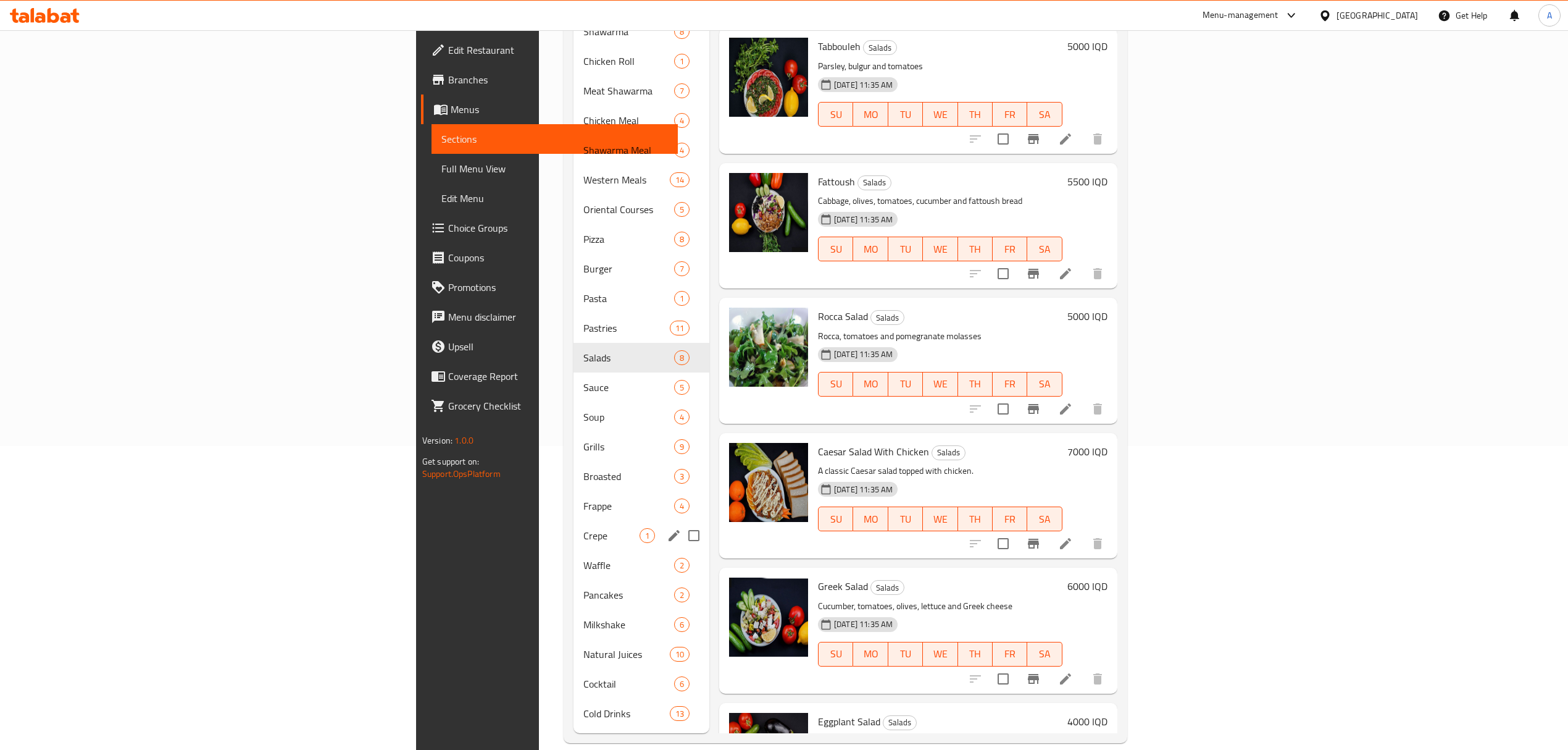
click at [573, 526] on div "Crepe 1" at bounding box center [641, 535] width 136 height 29
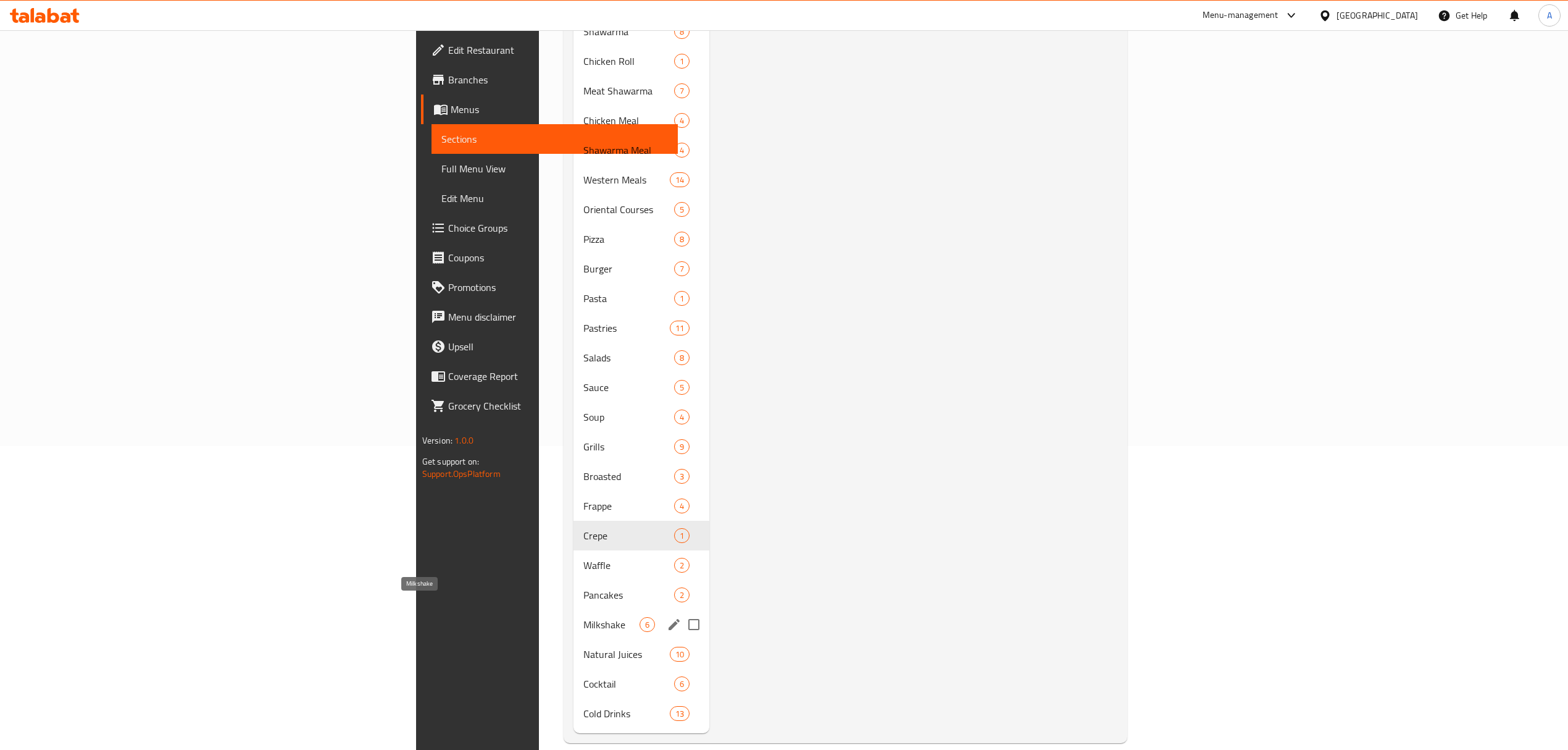
click at [573, 614] on div "Milkshake 6" at bounding box center [641, 625] width 136 height 29
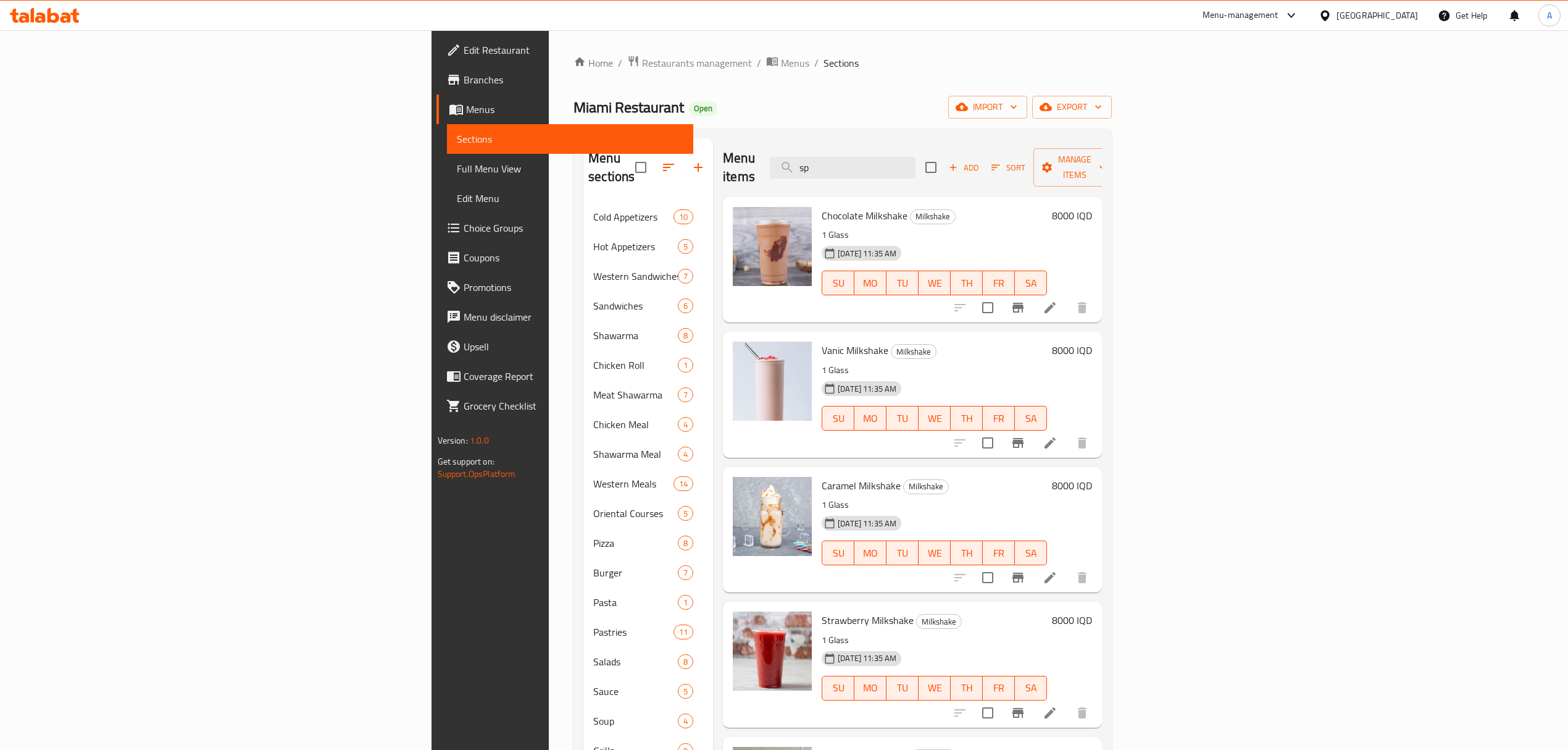
drag, startPoint x: 930, startPoint y: 175, endPoint x: 952, endPoint y: 162, distance: 25.6
click at [932, 175] on div "Menu items sp Add Sort Manage items" at bounding box center [912, 168] width 379 height 59
click at [915, 157] on input "sp" at bounding box center [843, 168] width 146 height 22
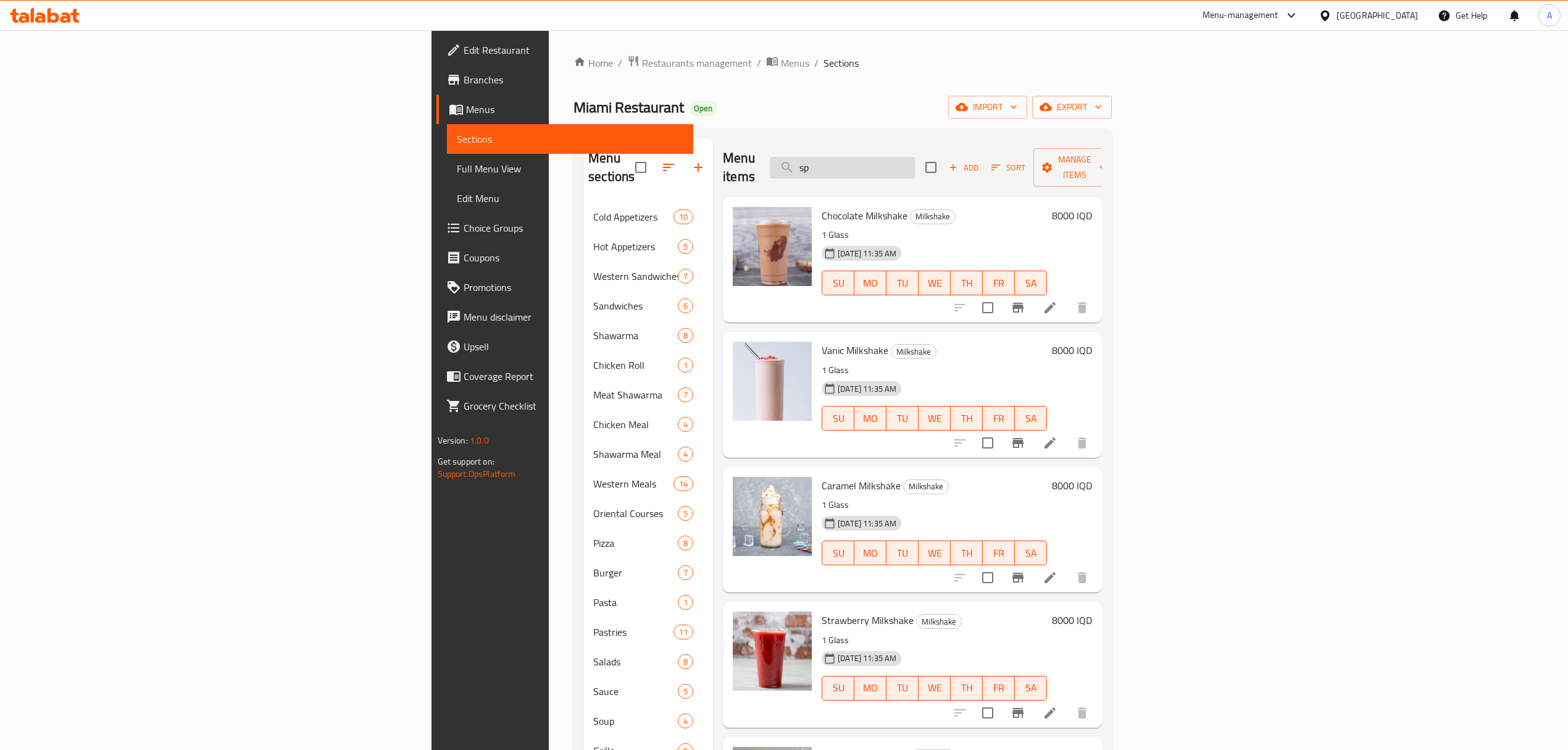
click at [915, 157] on input "sp" at bounding box center [843, 168] width 146 height 22
click at [642, 59] on span "Restaurants management" at bounding box center [697, 63] width 110 height 15
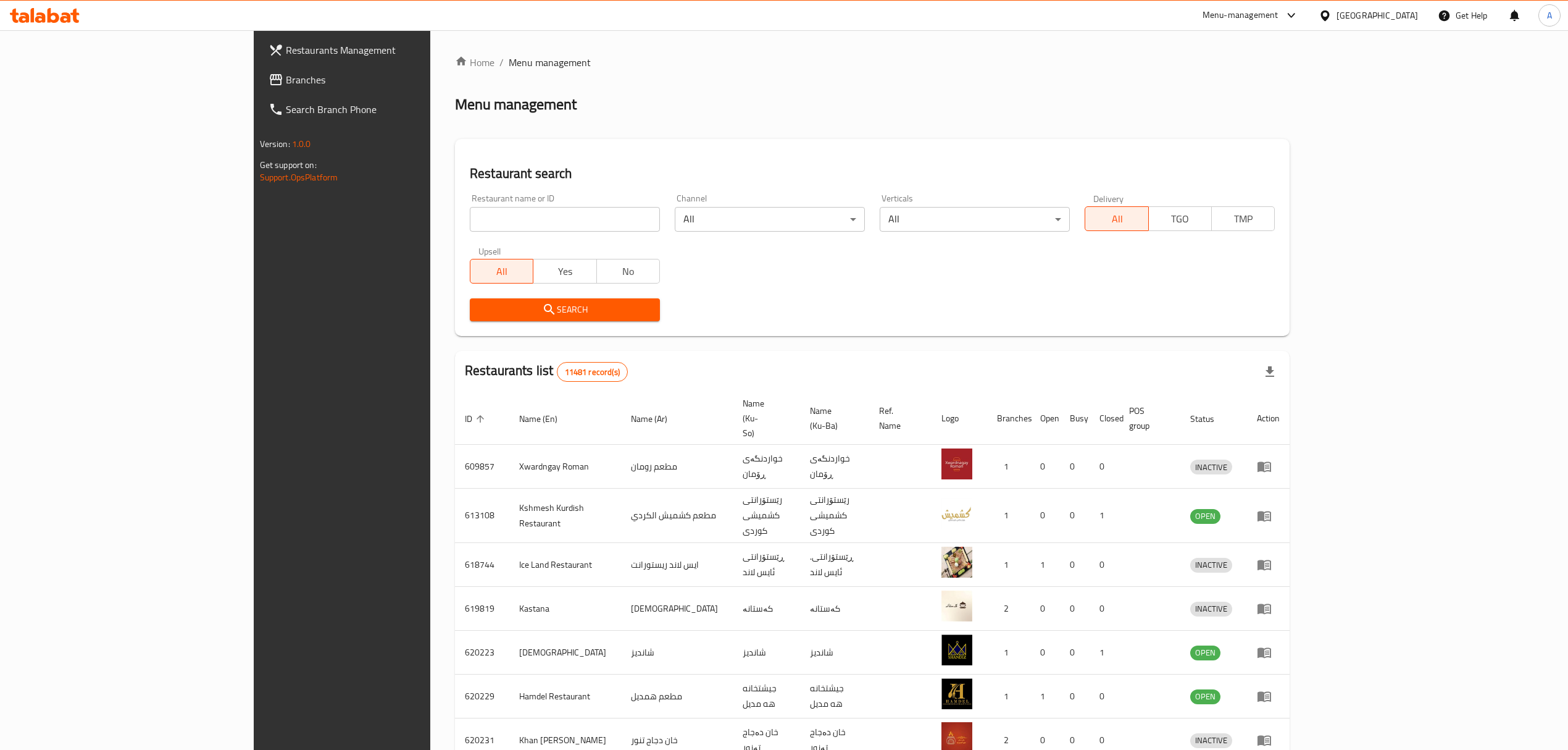
click at [391, 238] on div at bounding box center [784, 375] width 1568 height 750
click at [469, 218] on input "search" at bounding box center [564, 219] width 190 height 25
type input "2IN1"
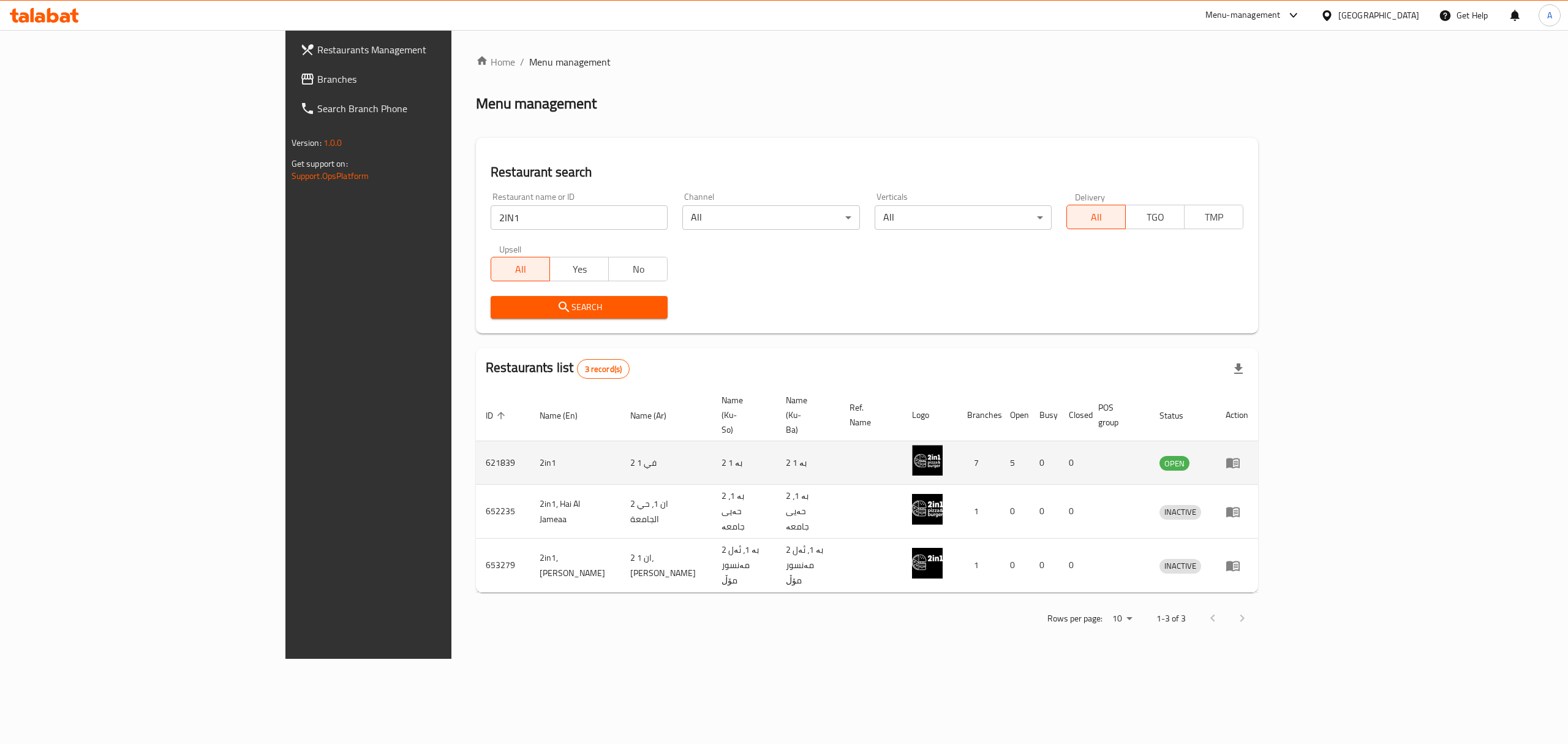
click at [1240, 455] on icon "enhanced table" at bounding box center [1233, 462] width 15 height 15
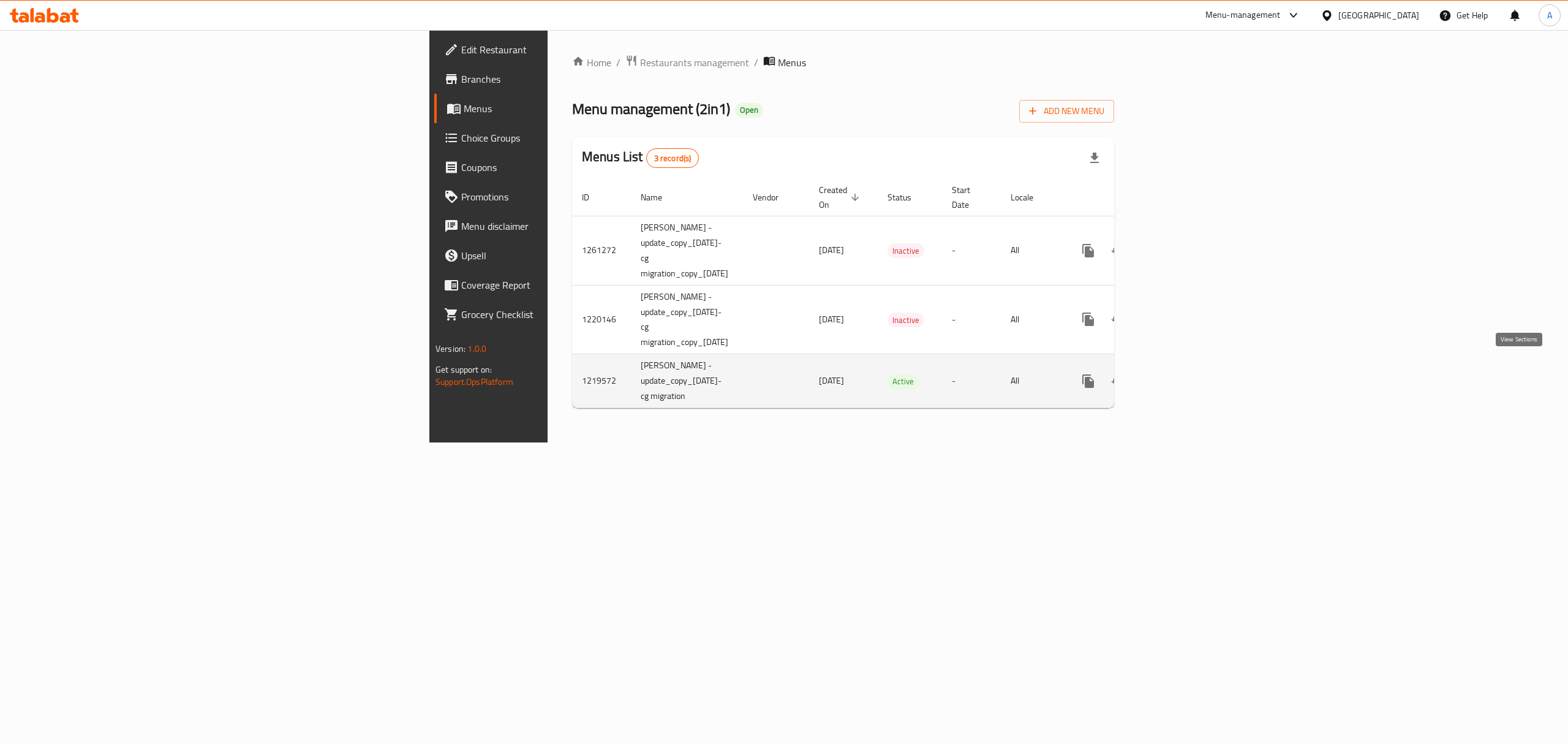
click at [1191, 367] on link "enhanced table" at bounding box center [1176, 381] width 29 height 29
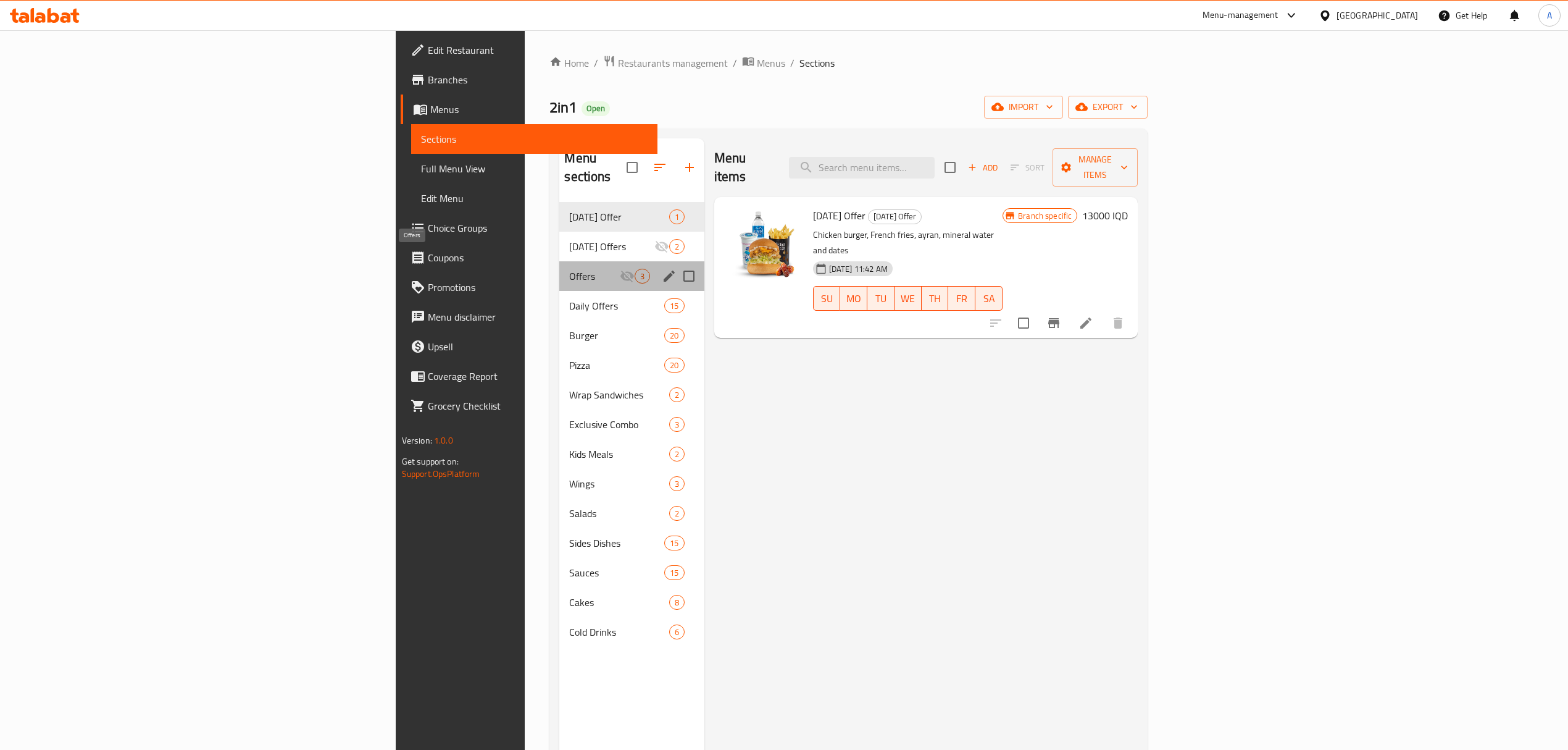
click at [569, 269] on span "Offers" at bounding box center [594, 275] width 50 height 15
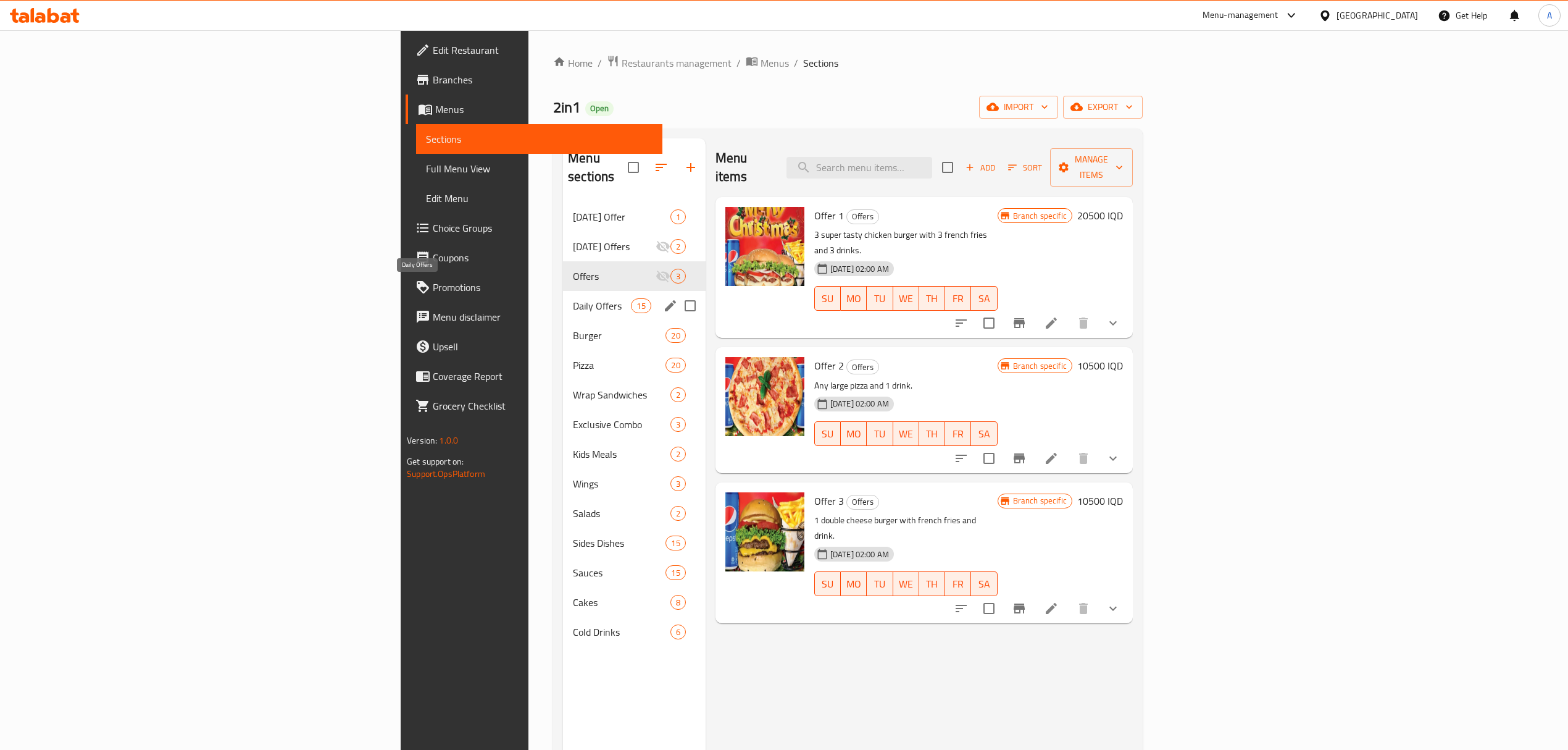
click at [573, 298] on span "Daily Offers" at bounding box center [602, 305] width 58 height 15
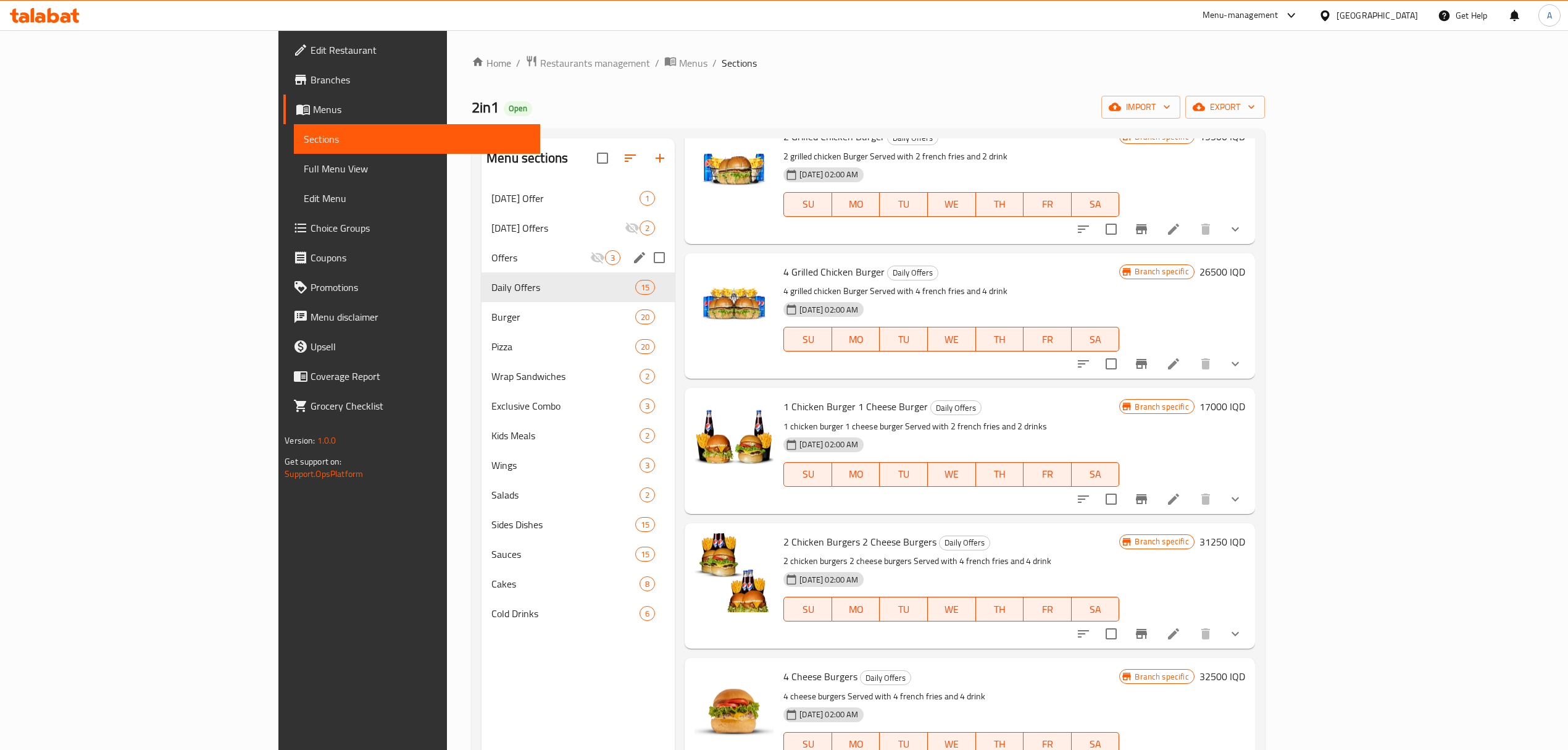
click at [481, 267] on div "Offers 3" at bounding box center [577, 258] width 193 height 29
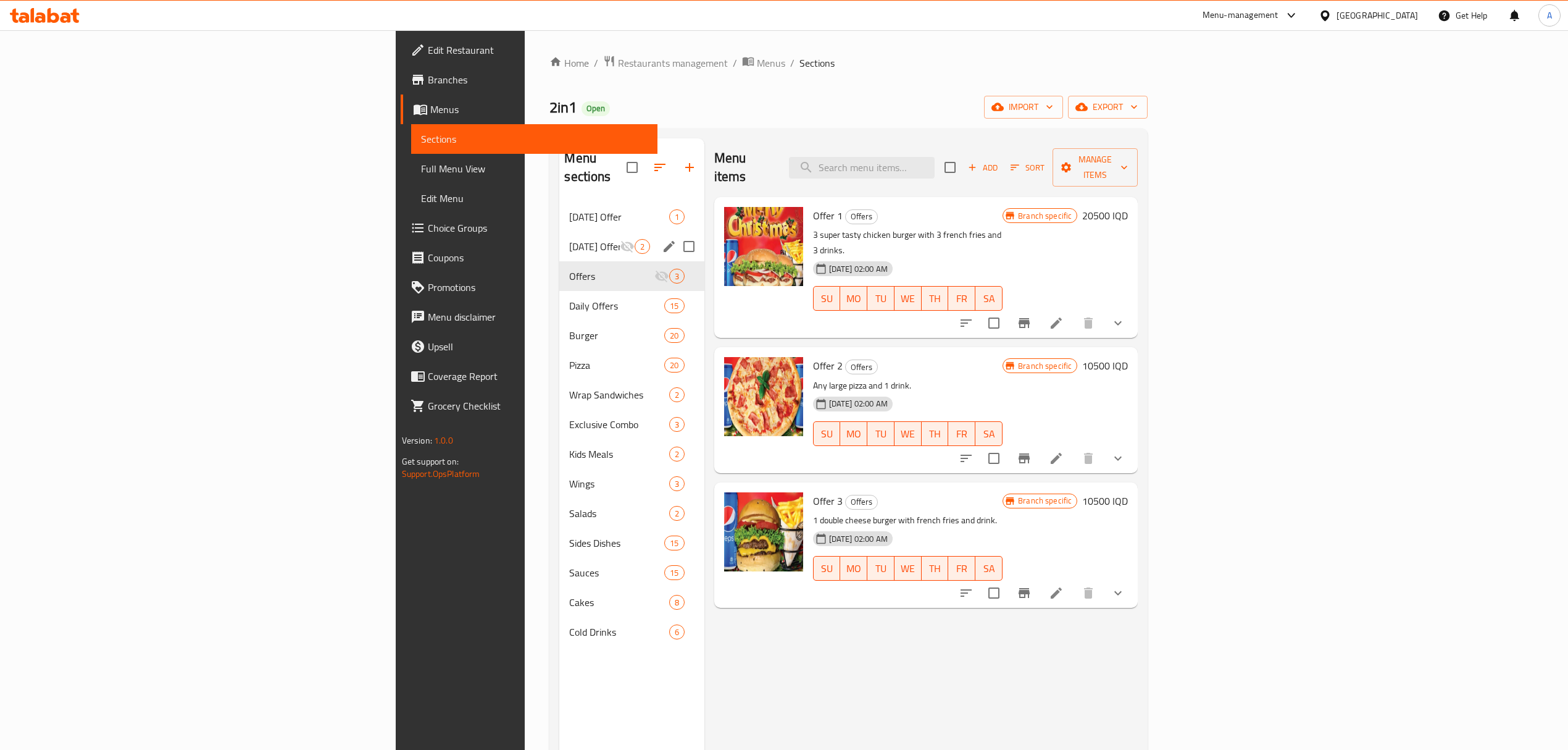
click at [569, 239] on span "[DATE] Offers" at bounding box center [594, 246] width 50 height 15
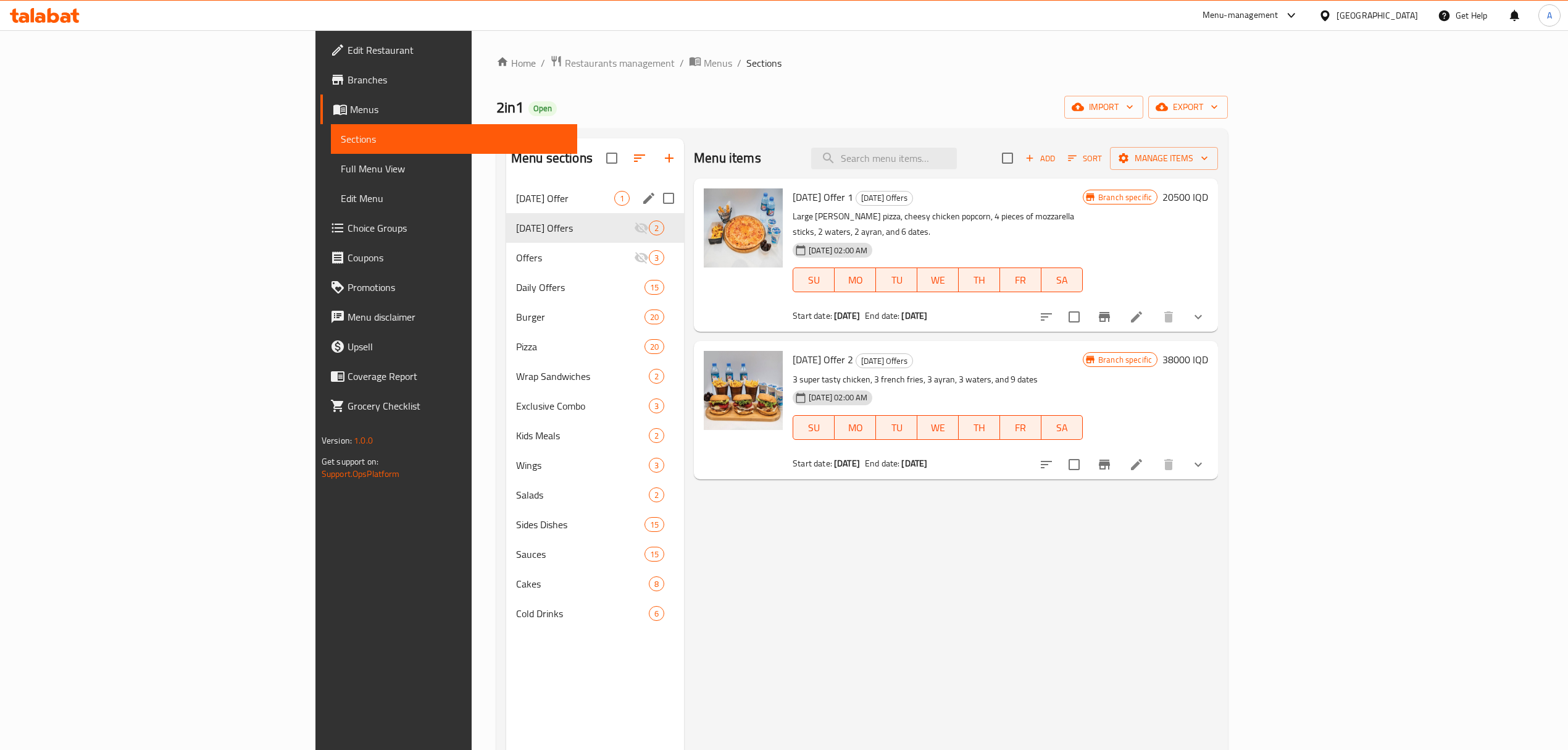
click at [507, 213] on div "[DATE] Offer 1 [DATE] Offers 2 Offers 3 Daily Offers 15 Burger 20 Pizza 20 Wrap…" at bounding box center [595, 406] width 177 height 445
click at [516, 201] on span "[DATE] Offer" at bounding box center [565, 198] width 98 height 15
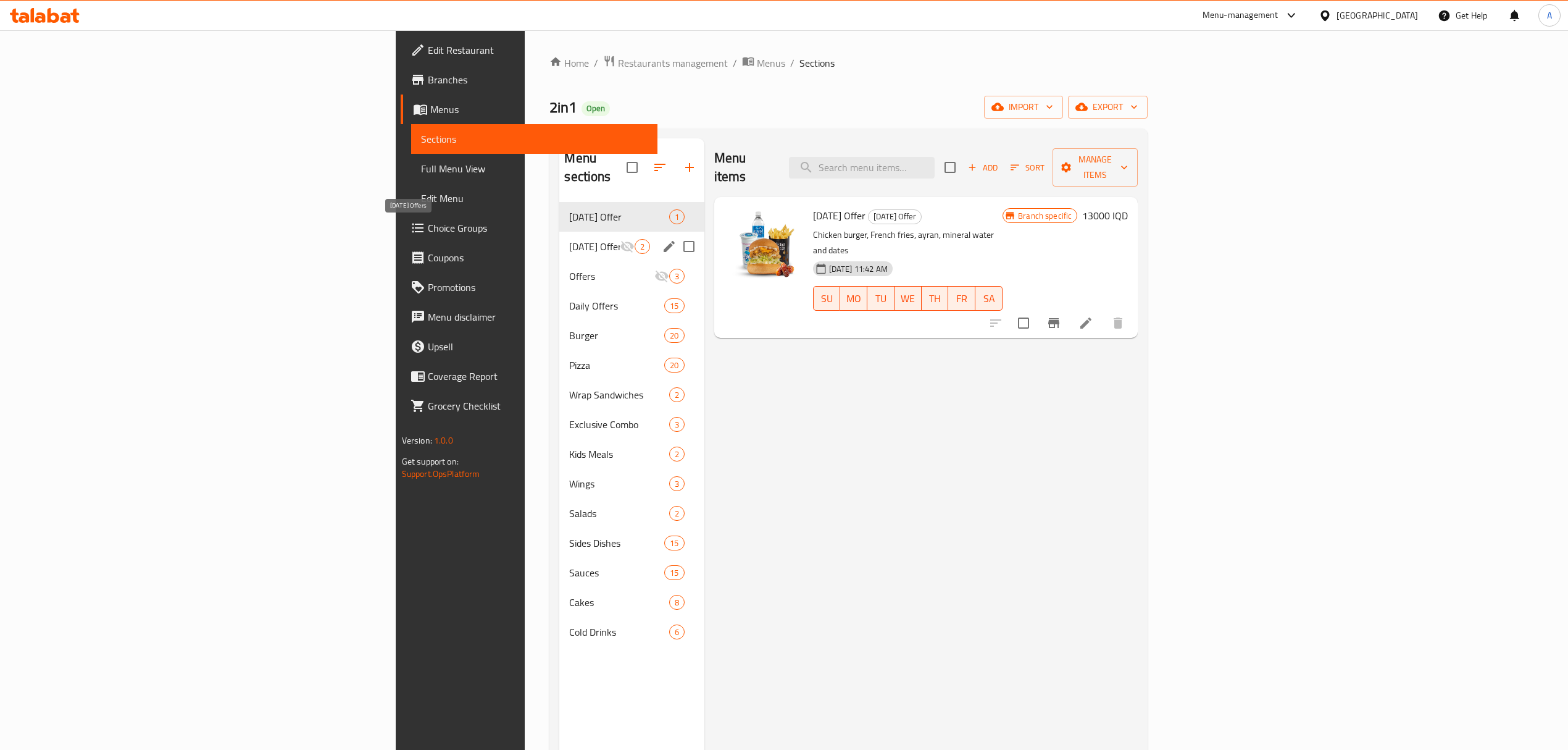
click at [569, 269] on span "Offers" at bounding box center [612, 275] width 84 height 15
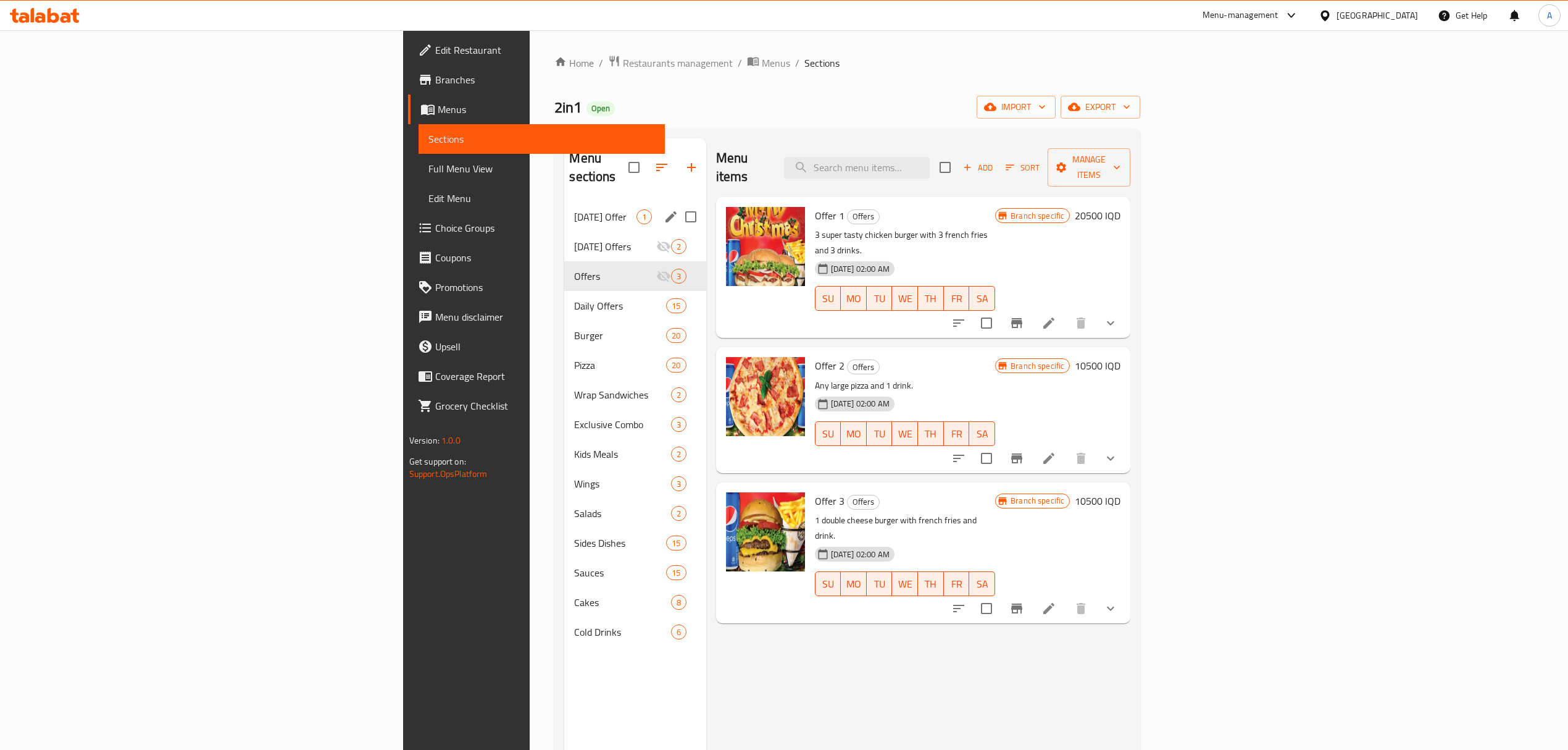
click at [564, 202] on div "[DATE] Offer 1" at bounding box center [635, 217] width 141 height 29
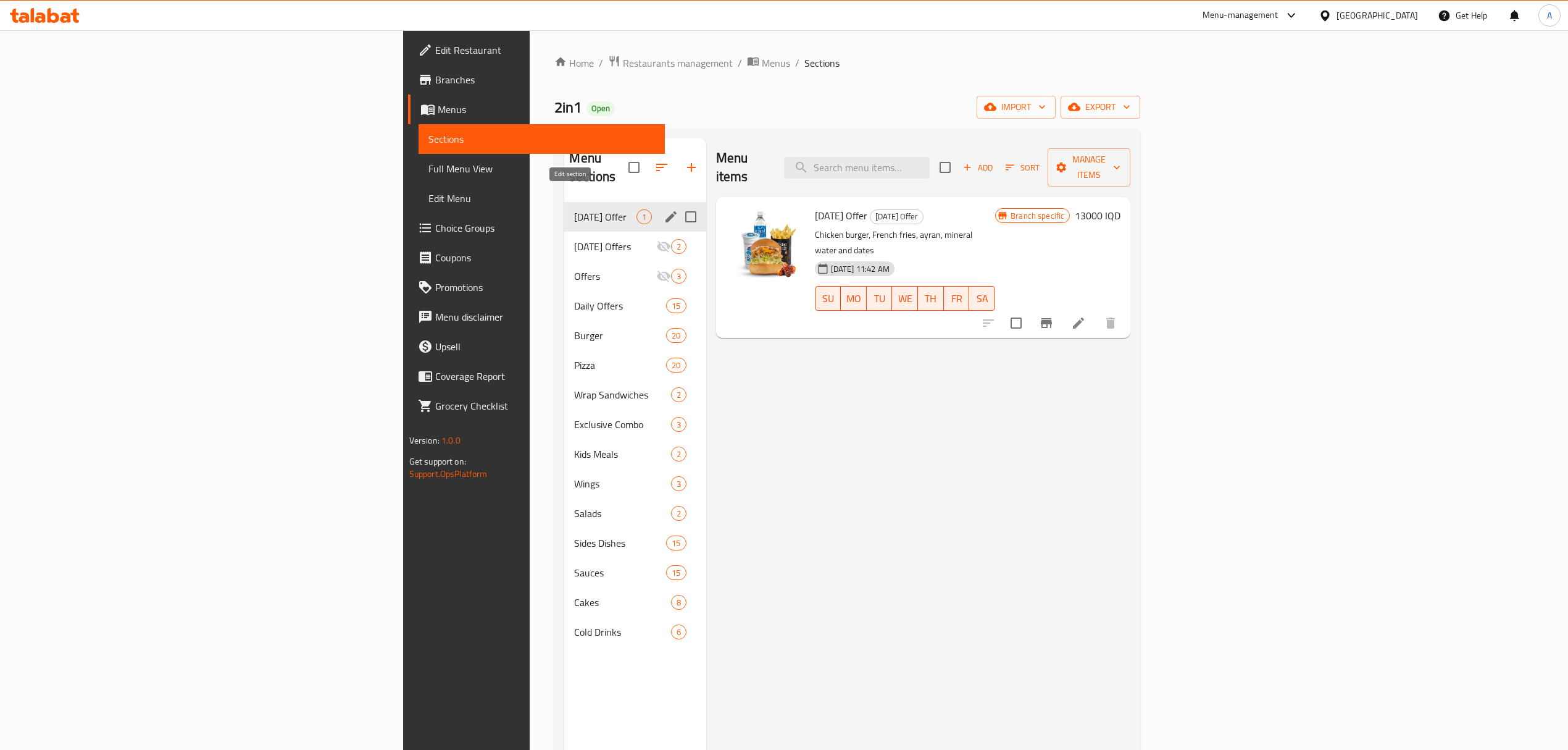
click at [663, 210] on icon "edit" at bounding box center [670, 217] width 15 height 15
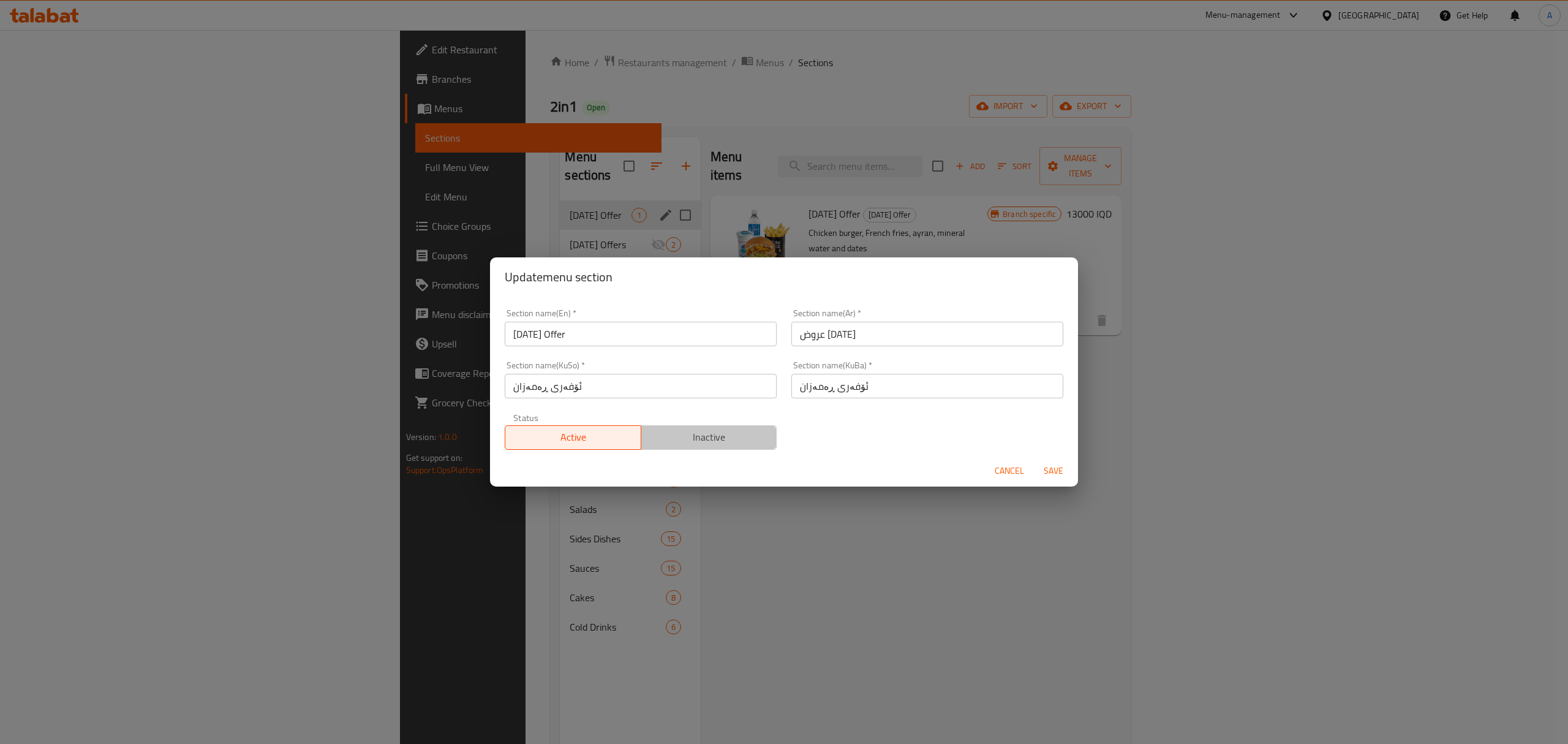
click at [736, 430] on span "Inactive" at bounding box center [710, 437] width 126 height 18
click at [1070, 479] on button "Save" at bounding box center [1053, 470] width 39 height 22
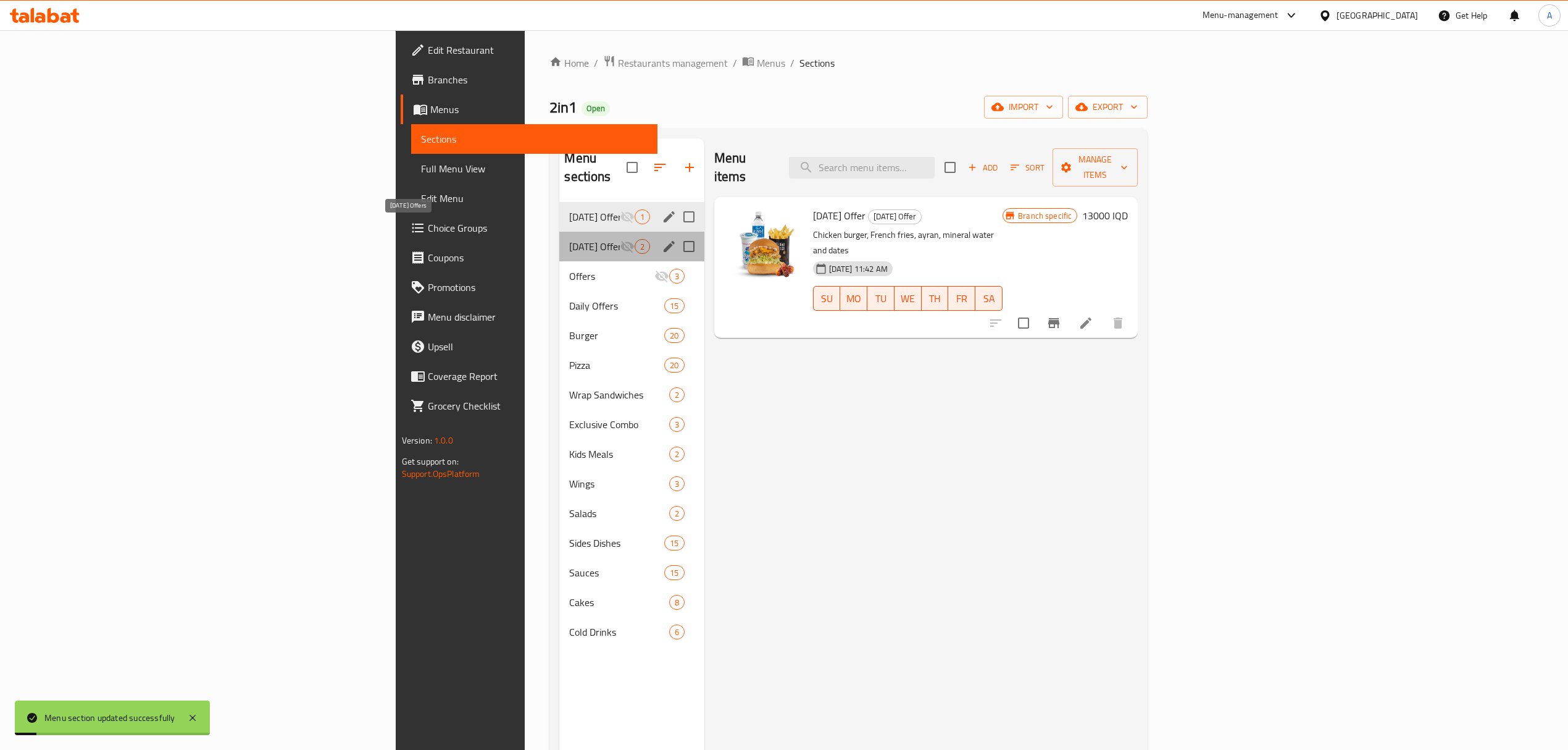
click at [569, 239] on span "[DATE] Offers" at bounding box center [594, 246] width 50 height 15
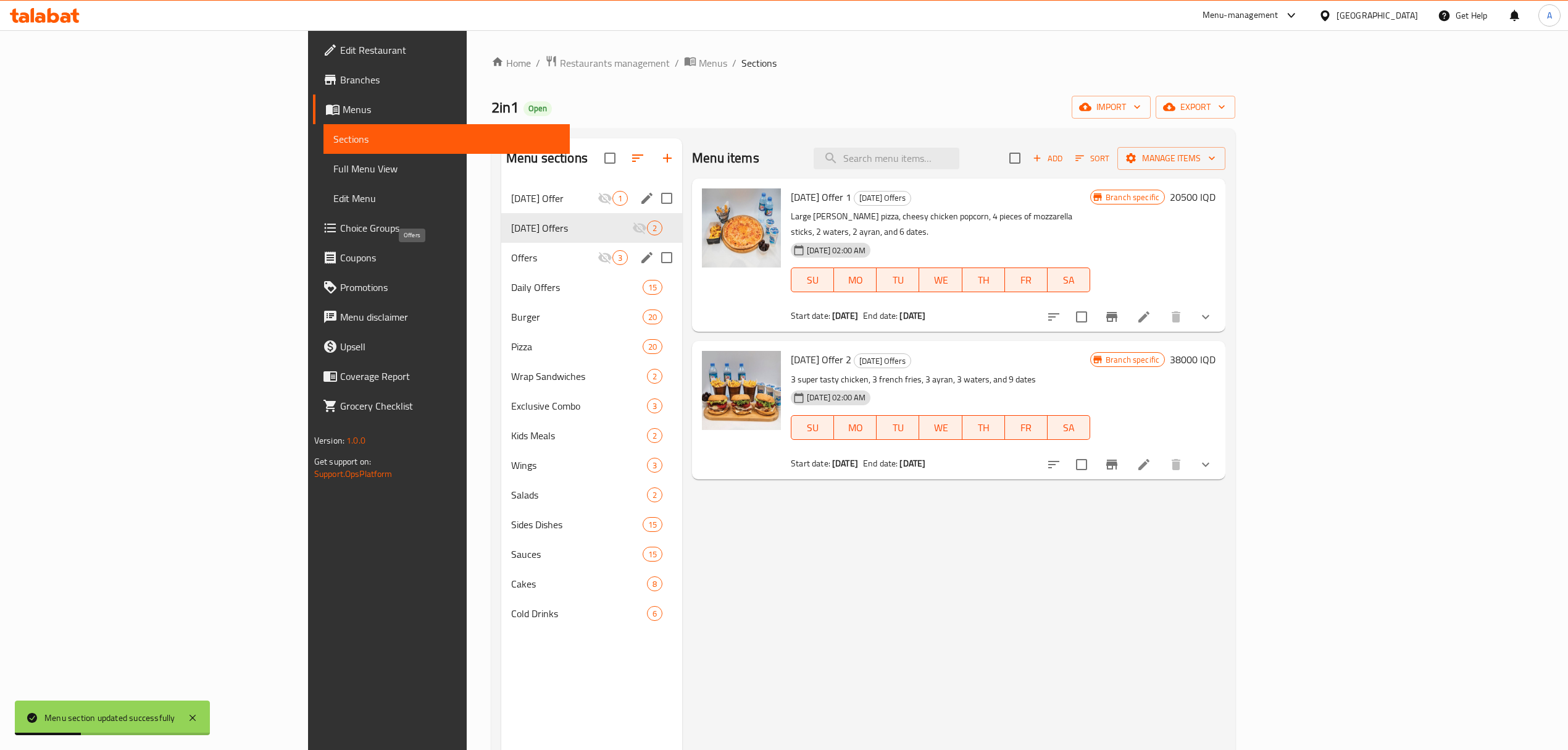
click at [512, 261] on span "Offers" at bounding box center [555, 257] width 86 height 15
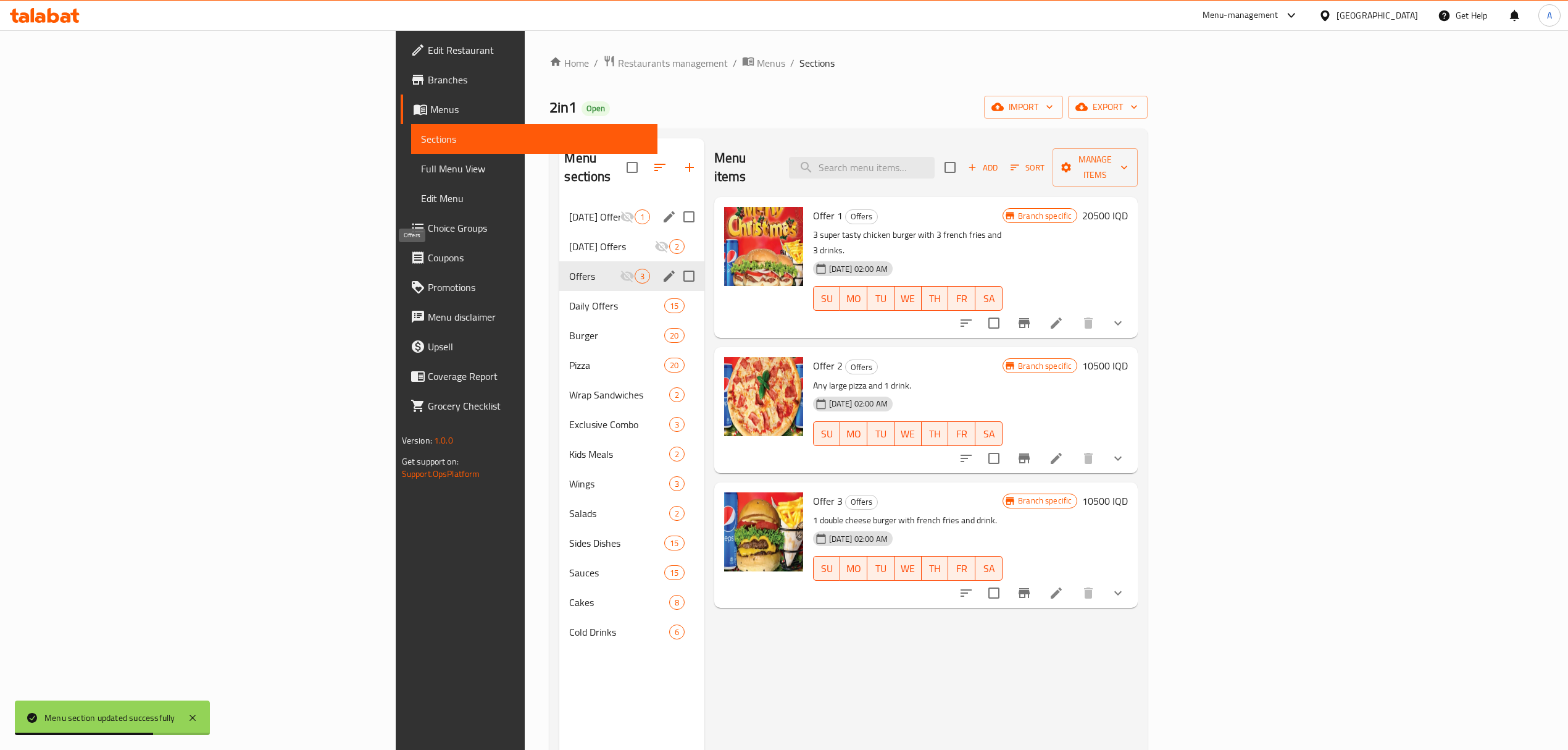
drag, startPoint x: 467, startPoint y: 261, endPoint x: 674, endPoint y: 227, distance: 209.8
click at [724, 227] on img at bounding box center [763, 246] width 79 height 79
click at [569, 446] on span "Kids Meals" at bounding box center [602, 453] width 65 height 15
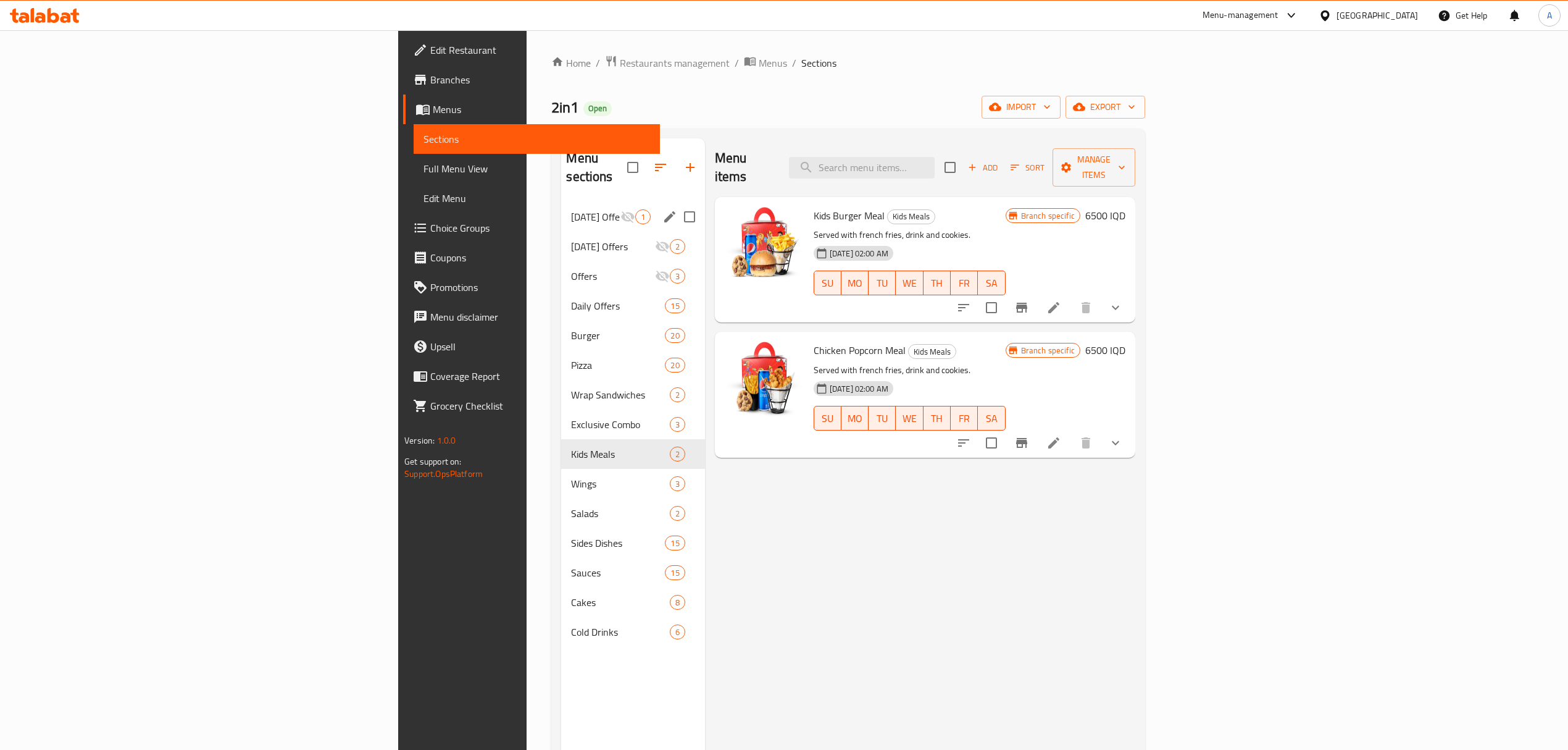
click at [813, 363] on p "Served with french fries, drink and cookies." at bounding box center [909, 371] width 192 height 16
click at [1071, 296] on li at bounding box center [1054, 307] width 34 height 23
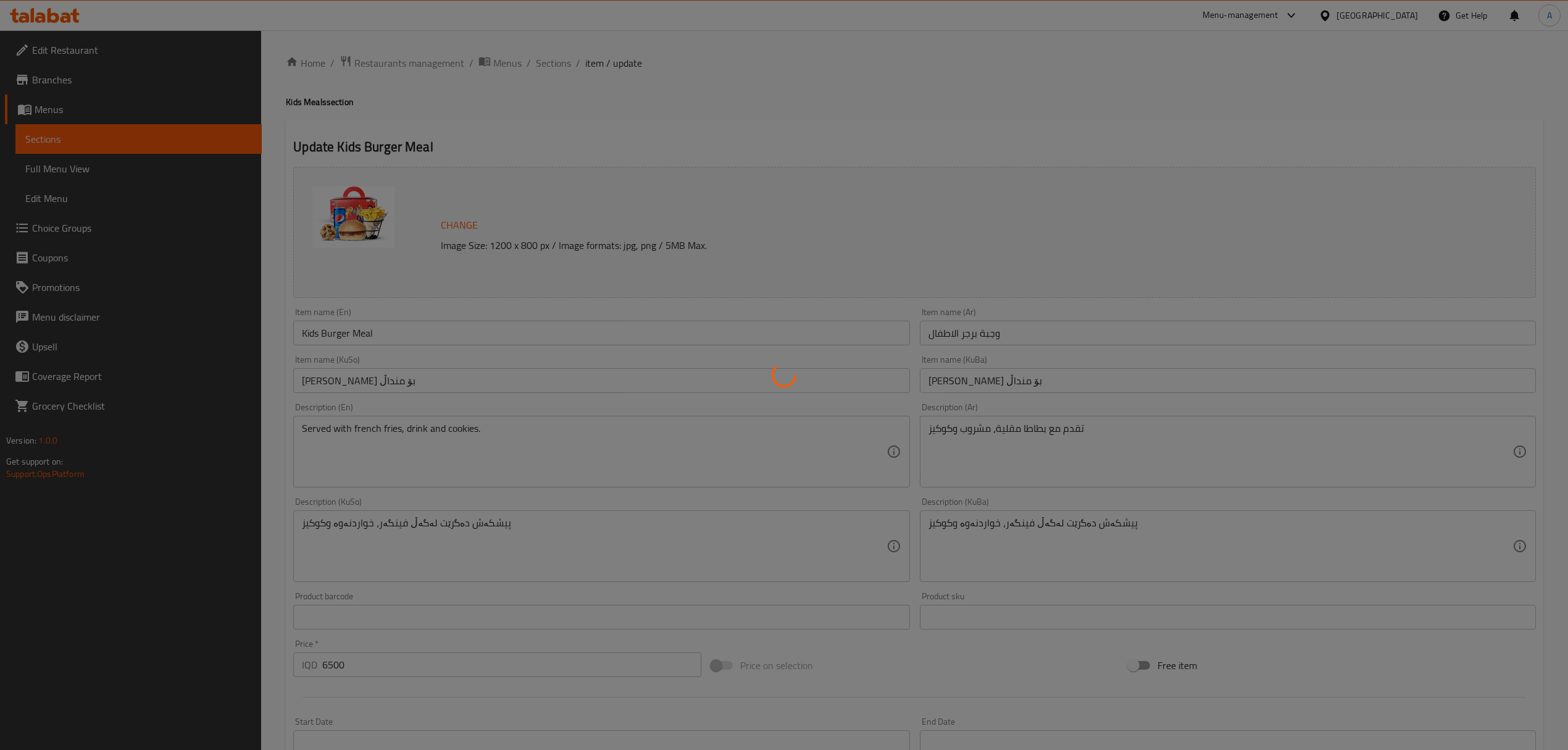
type input "الإضافات:"
type input "زیادە:"
type input "0"
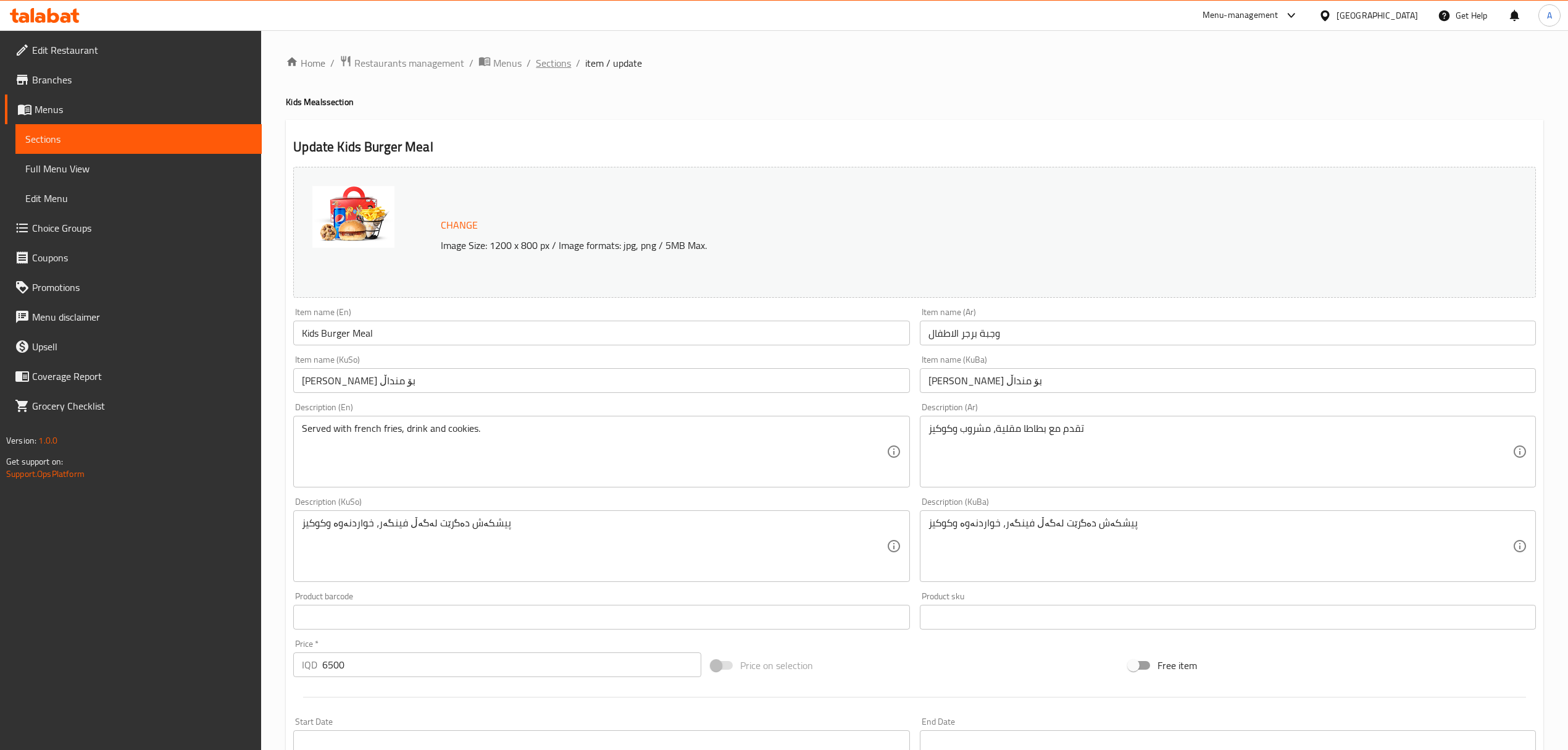
click at [566, 65] on span "Sections" at bounding box center [554, 63] width 35 height 15
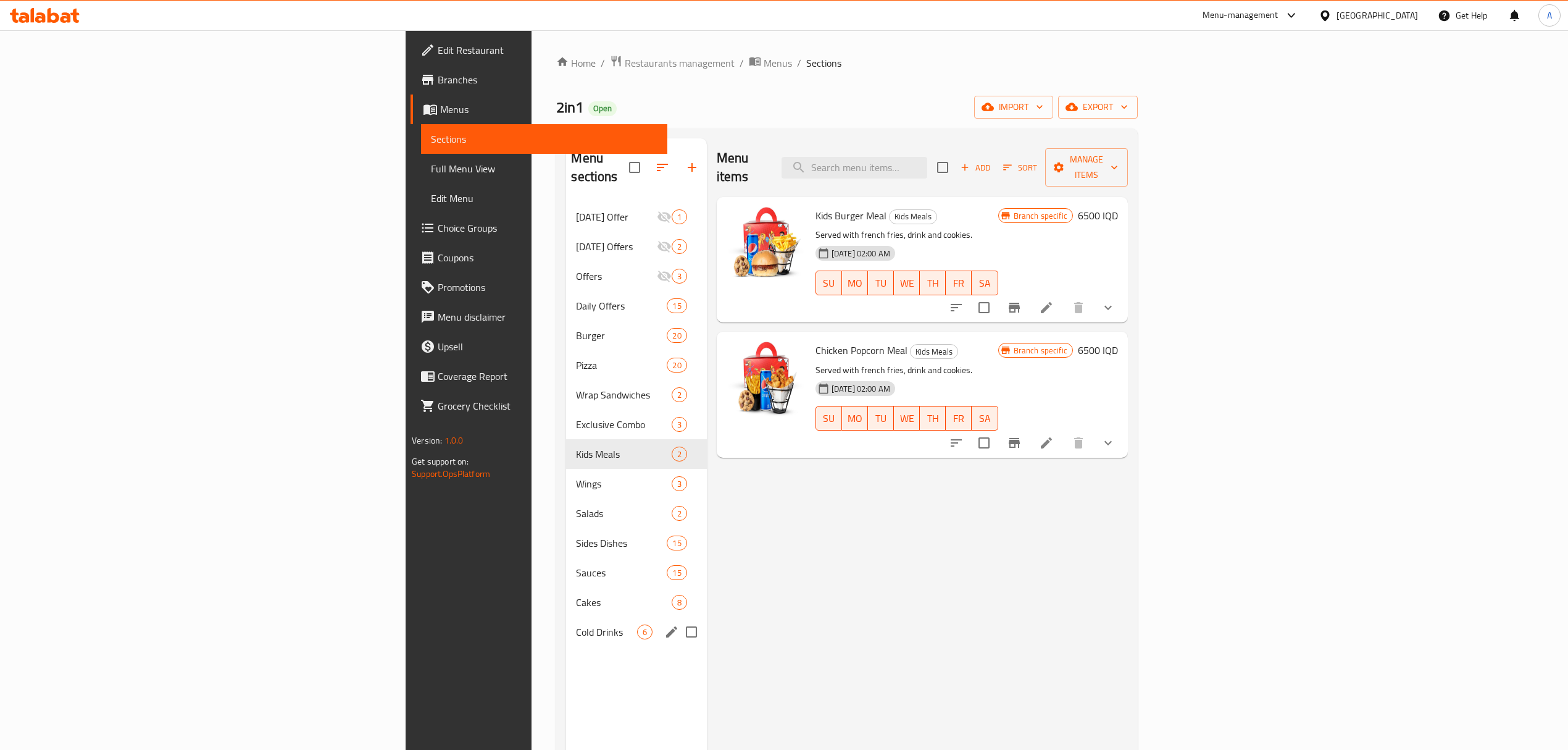
click at [566, 626] on div "Cold Drinks 6" at bounding box center [636, 631] width 140 height 29
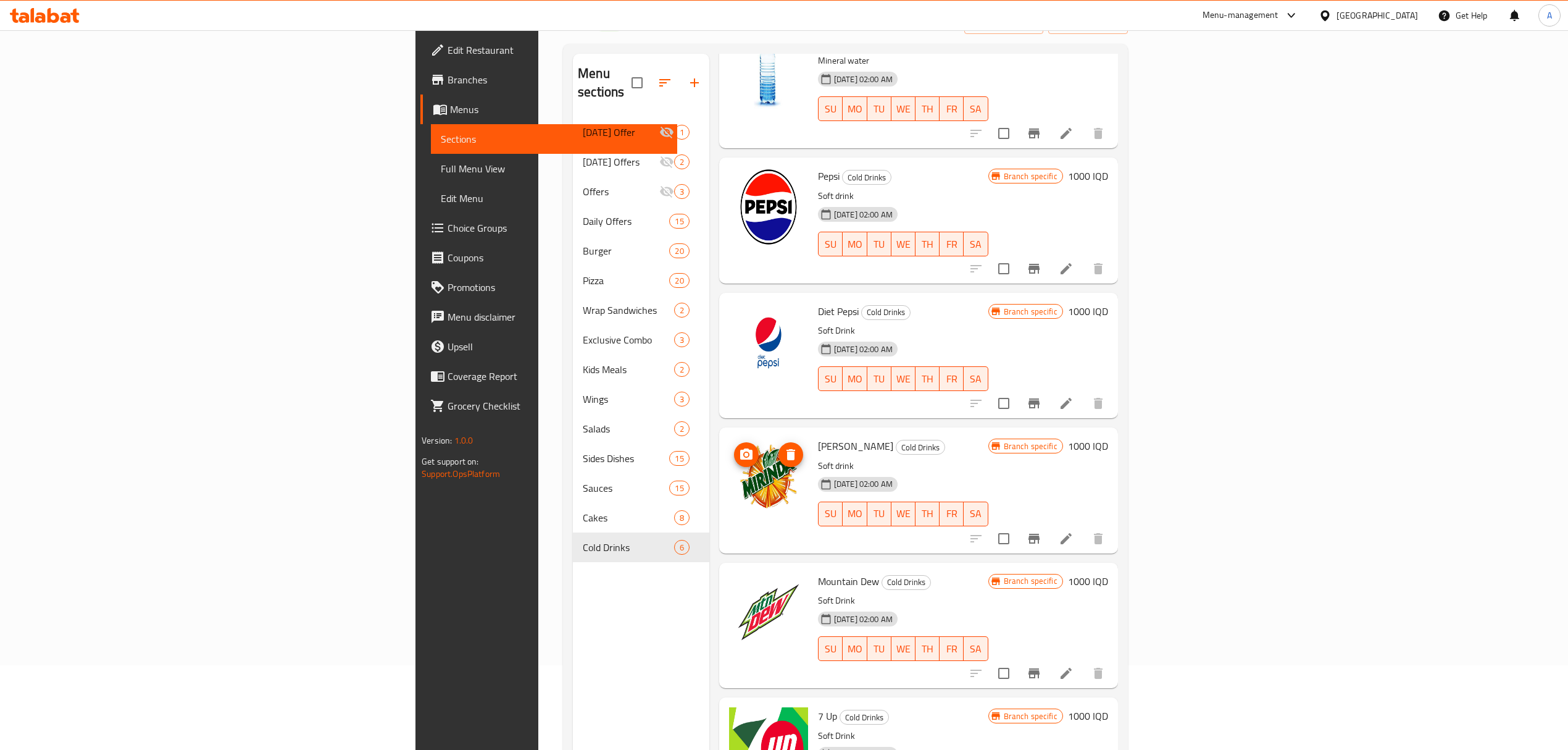
scroll to position [174, 0]
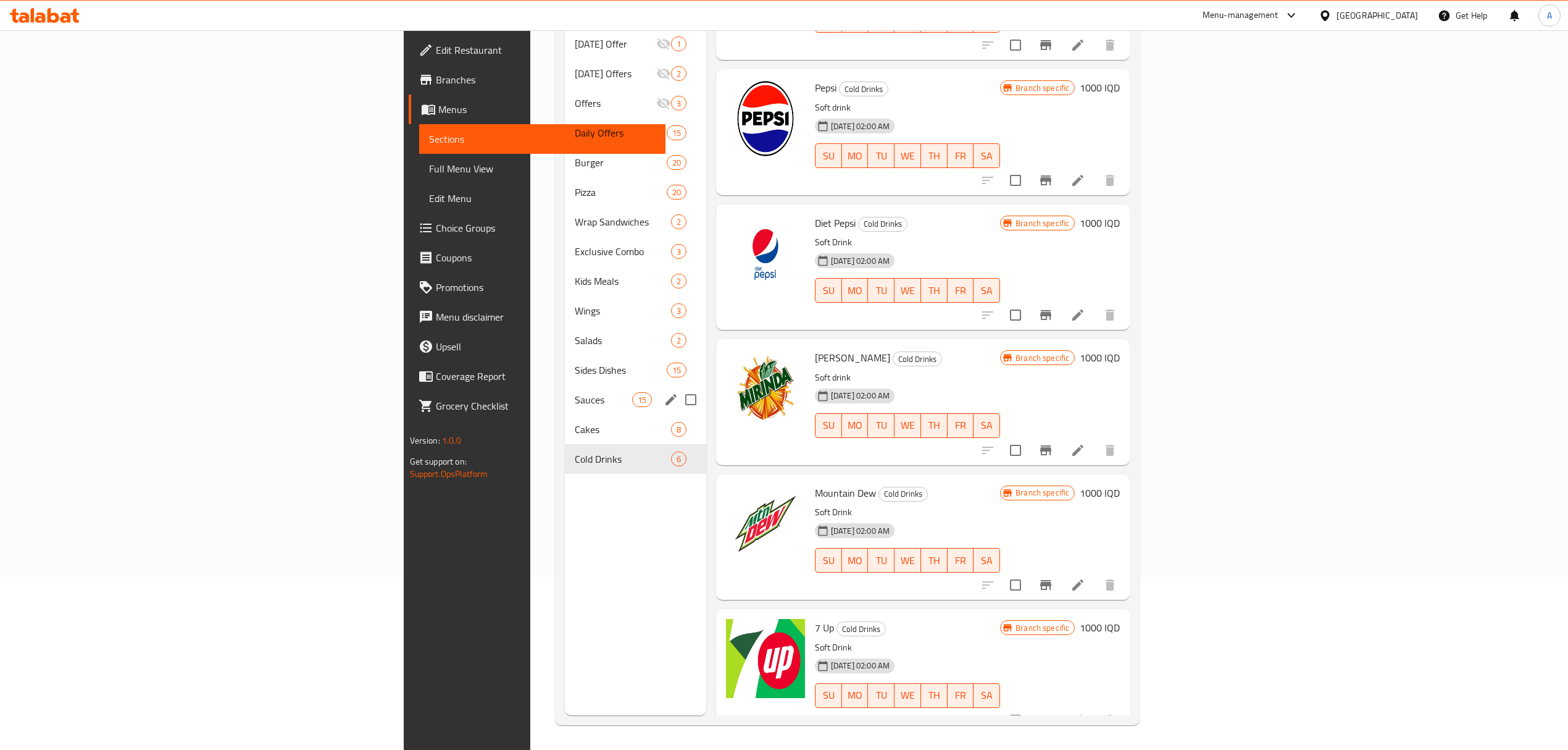
click at [574, 392] on span "Sauces" at bounding box center [603, 399] width 58 height 15
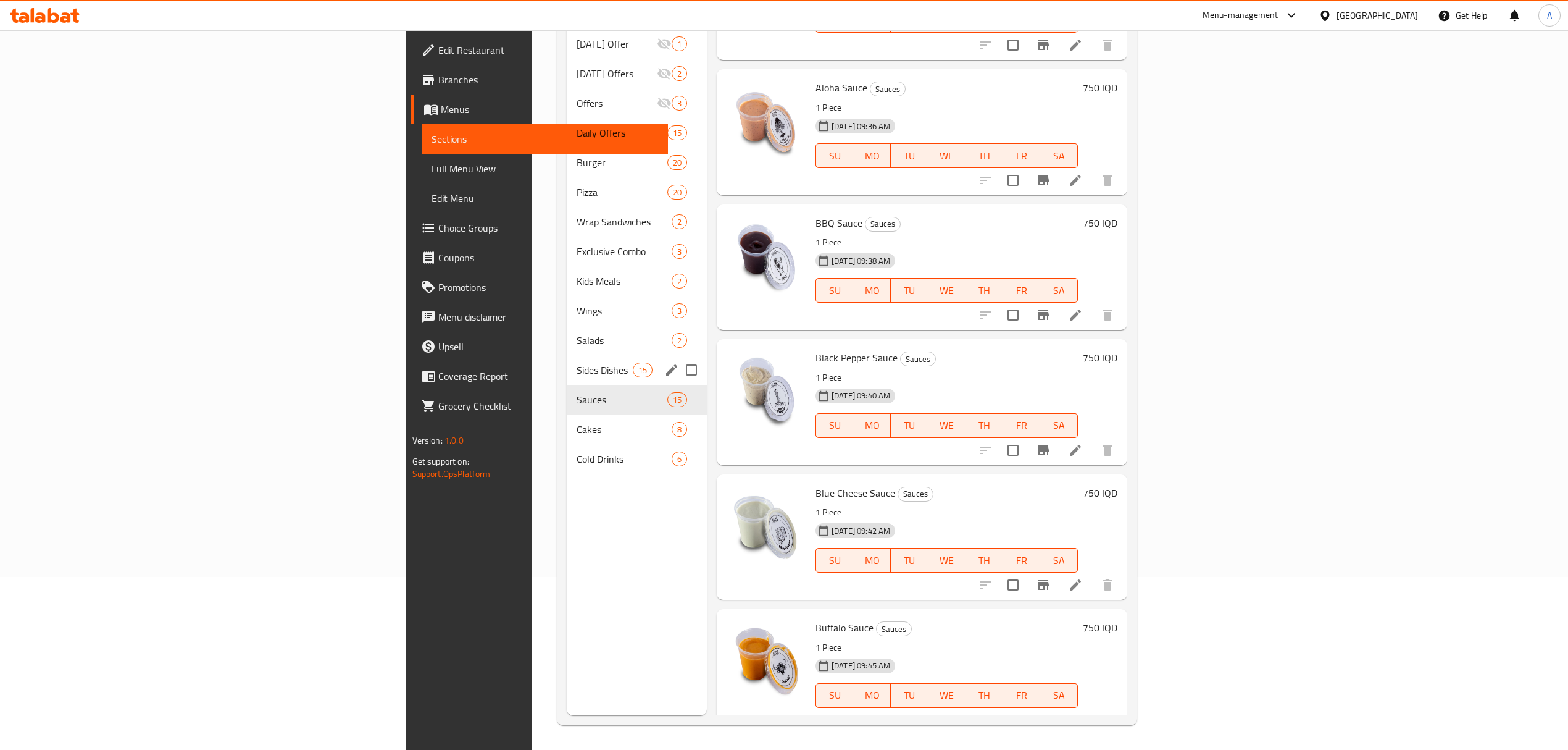
click at [566, 355] on div "Sides Dishes 15" at bounding box center [636, 370] width 140 height 29
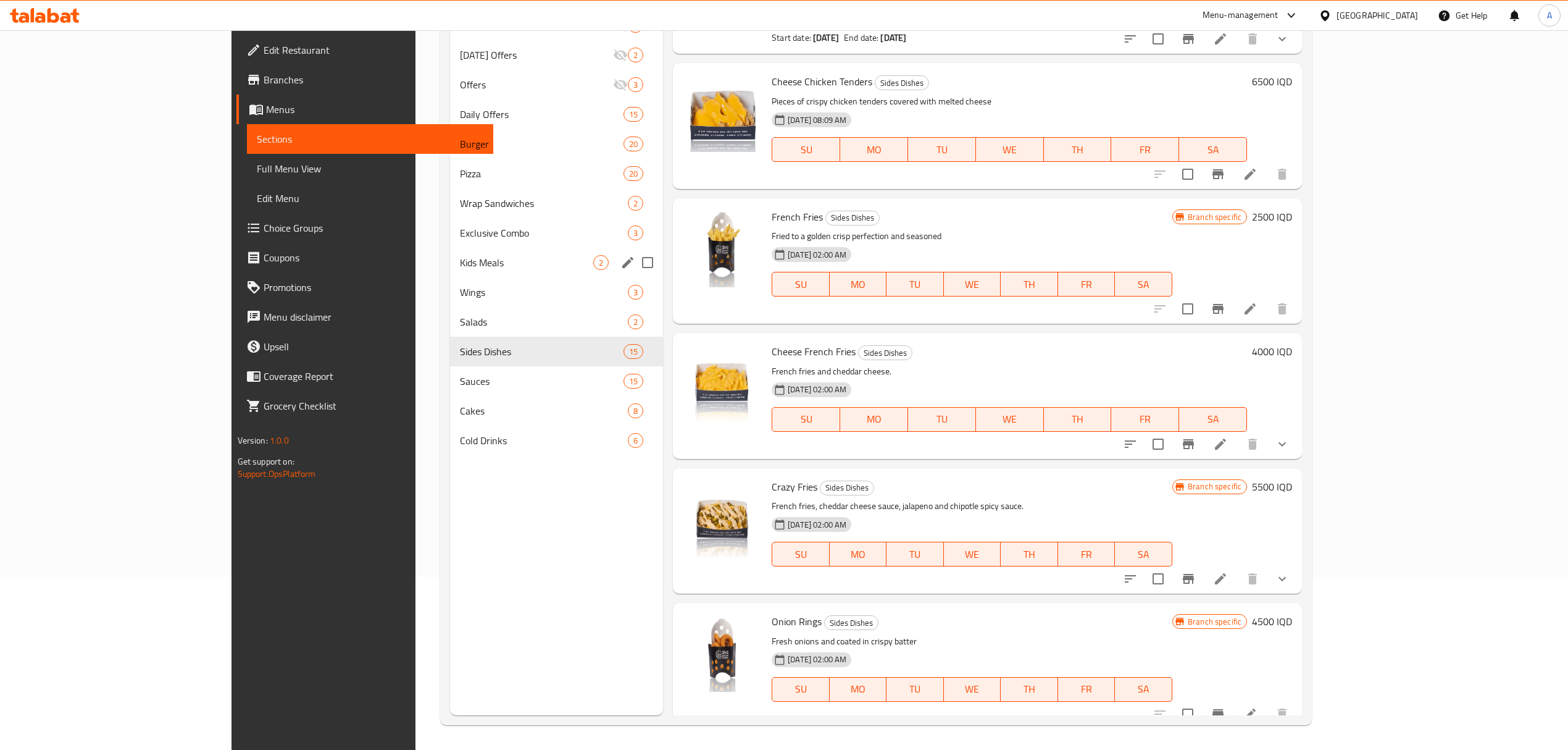
click at [460, 268] on span "Kids Meals" at bounding box center [526, 262] width 133 height 15
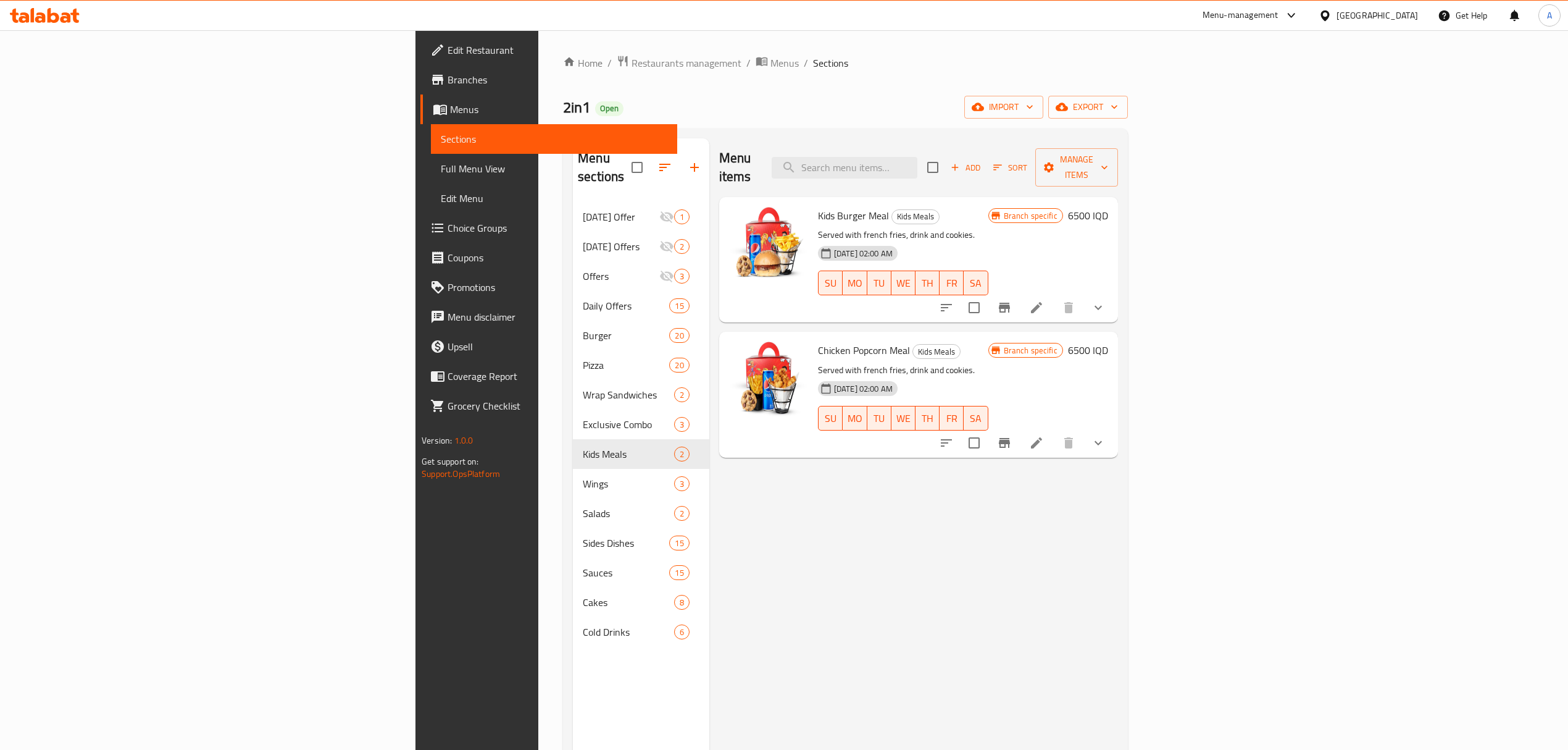
click at [818, 227] on p "Served with french fries, drink and cookies." at bounding box center [904, 235] width 171 height 16
copy div "Served with french fries, drink and cookies."
